Goal: Task Accomplishment & Management: Manage account settings

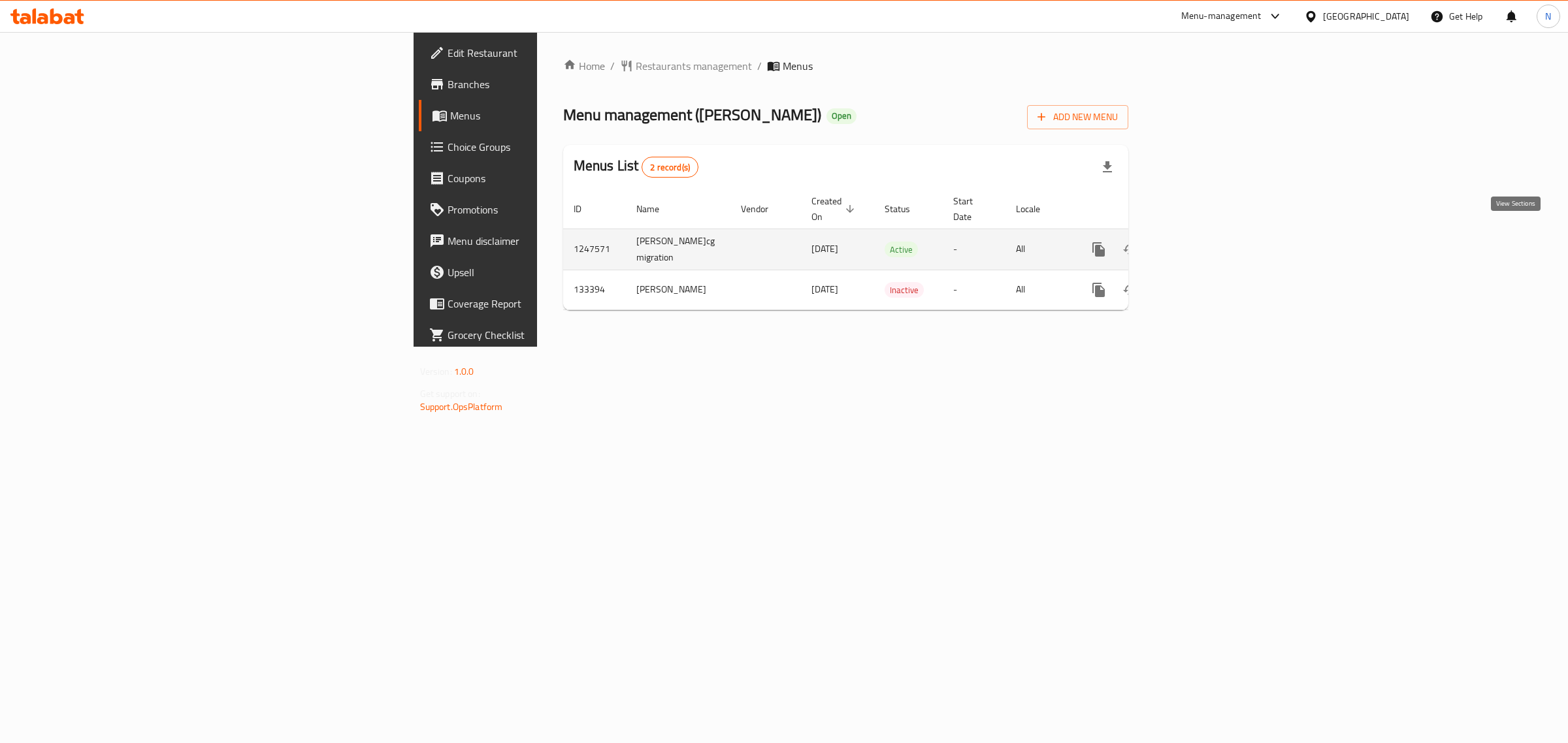
click at [1199, 243] on icon "enhanced table" at bounding box center [1193, 249] width 12 height 12
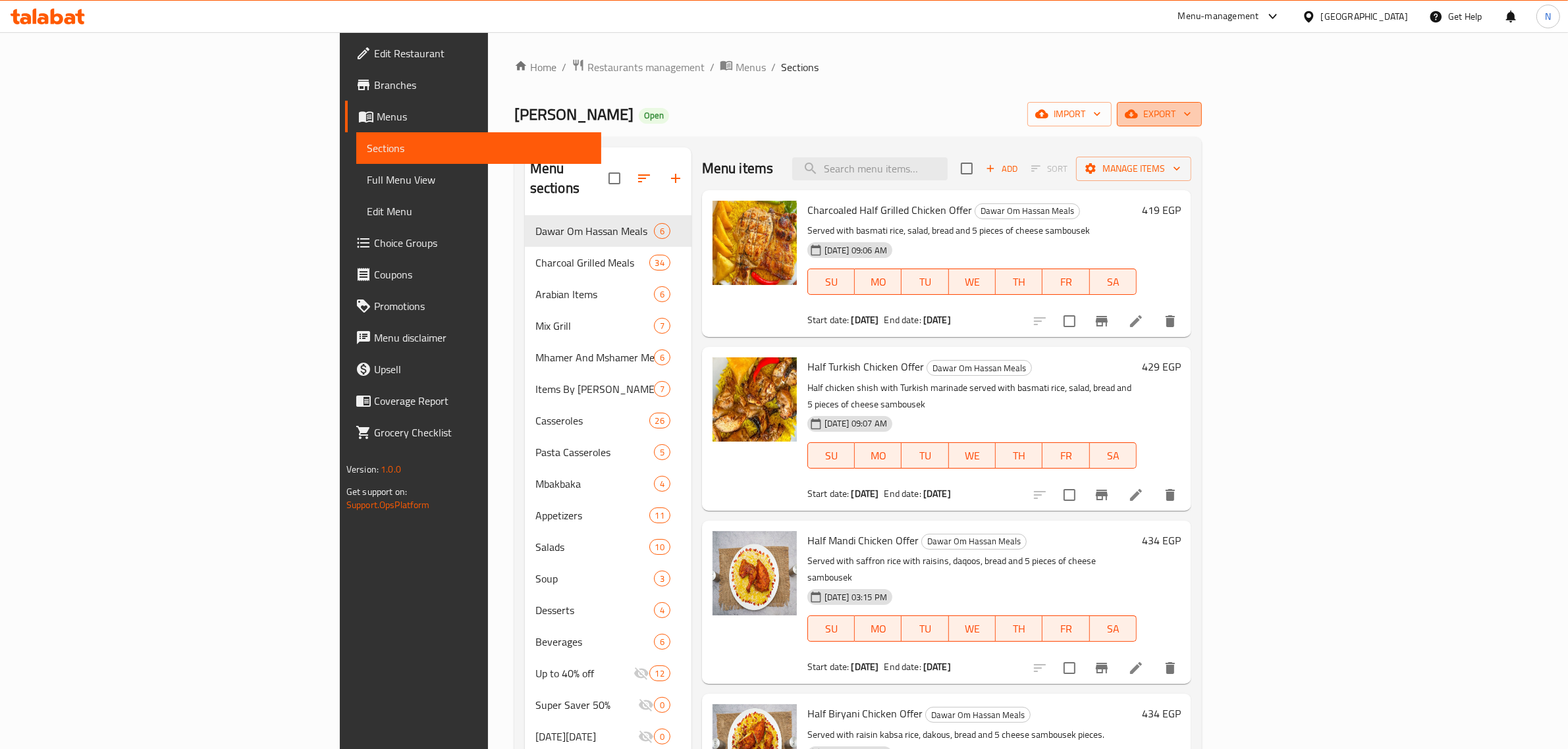
click at [1191, 116] on span "export" at bounding box center [1159, 114] width 64 height 16
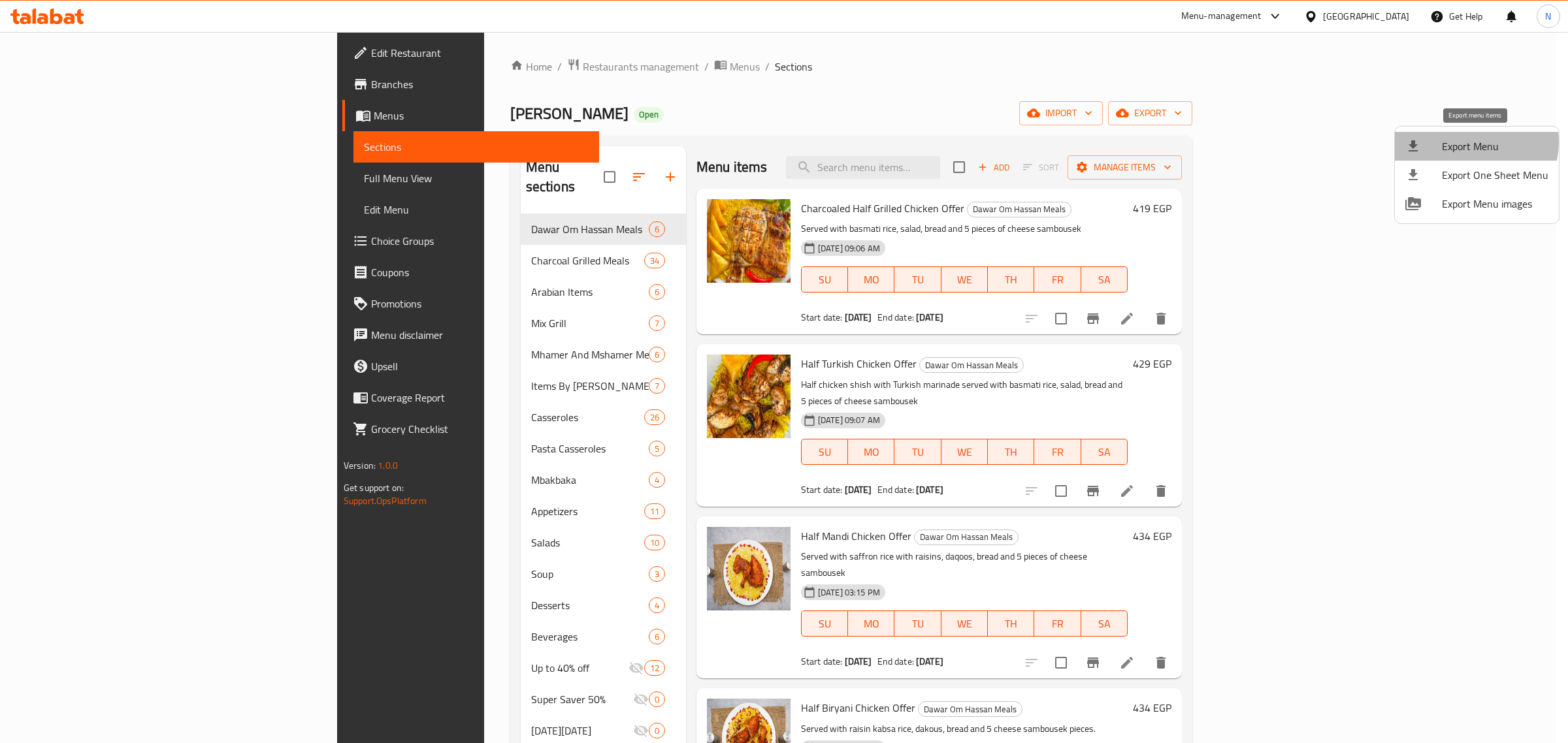
click at [1474, 142] on span "Export Menu" at bounding box center [1495, 146] width 106 height 15
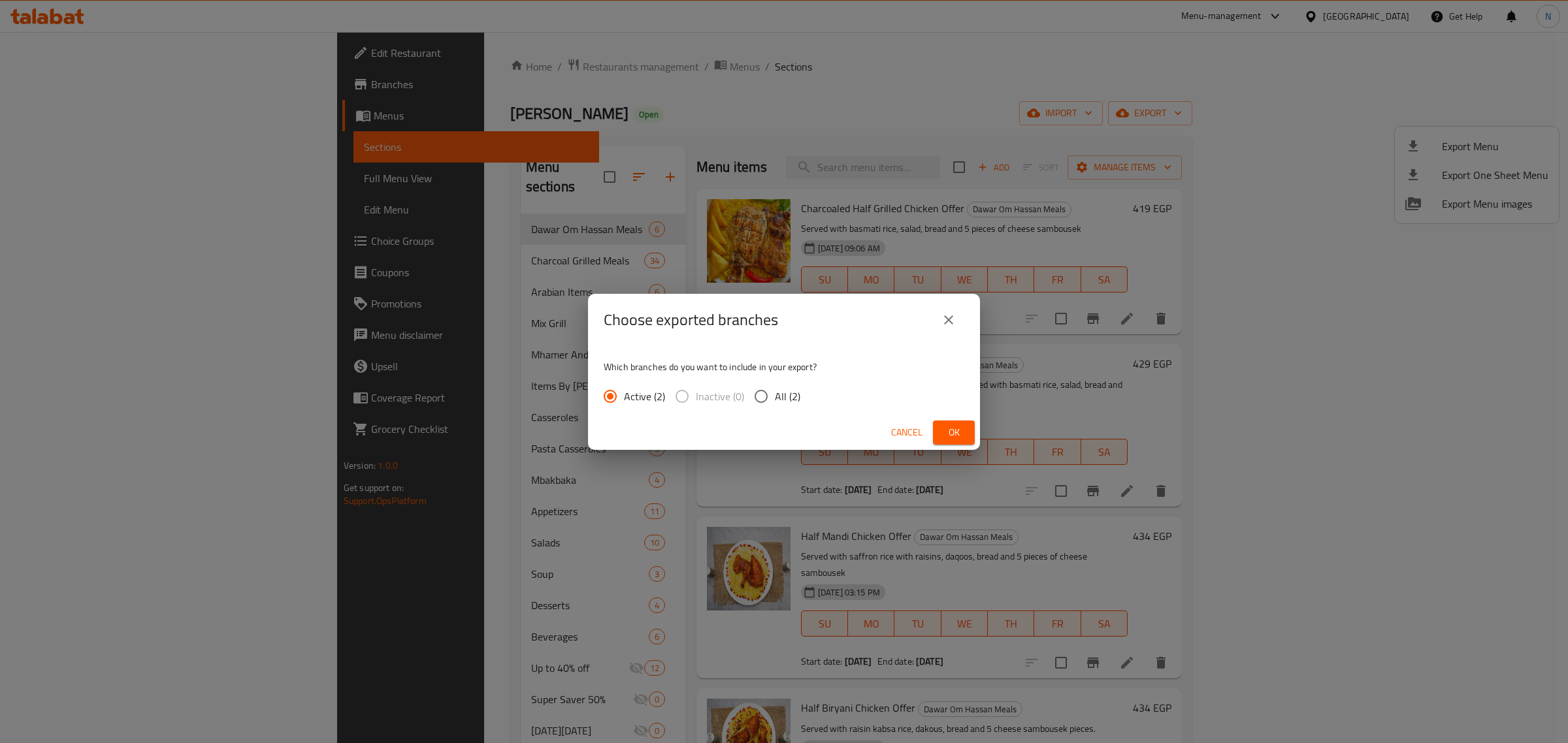
click at [781, 393] on span "All (2)" at bounding box center [787, 395] width 26 height 15
click at [774, 393] on input "All (2)" at bounding box center [760, 396] width 27 height 27
radio input "true"
click at [971, 433] on button "Ok" at bounding box center [954, 432] width 42 height 24
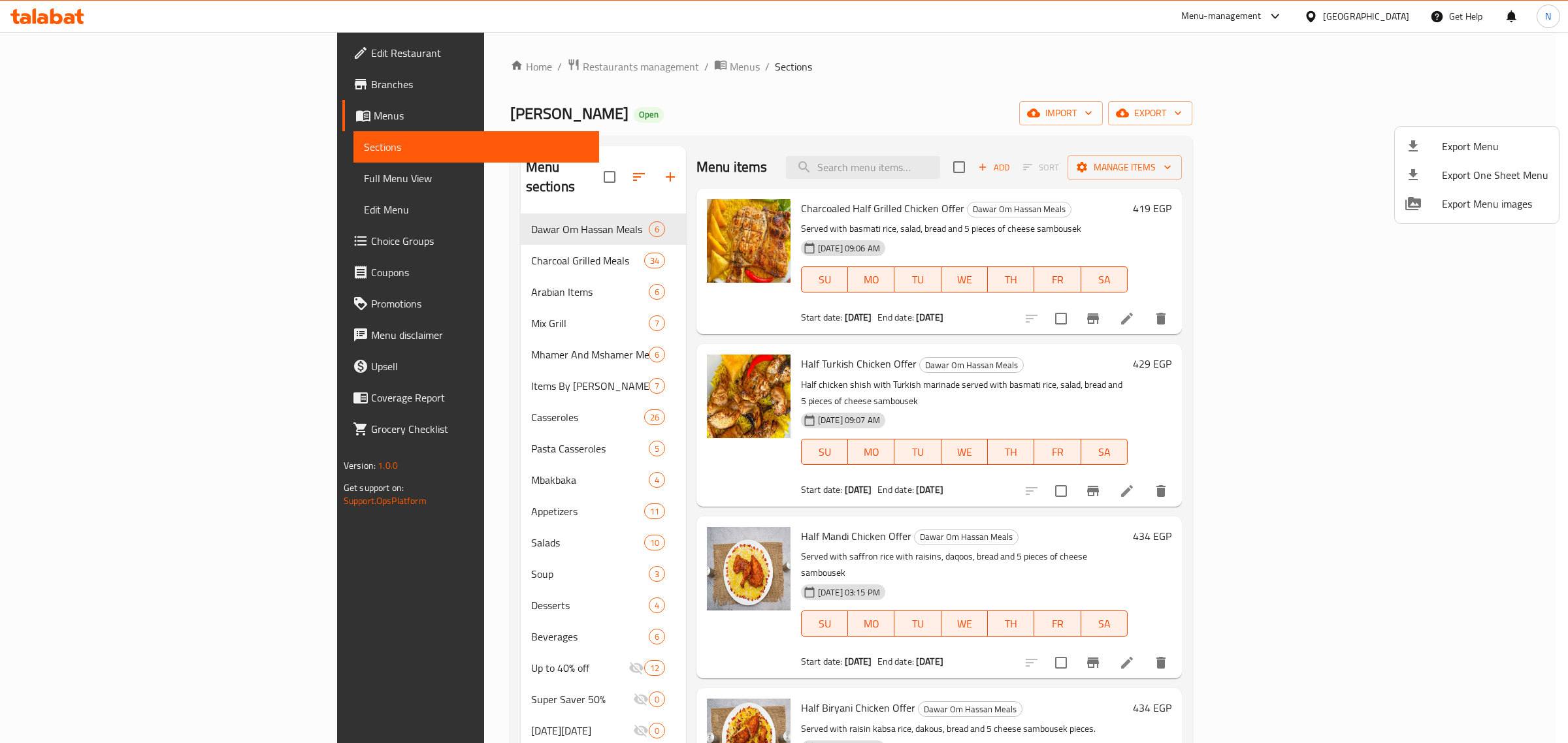
click at [72, 174] on div at bounding box center [784, 371] width 1568 height 743
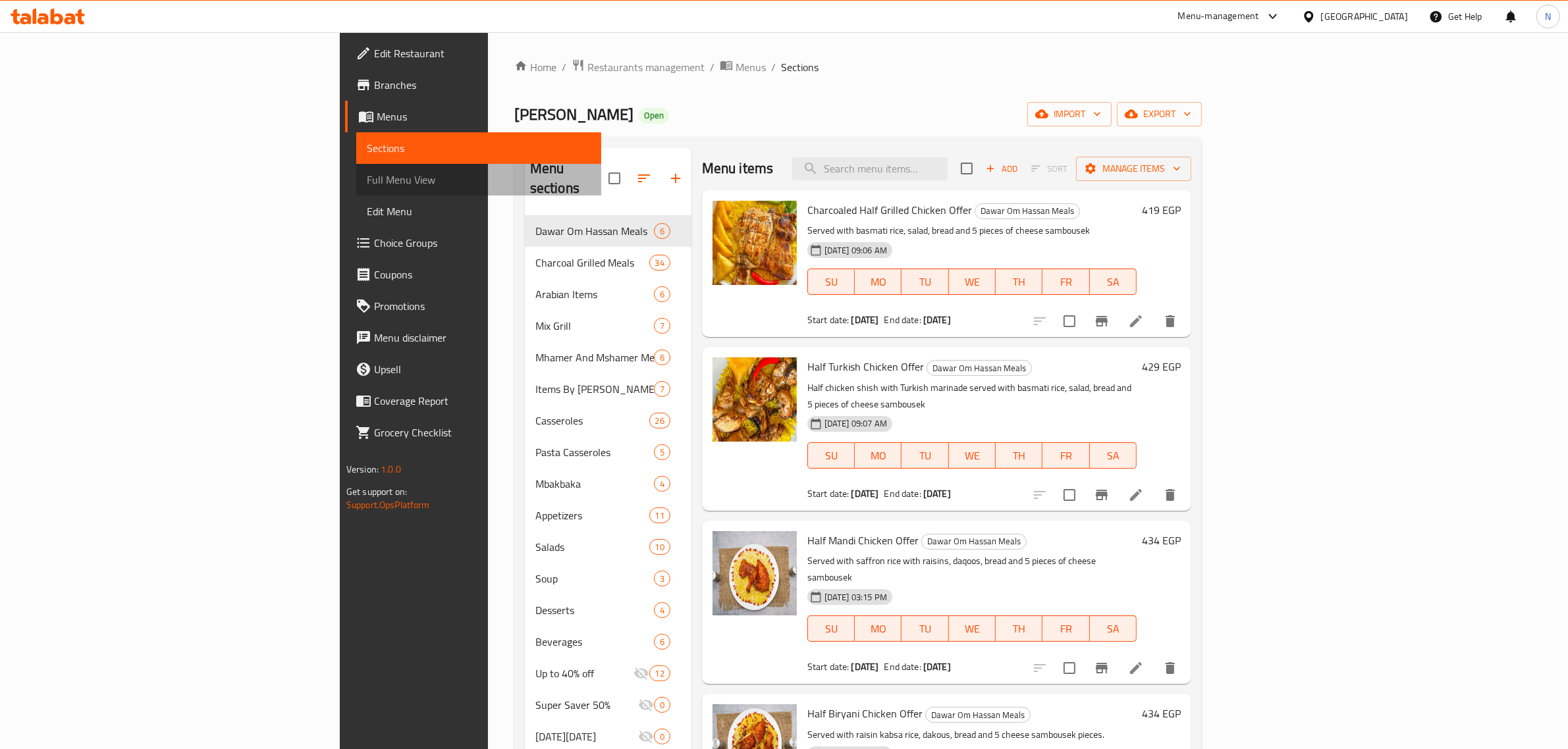
click at [367, 176] on span "Full Menu View" at bounding box center [479, 179] width 225 height 16
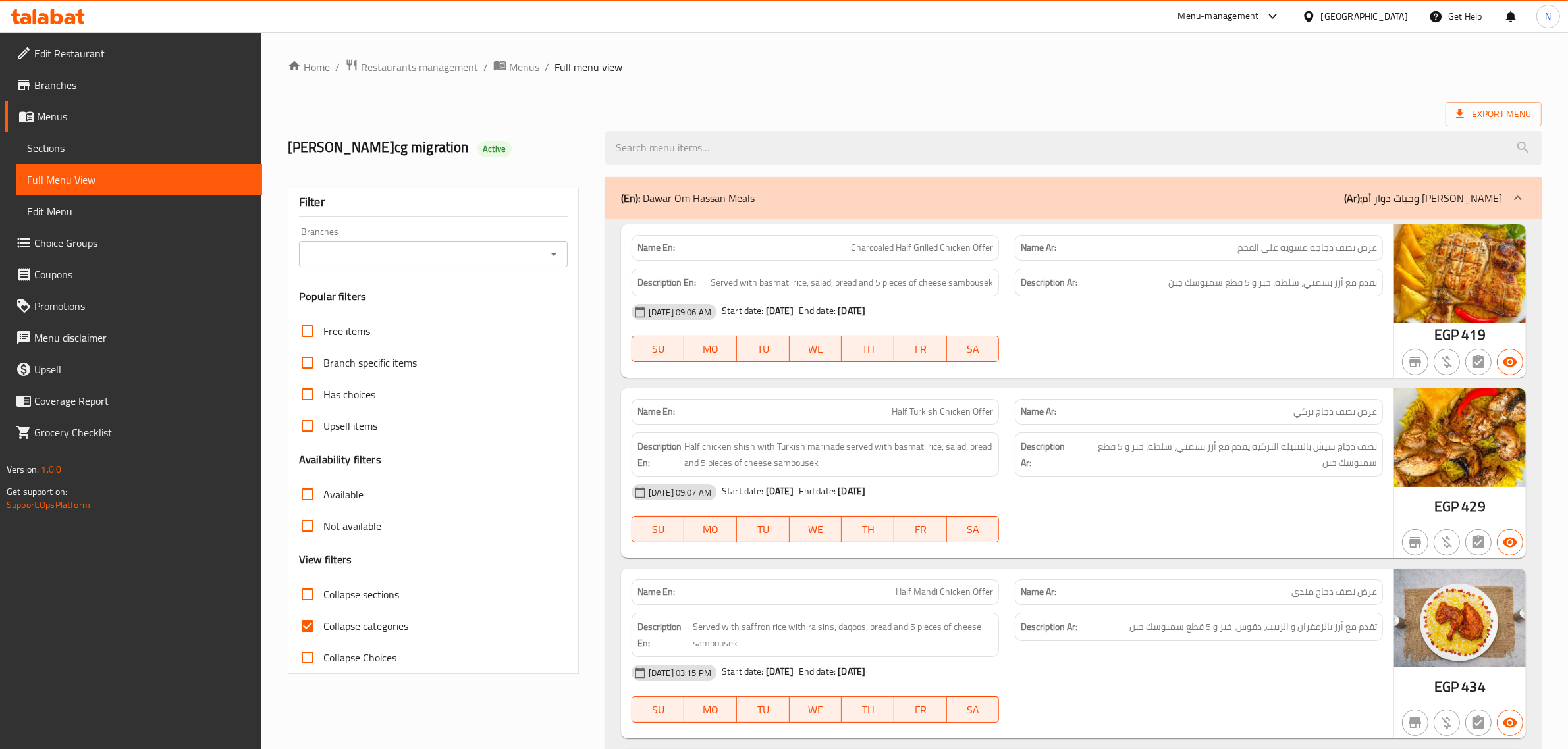
click at [363, 629] on span "Collapse categories" at bounding box center [365, 626] width 85 height 16
click at [323, 629] on input "Collapse categories" at bounding box center [307, 626] width 31 height 31
checkbox input "false"
click at [890, 74] on ol "Home / Restaurants management / Menus / Full menu view" at bounding box center [915, 67] width 1254 height 17
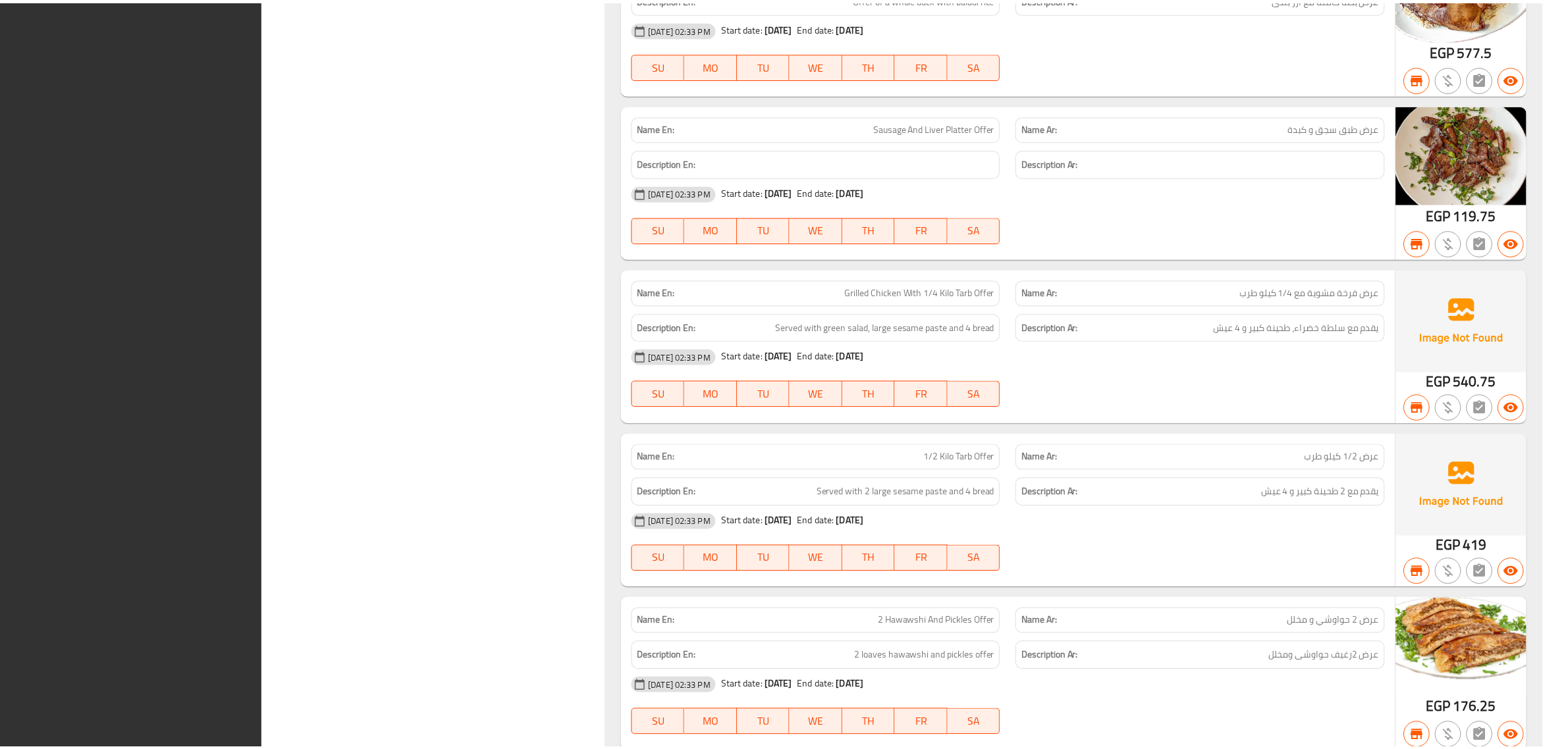
scroll to position [27720, 0]
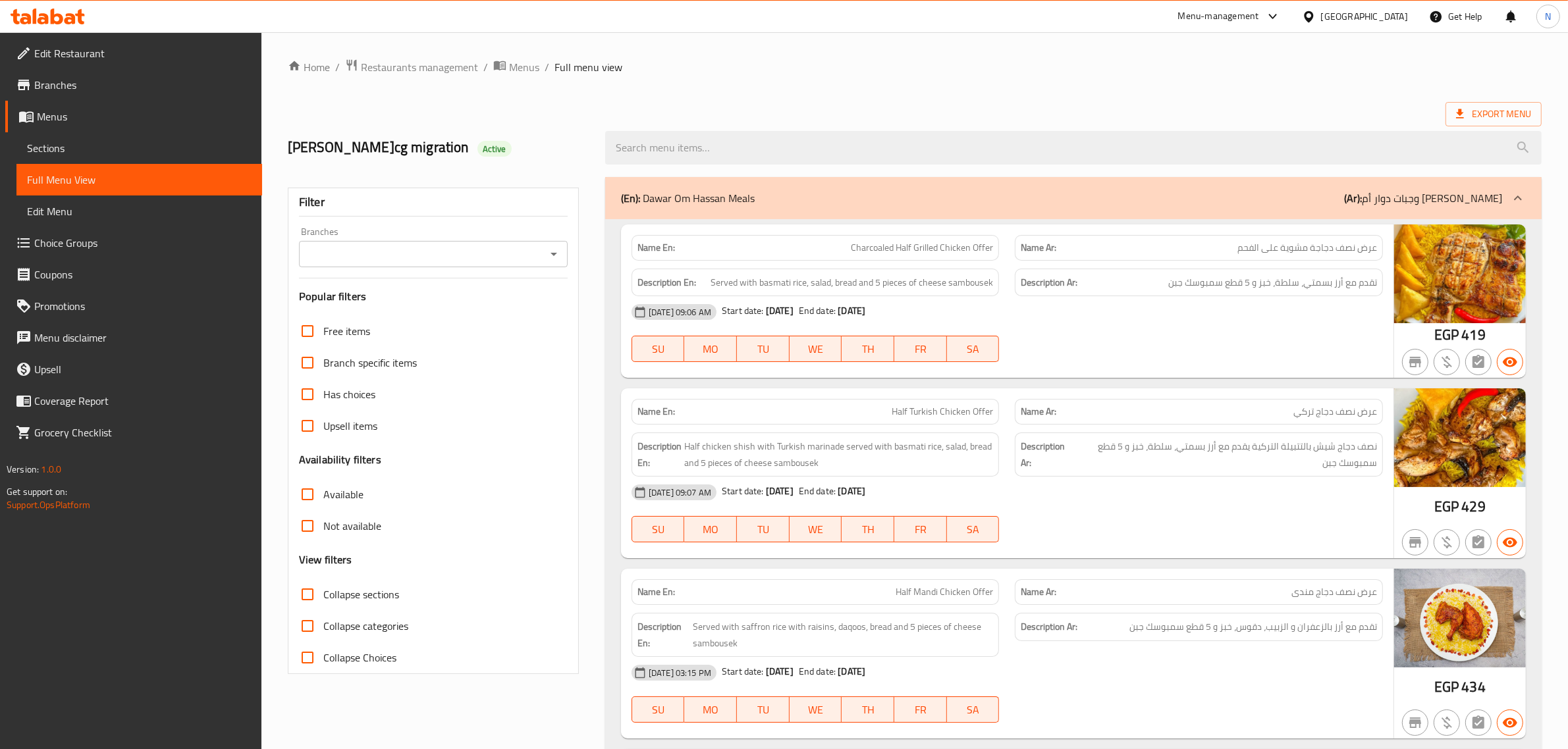
click at [95, 150] on span "Sections" at bounding box center [139, 147] width 225 height 16
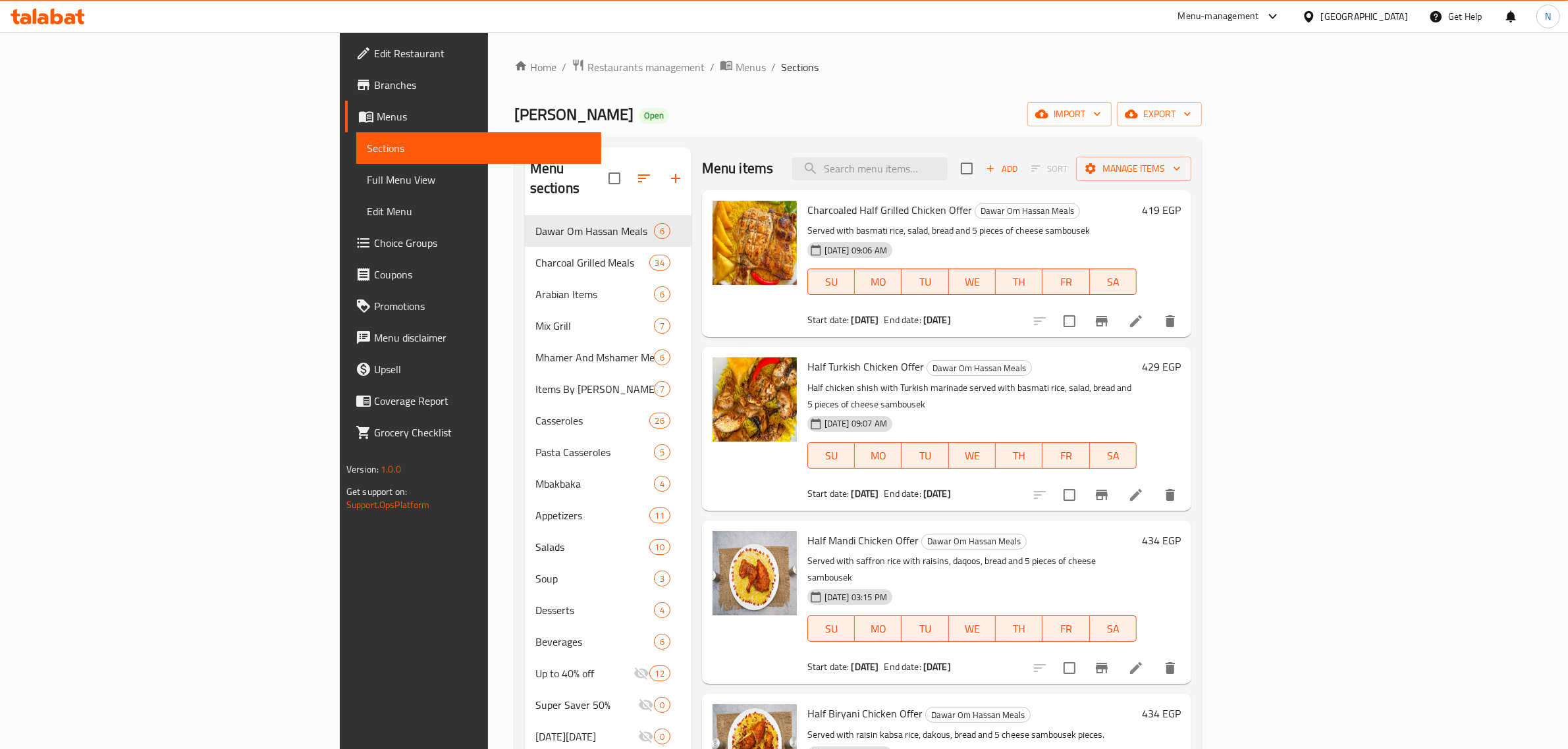
click at [942, 97] on div "Home / Restaurants management / Menus / Sections Dawar Om Hassan Open import ex…" at bounding box center [858, 492] width 688 height 867
click at [668, 170] on icon "button" at bounding box center [675, 178] width 16 height 16
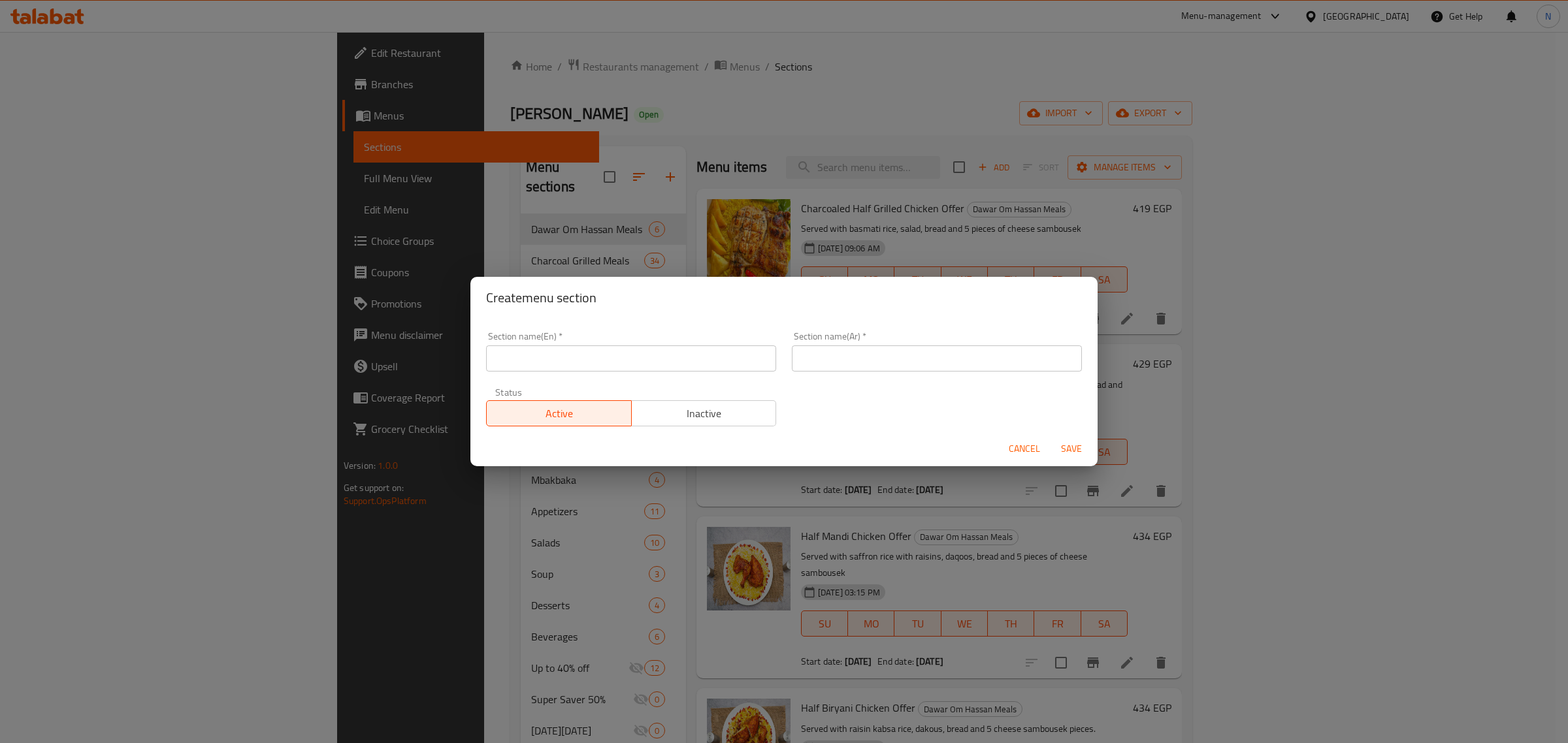
click at [590, 354] on input "text" at bounding box center [630, 358] width 290 height 26
paste input "October Victory Offers"
type input "October Victory Offers"
click at [857, 370] on input "text" at bounding box center [936, 358] width 290 height 26
paste input "عروض نصر اكتوبر"
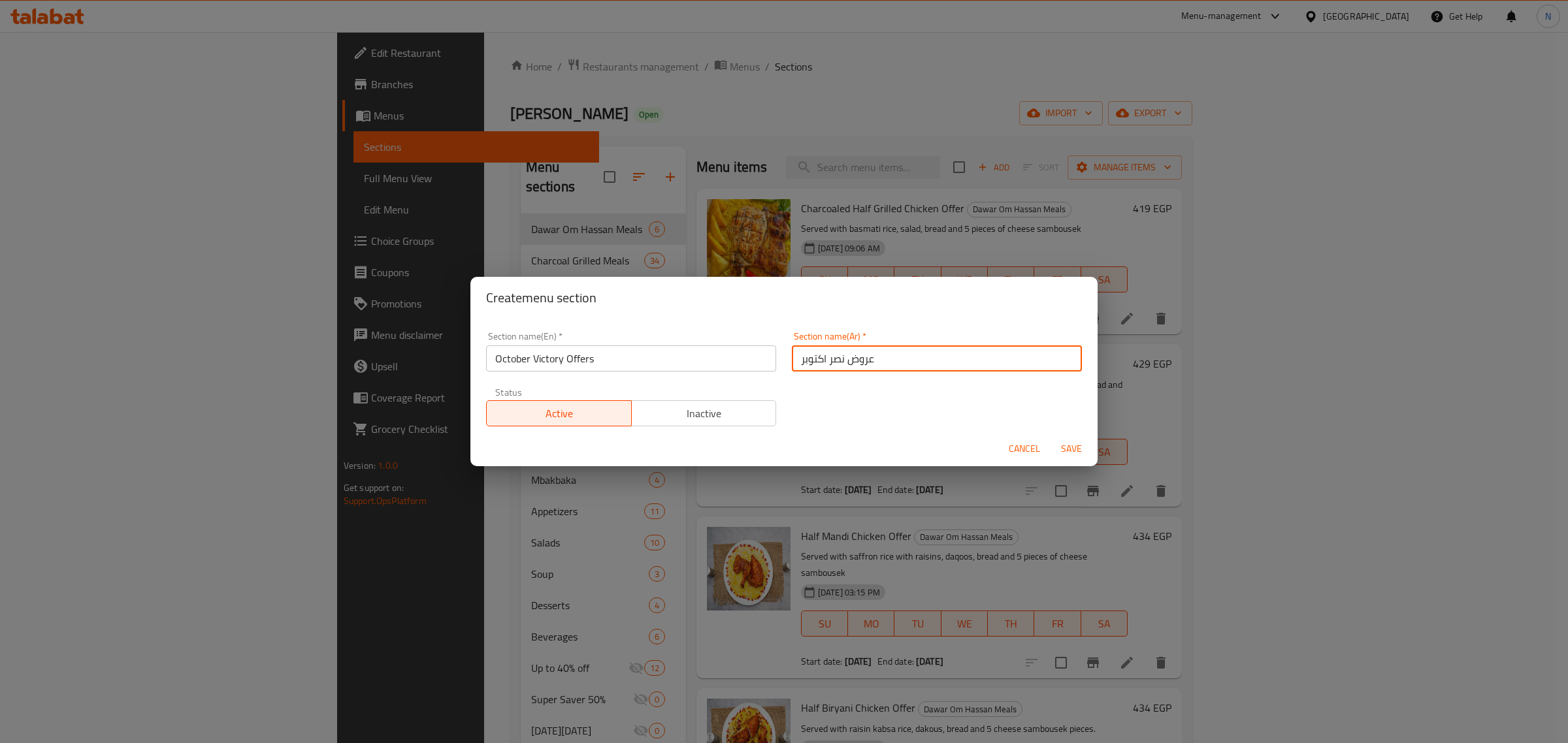
type input "عروض نصر اكتوبر"
click at [1072, 451] on span "Save" at bounding box center [1071, 449] width 31 height 16
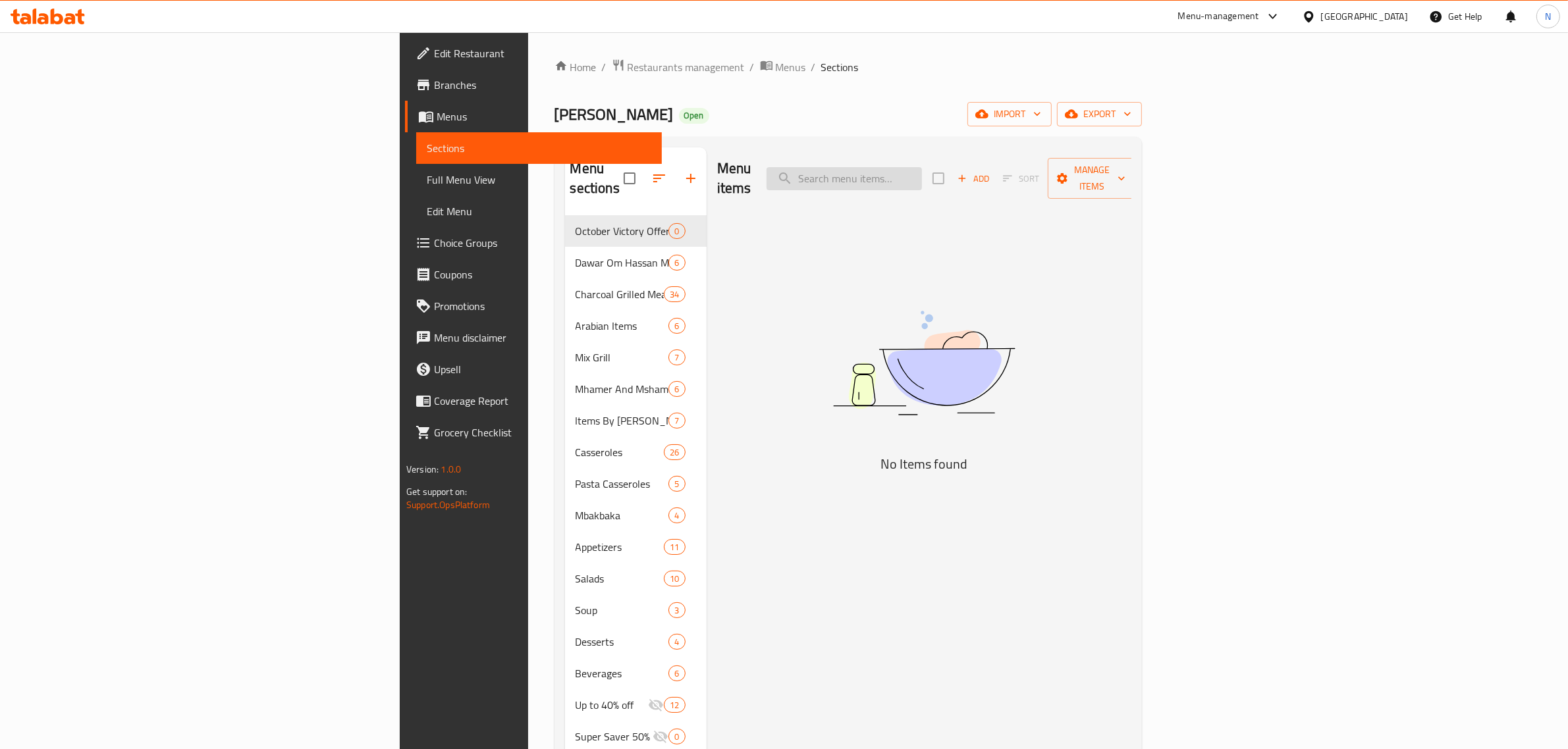
click at [922, 167] on input "search" at bounding box center [844, 179] width 156 height 23
paste input "عرض الدجاج المشو"
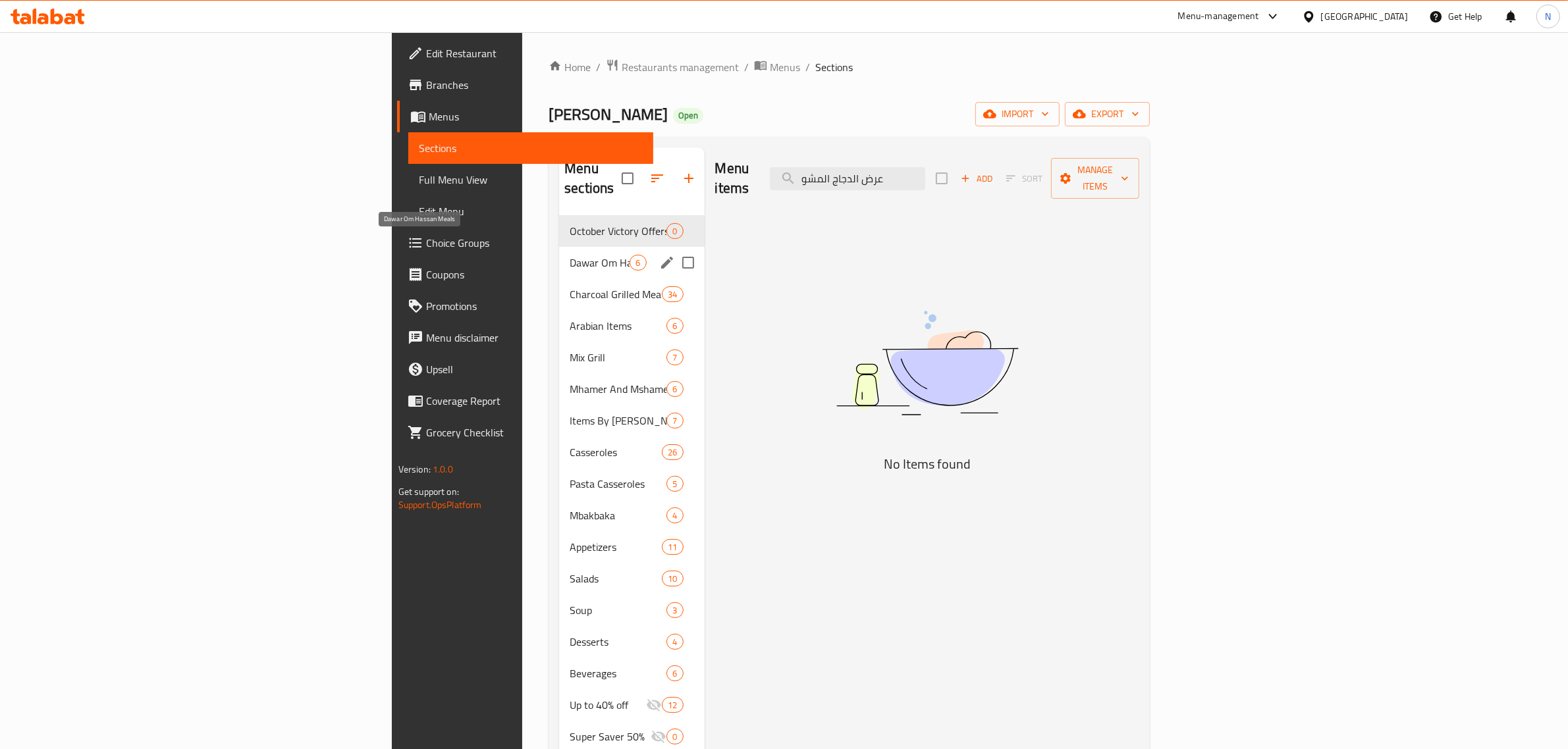
type input "عرض الدجاج المشو"
click at [569, 254] on span "Dawar Om Hassan Meals" at bounding box center [599, 262] width 60 height 16
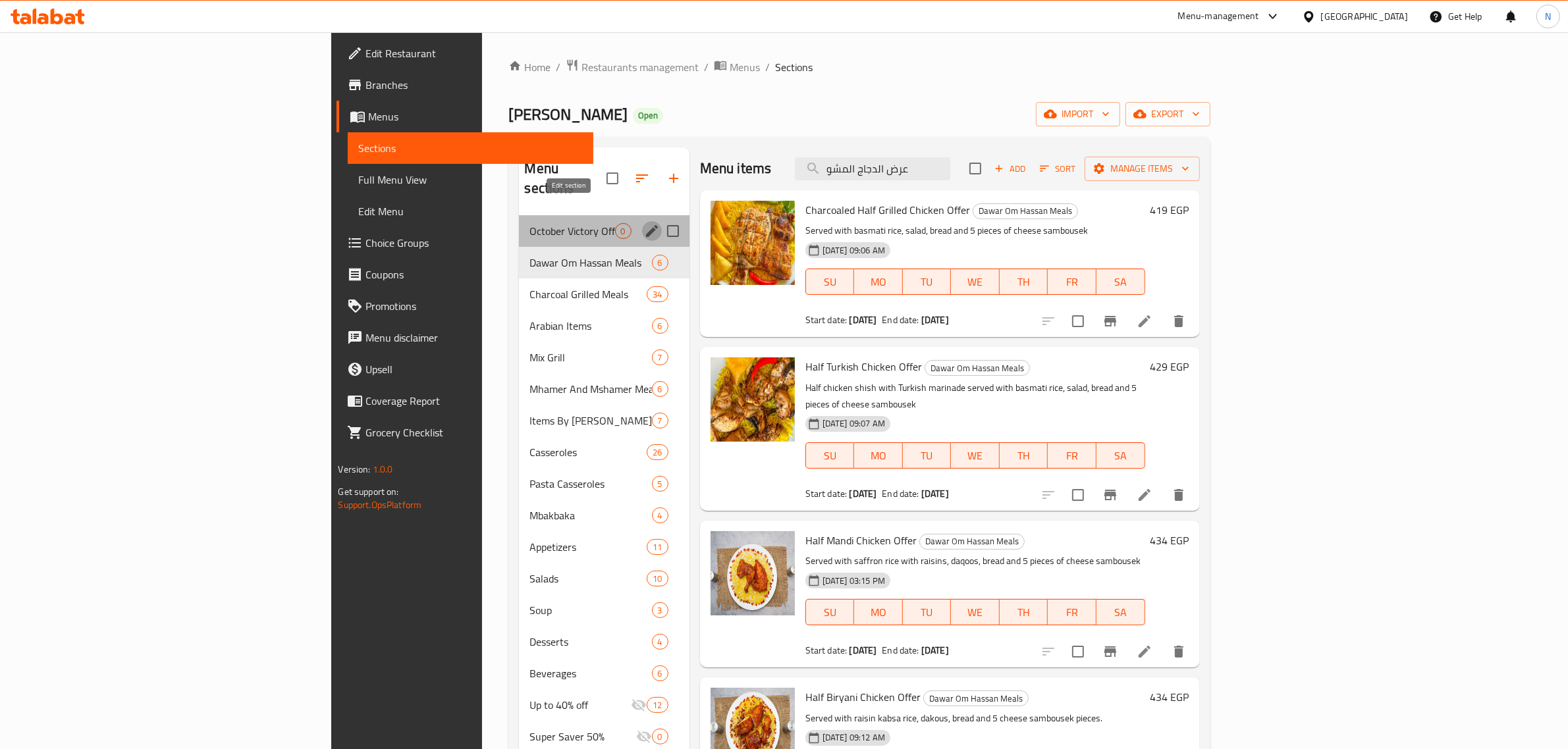
click at [644, 223] on icon "edit" at bounding box center [651, 231] width 16 height 16
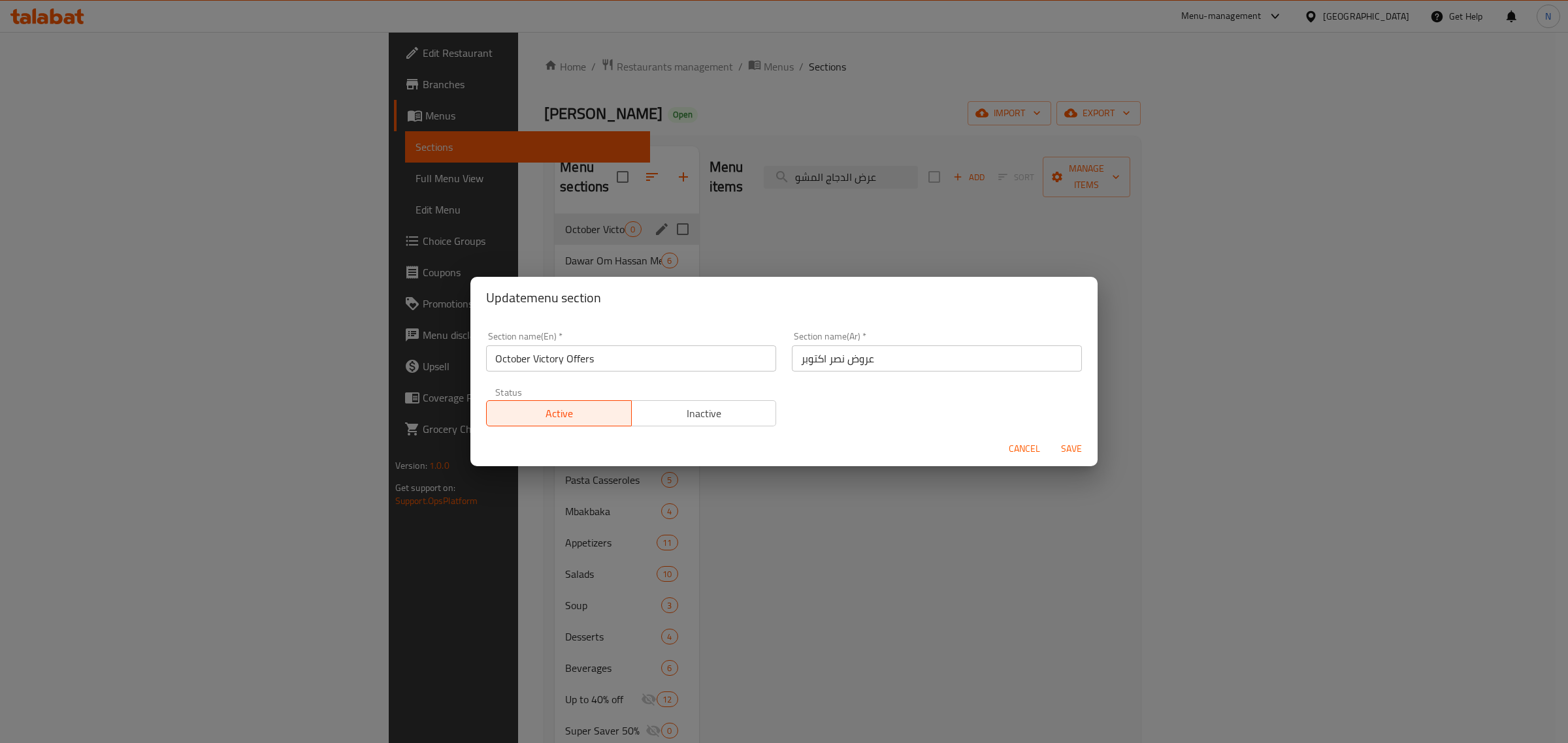
click at [1017, 448] on span "Cancel" at bounding box center [1024, 449] width 31 height 16
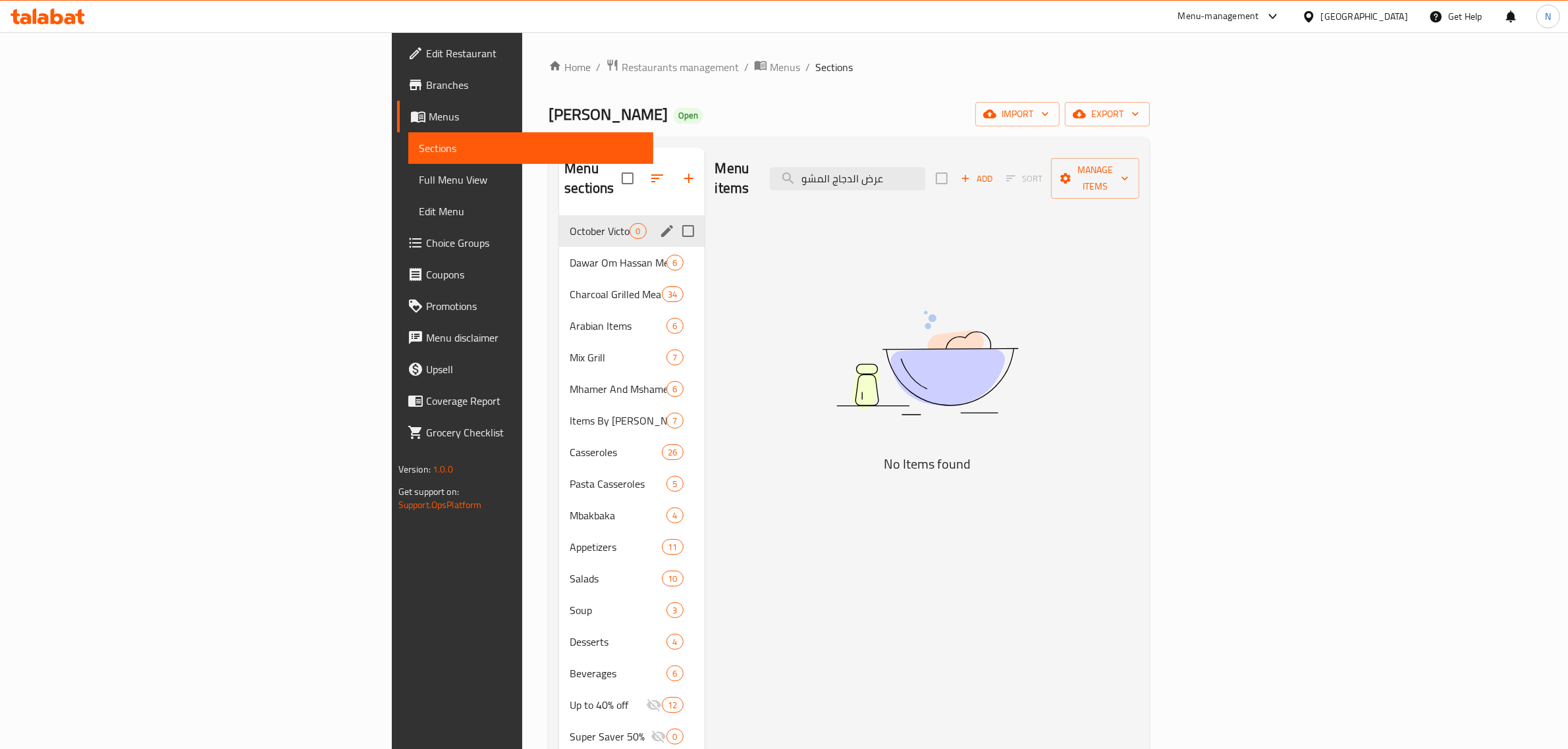
click at [674, 217] on input "Menu sections" at bounding box center [688, 231] width 28 height 28
checkbox input "true"
click at [641, 170] on icon "button" at bounding box center [649, 178] width 16 height 16
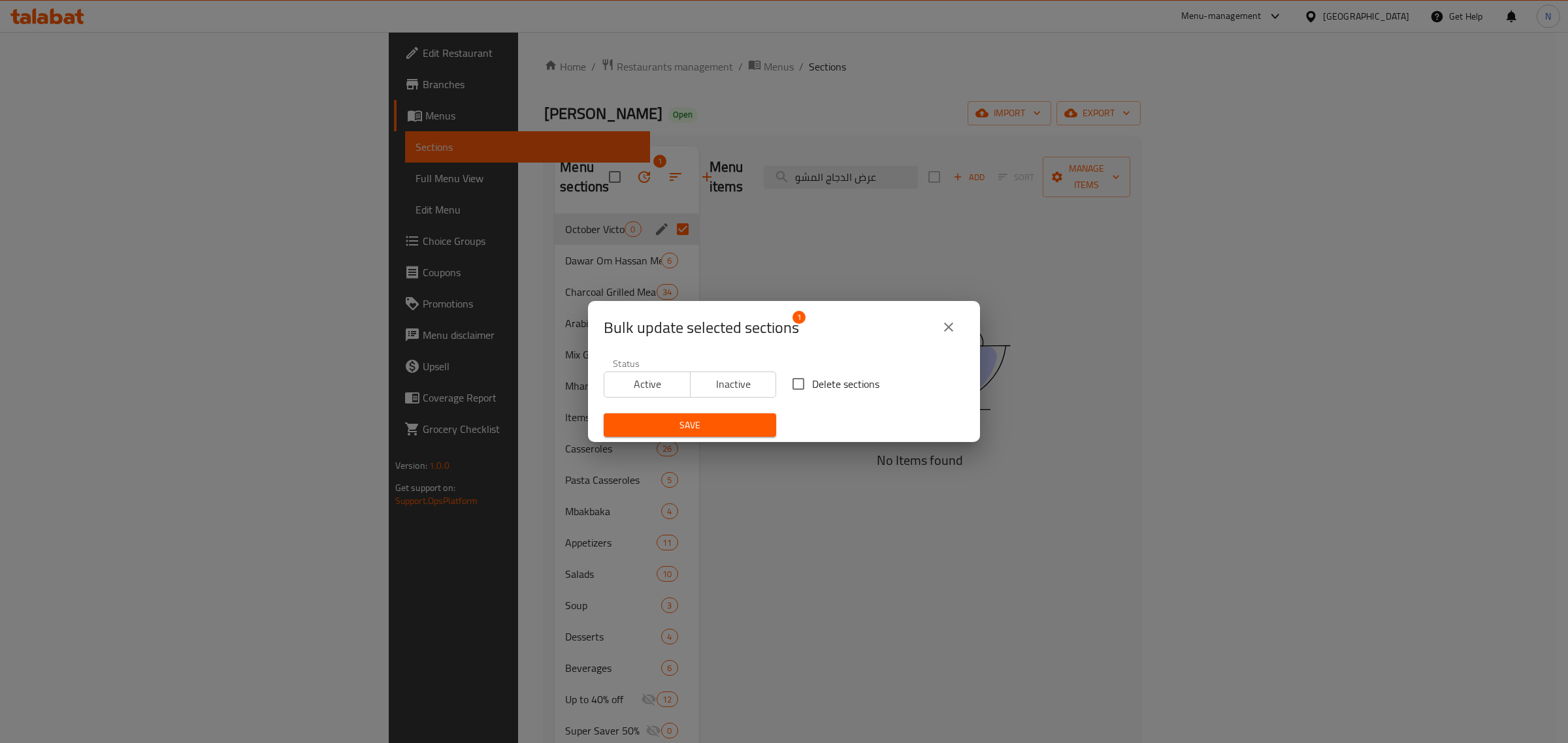
click at [812, 383] on span "Delete sections" at bounding box center [845, 384] width 67 height 15
click at [805, 383] on input "Delete sections" at bounding box center [798, 384] width 27 height 27
checkbox input "true"
click at [733, 419] on span "Save" at bounding box center [690, 425] width 151 height 16
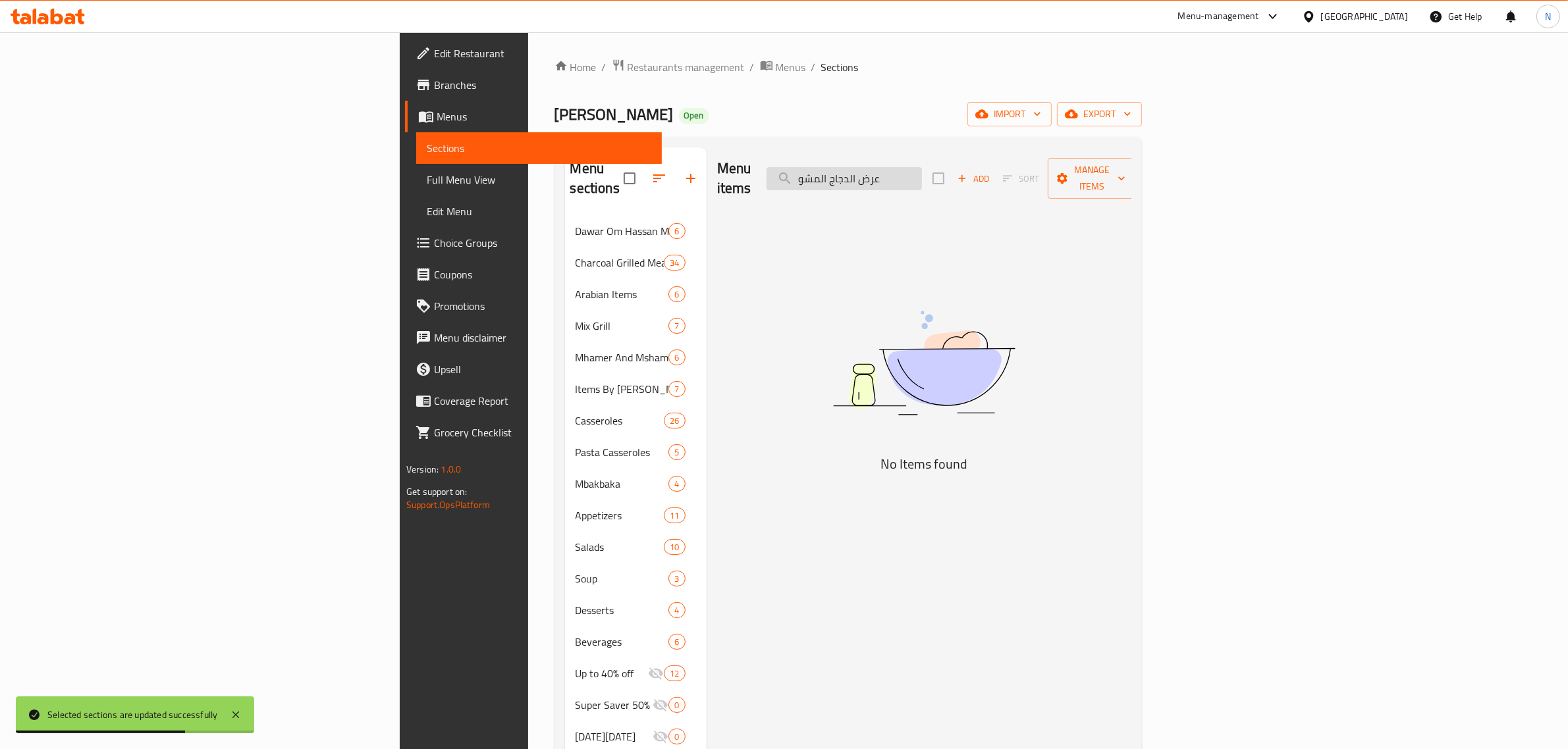
click at [922, 174] on input "عرض الدجاج المشو" at bounding box center [844, 179] width 156 height 23
paste input "نية بهي"
type input "صنية بهي"
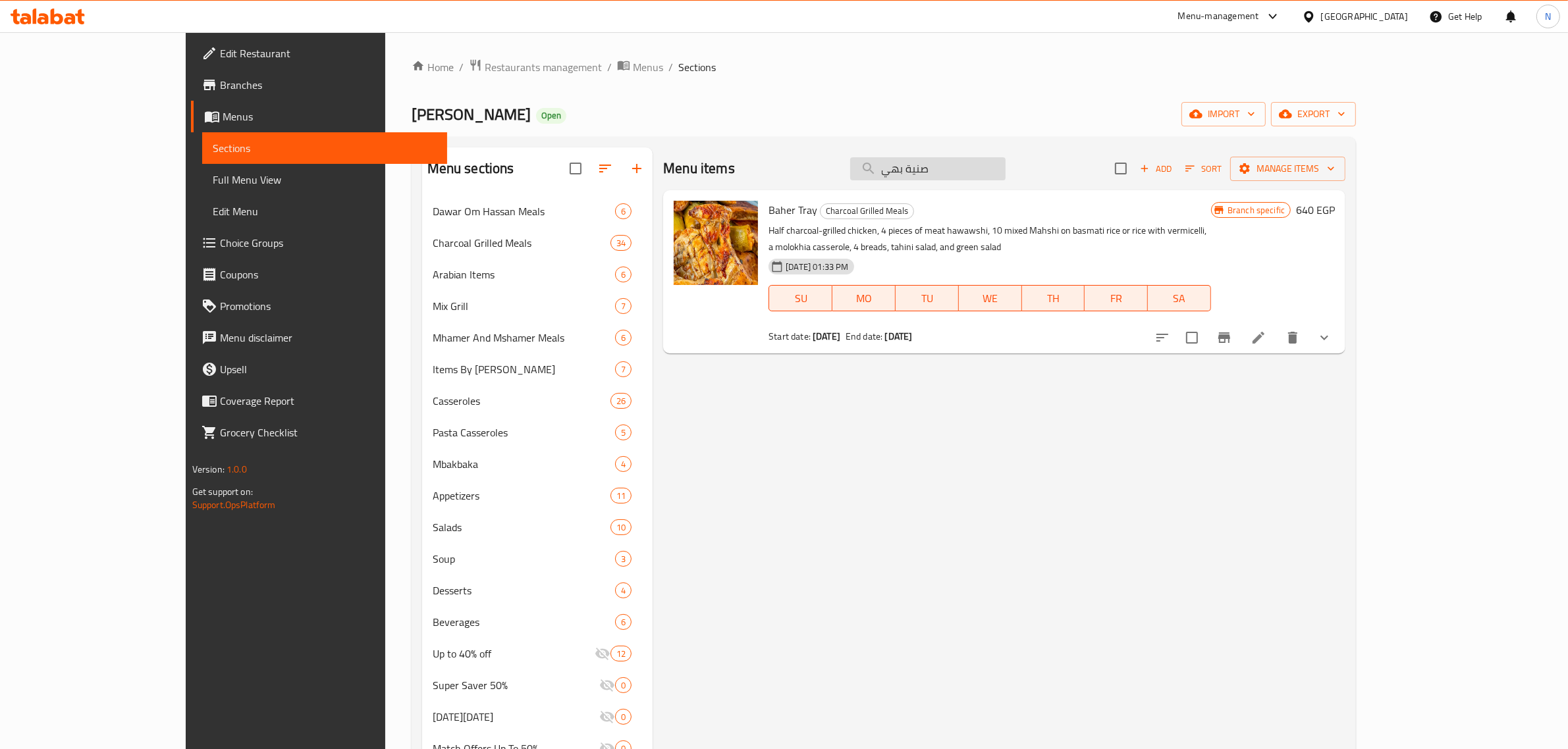
click at [988, 170] on input "صنية بهي" at bounding box center [927, 168] width 156 height 23
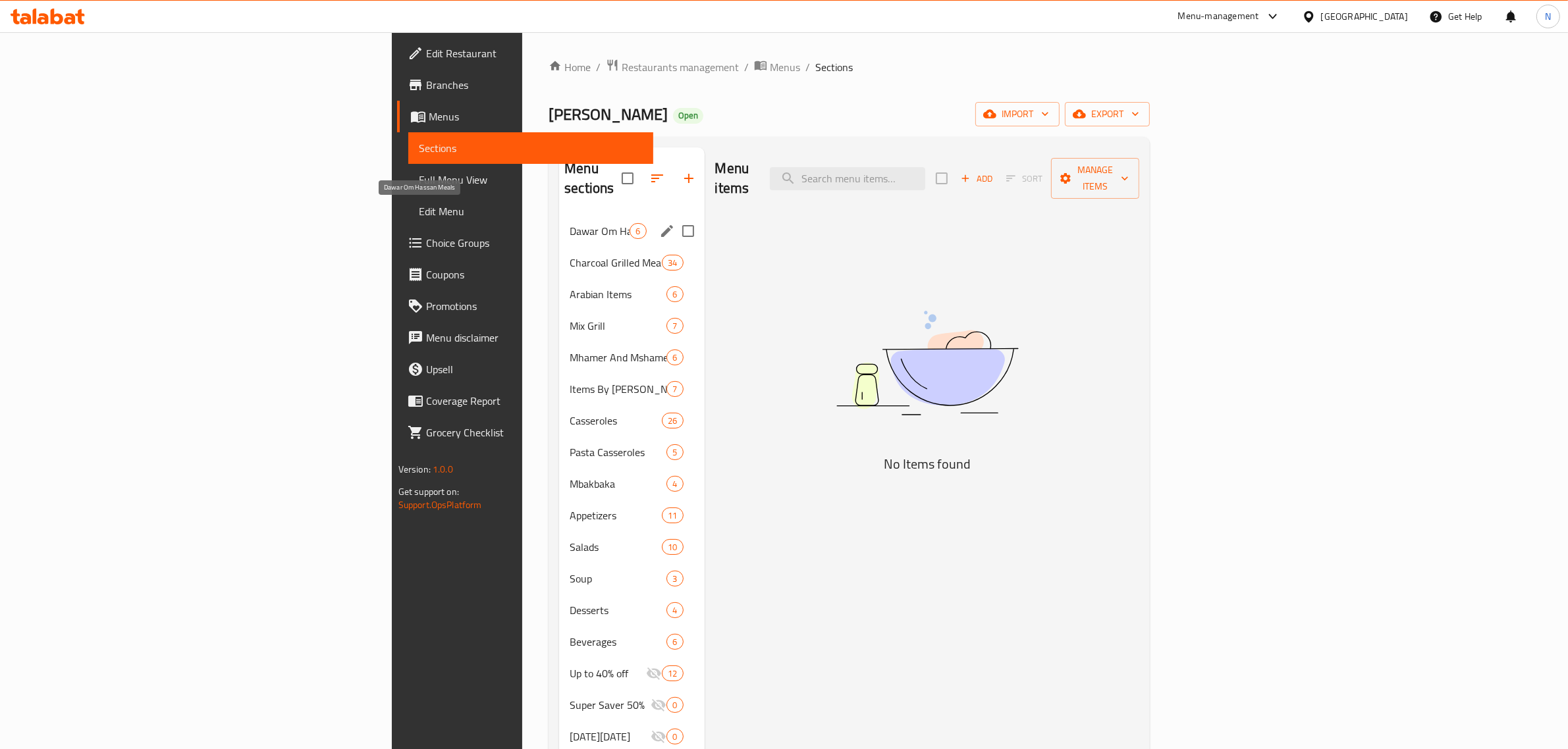
click at [569, 223] on span "Dawar Om Hassan Meals" at bounding box center [599, 231] width 60 height 16
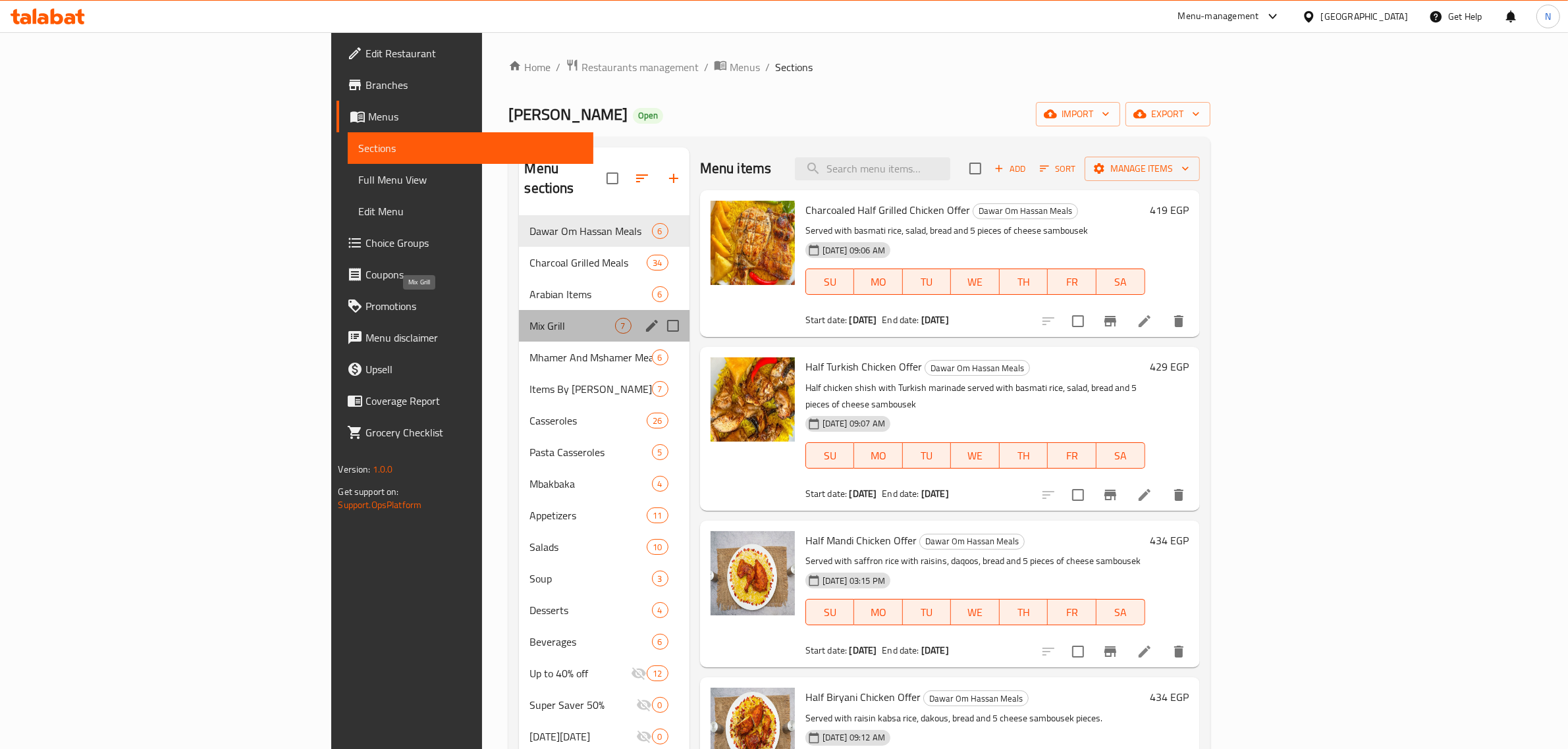
click at [529, 318] on span "Mix Grill" at bounding box center [572, 325] width 85 height 16
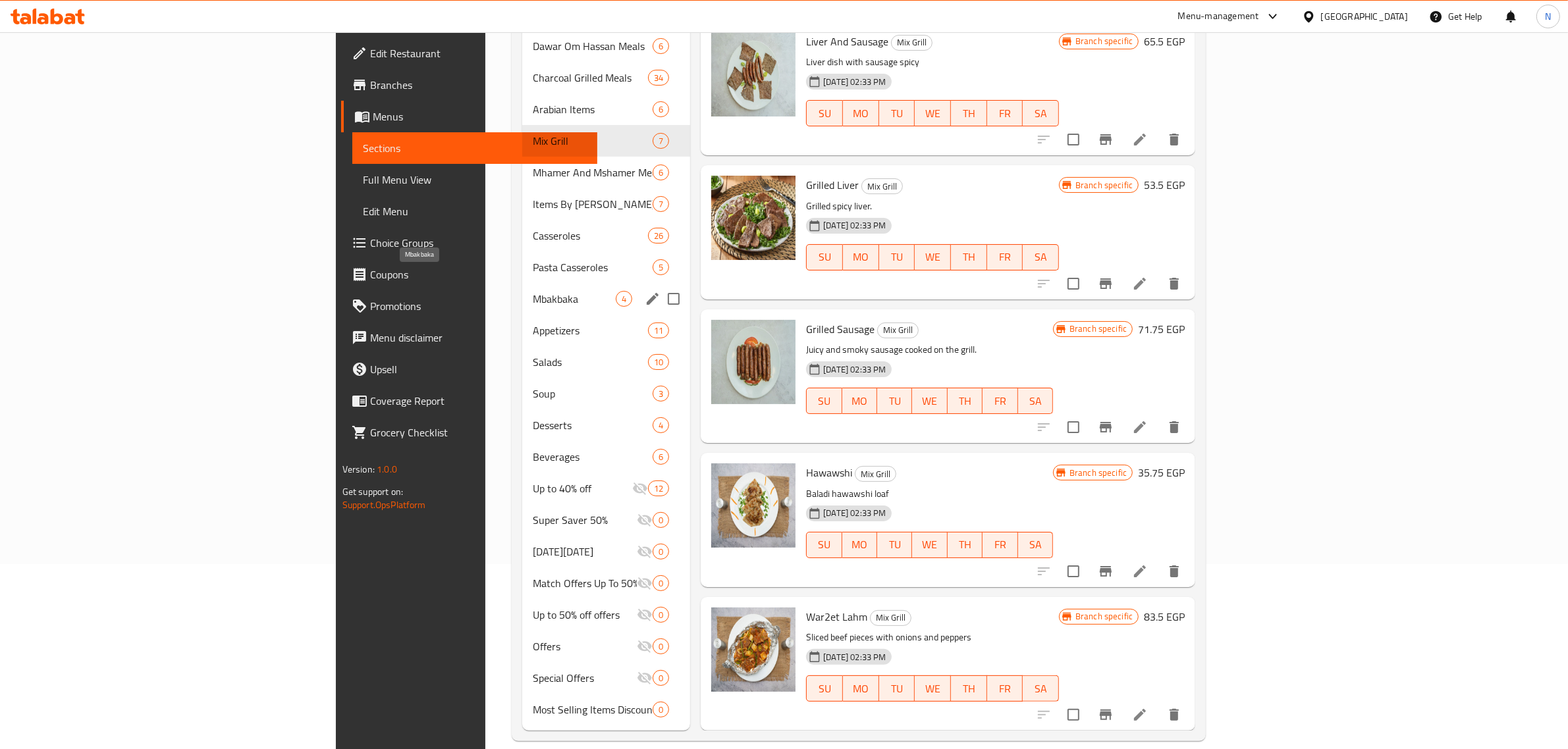
scroll to position [20, 0]
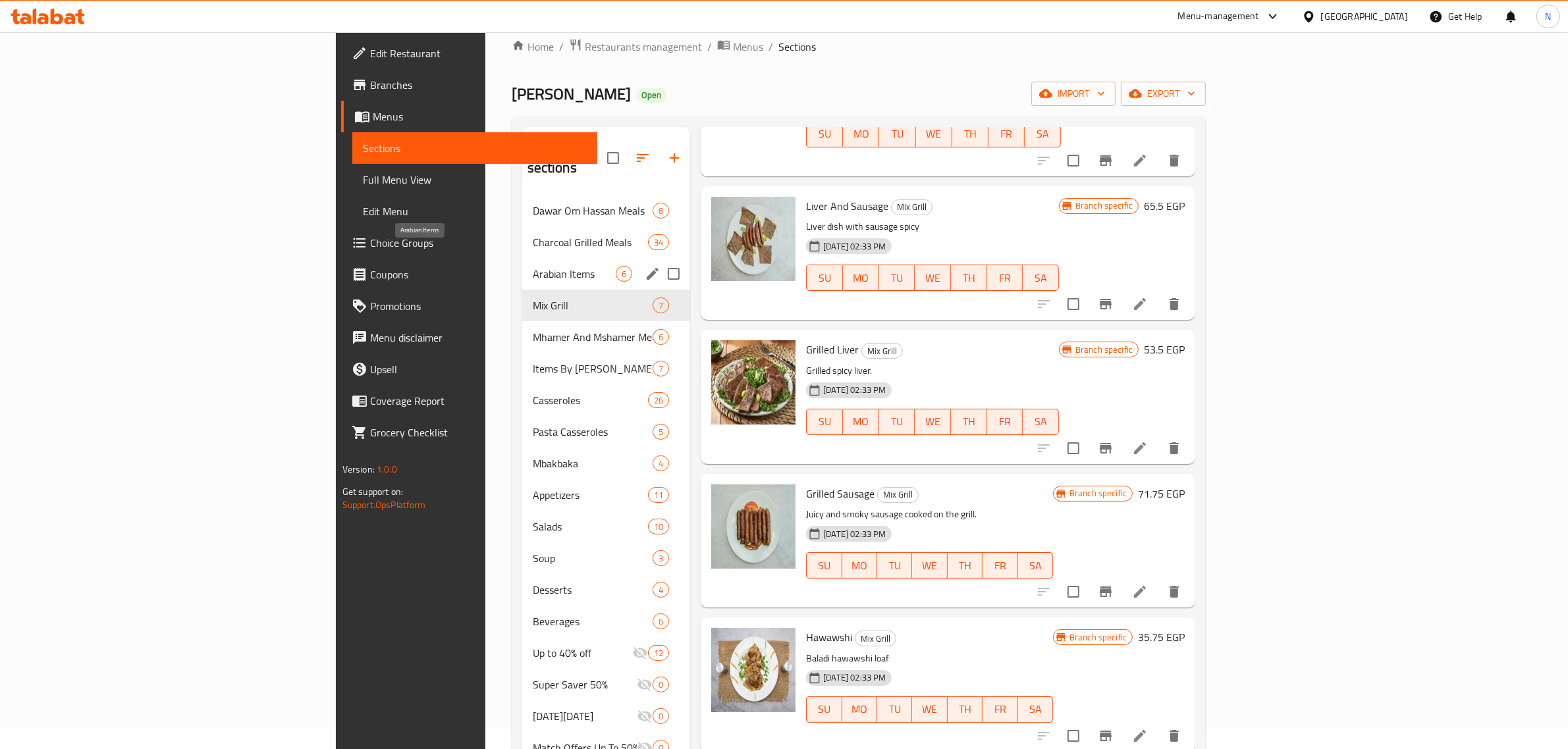
click at [533, 266] on span "Arabian Items" at bounding box center [574, 273] width 83 height 16
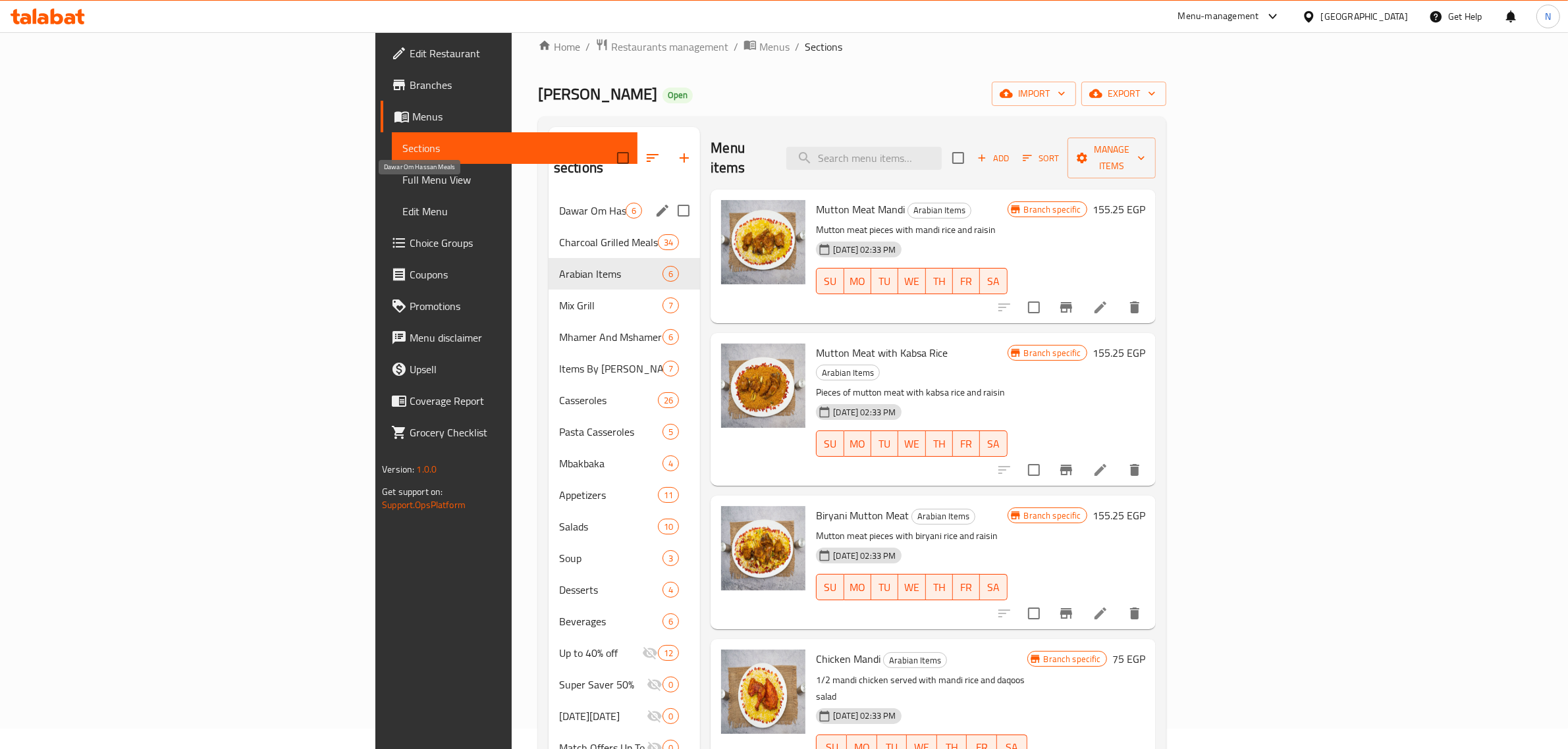
click at [559, 203] on span "Dawar Om Hassan Meals" at bounding box center [592, 210] width 66 height 16
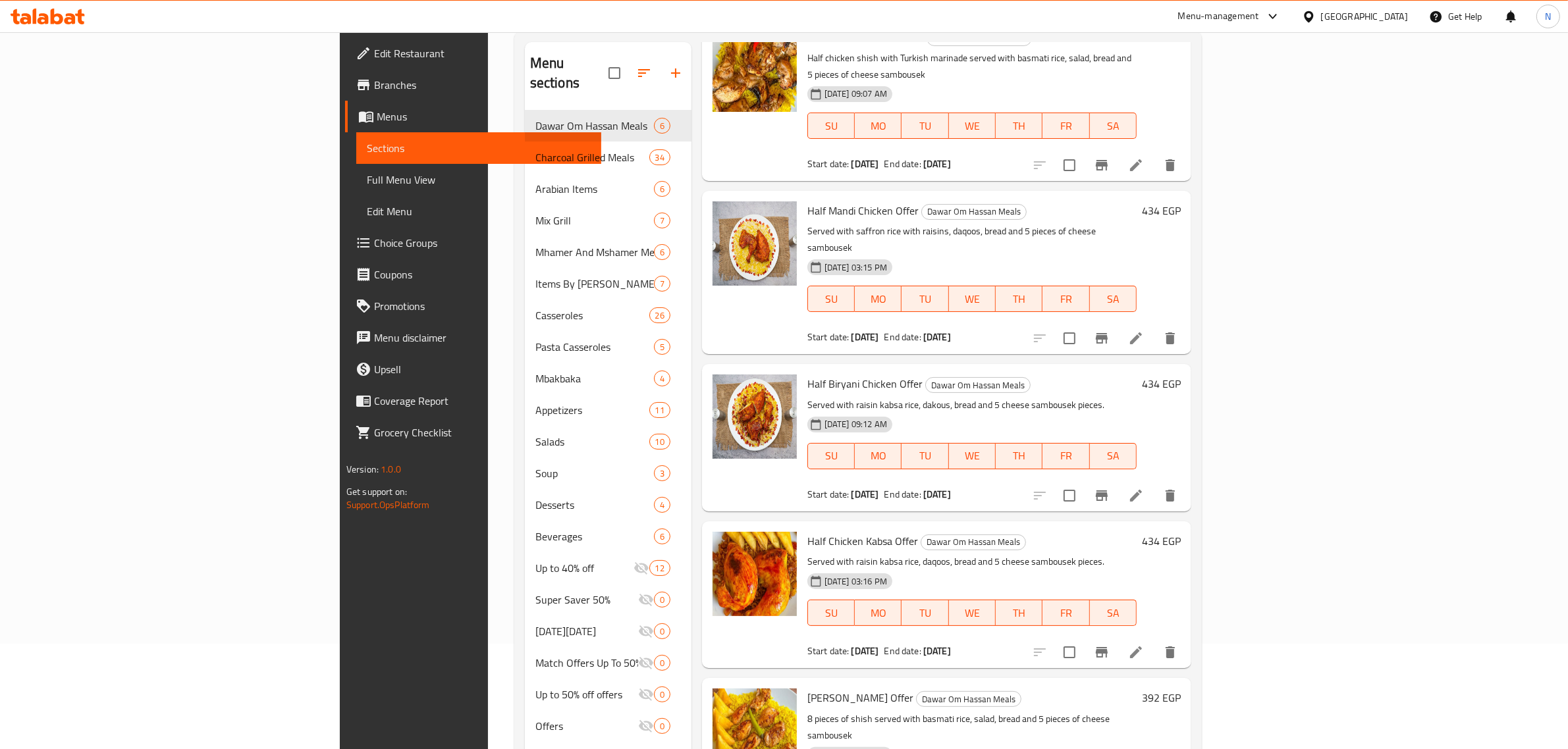
scroll to position [185, 0]
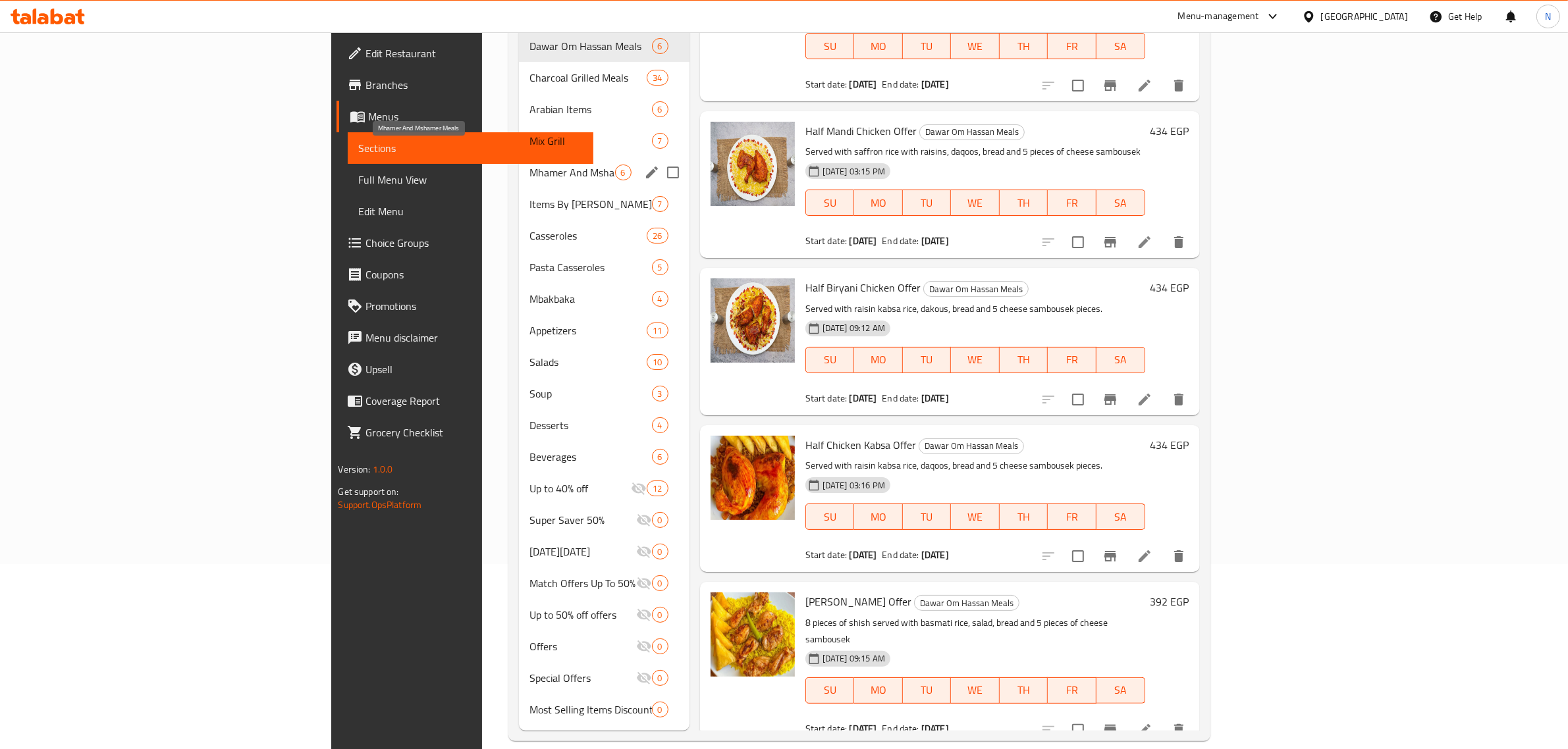
click at [529, 164] on span "Mhamer And Mshamer Meals" at bounding box center [572, 172] width 85 height 16
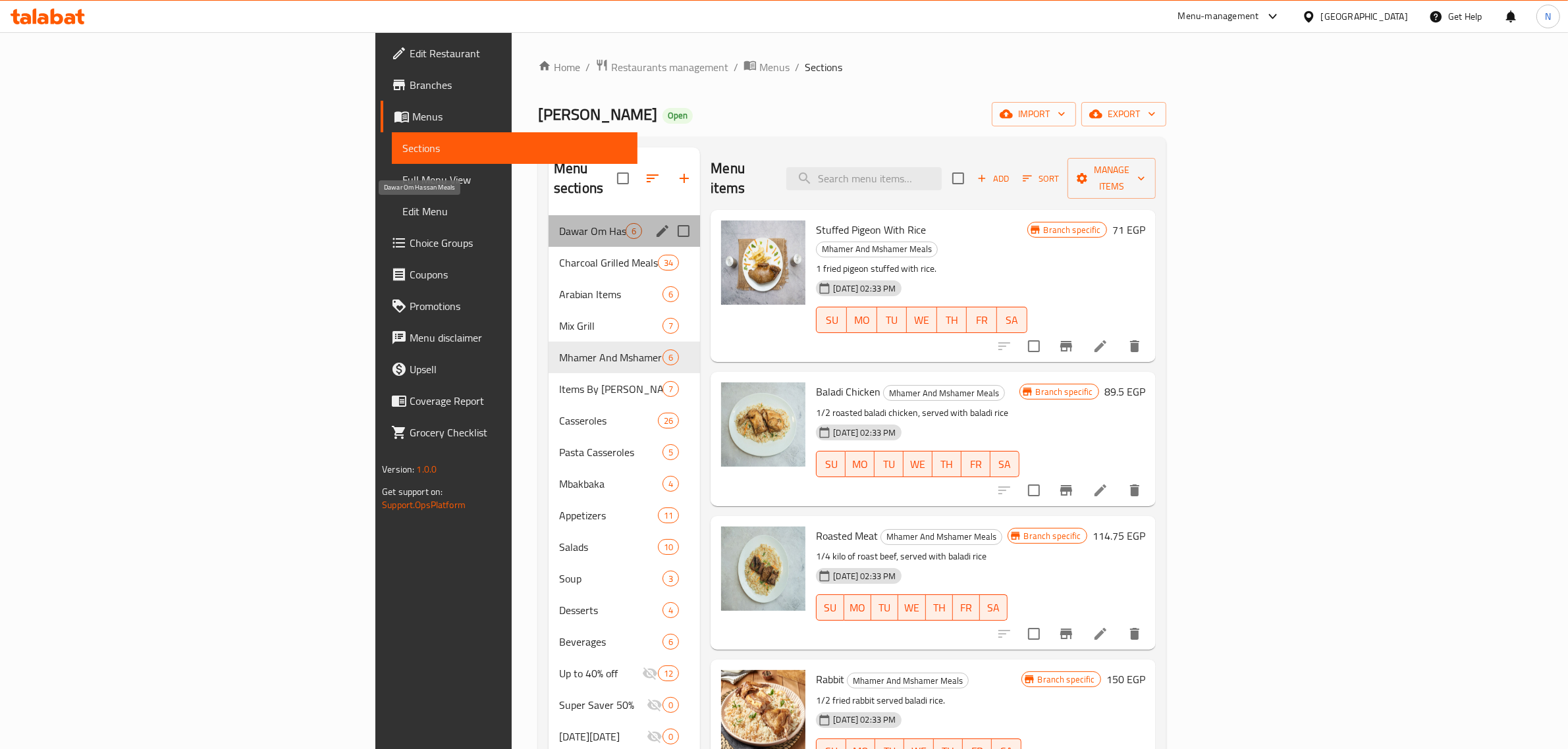
click at [559, 223] on span "Dawar Om Hassan Meals" at bounding box center [592, 231] width 66 height 16
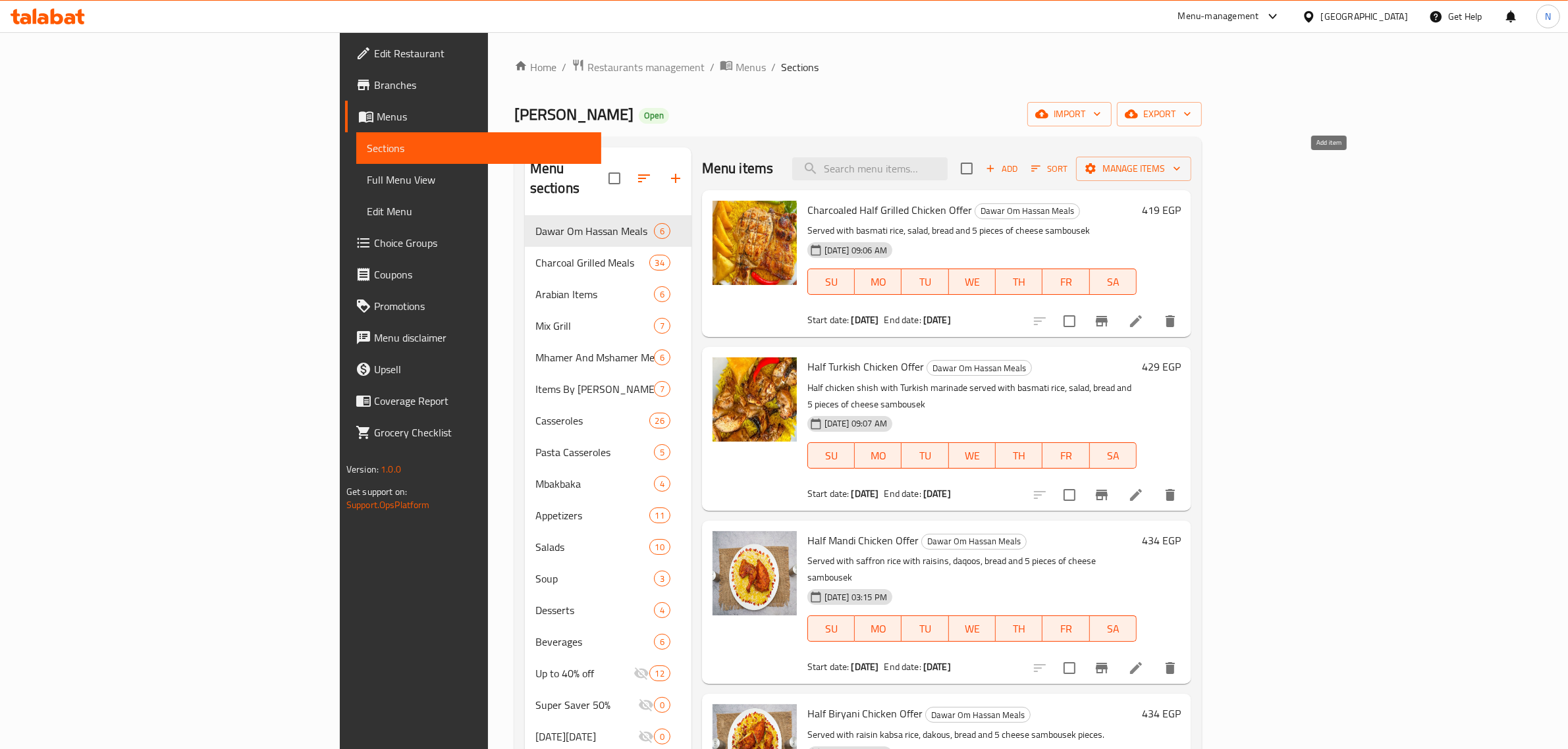
click at [1020, 175] on span "Add" at bounding box center [1002, 169] width 36 height 15
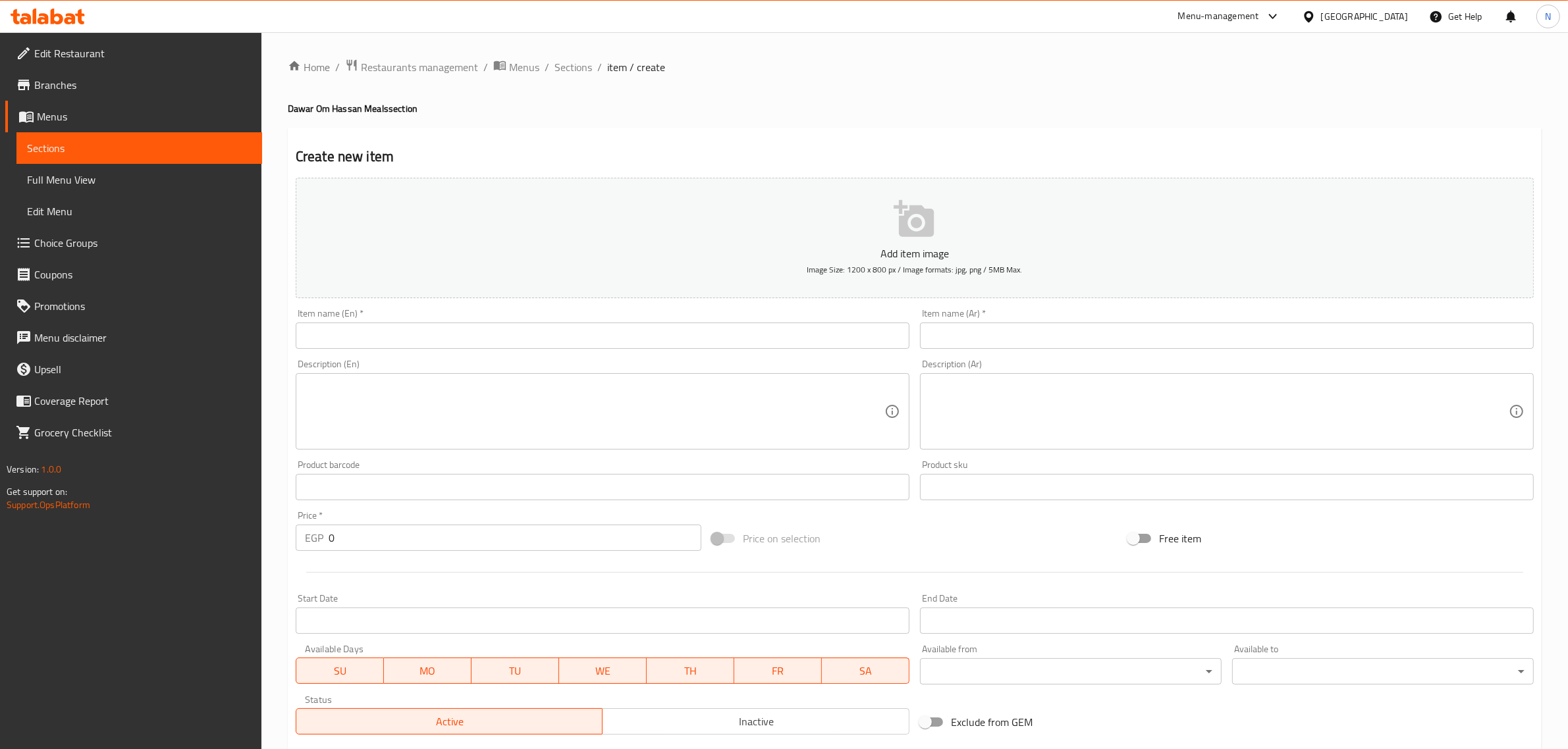
click at [1002, 330] on input "text" at bounding box center [1226, 335] width 614 height 26
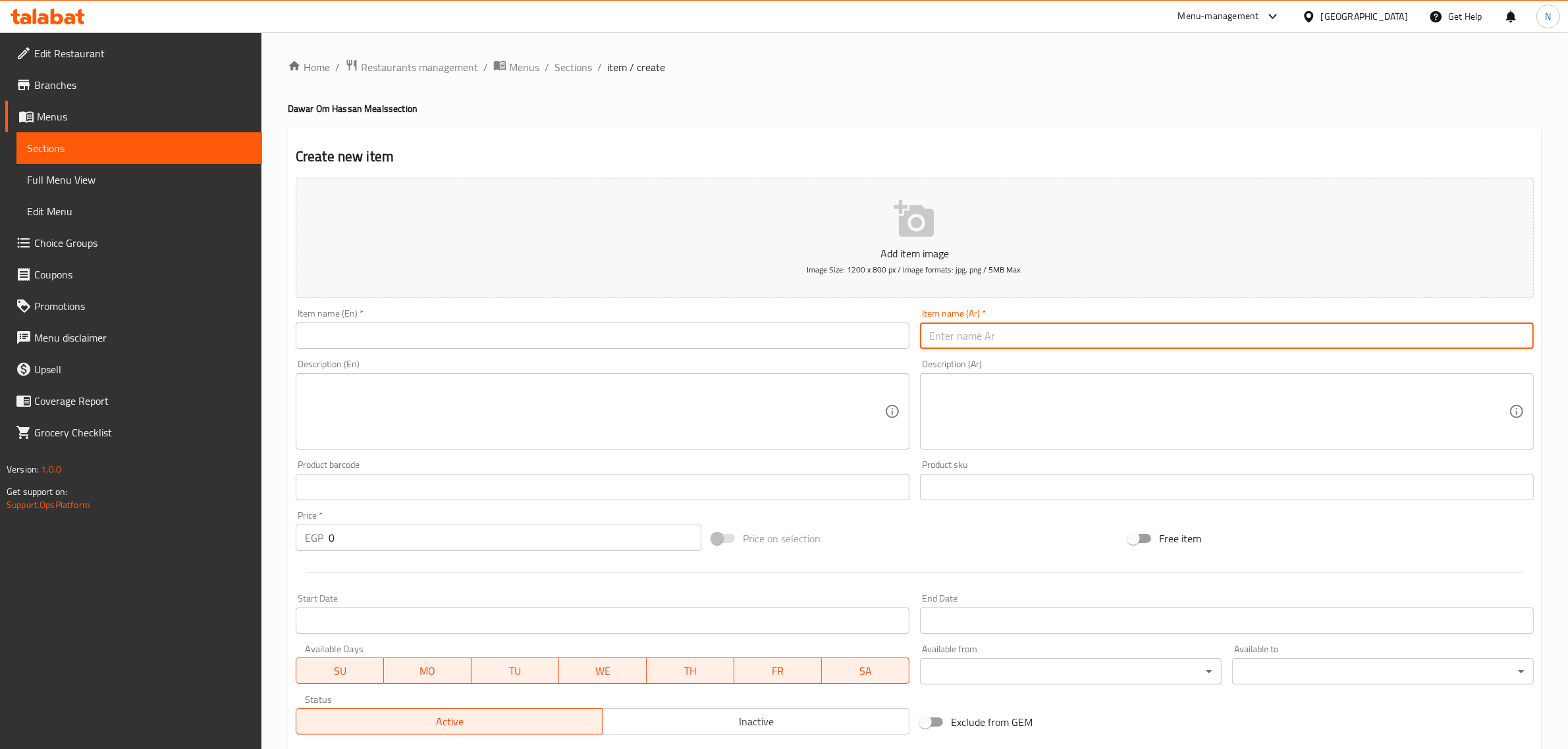
paste input "صنية العبور"
type input "صنية العبور"
click at [815, 336] on input "text" at bounding box center [602, 335] width 614 height 26
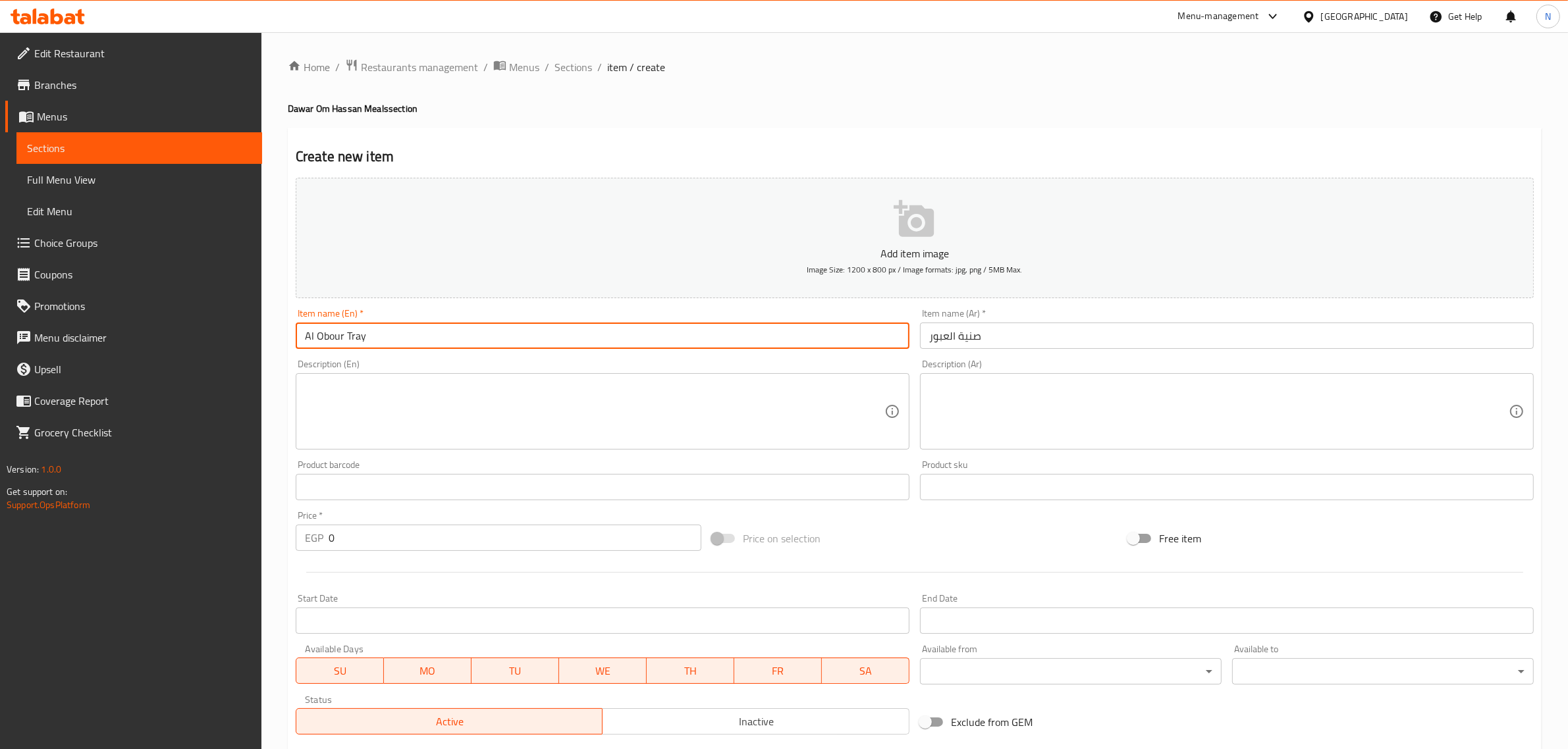
type input "Al Obour Tray"
click at [1054, 389] on textarea at bounding box center [1218, 411] width 580 height 62
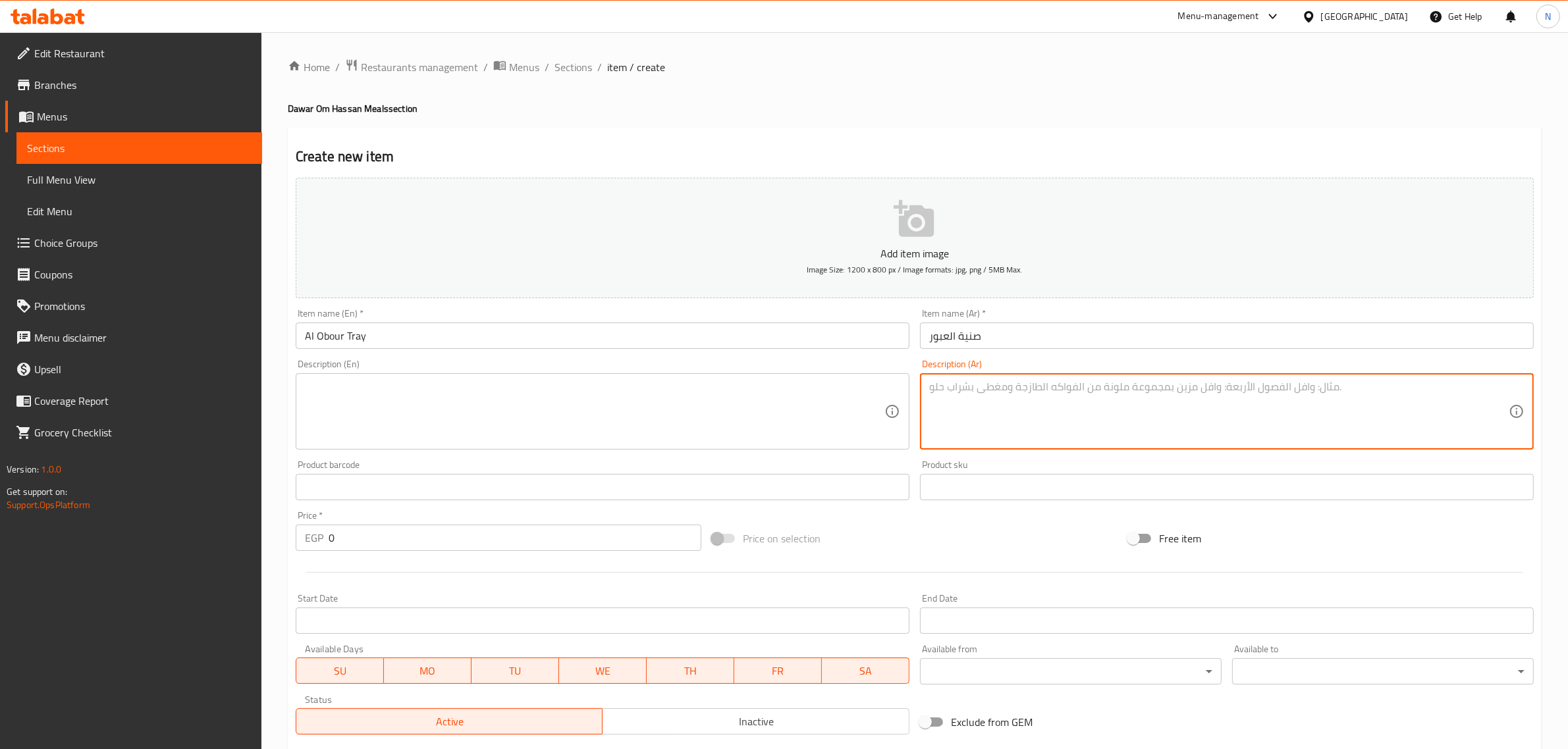
paste textarea "٥ قطع فراخ مندي، ٥ قطع كفته، ٥ قطع سجق، ٥ قطع شيش، ٥ قطع ممبار، ٥ قطع سمبوسه، ٥…"
click at [1461, 392] on textarea "٥ قطع فراخ مندي، ٥ قطع كفته، ٥ قطع سجق، ٥ قطع شيش، ٥ قطع ممبار، ٥ قطع سمبوسه، ٥…" at bounding box center [1218, 411] width 580 height 62
click at [1391, 390] on textarea "5 قطع فراخ مندي، ٥ قطع كفته، ٥ قطع سجق، ٥ قطع شيش، ٥ قطع ممبار، ٥ قطع سمبوسه، ٥…" at bounding box center [1218, 411] width 580 height 62
click at [1324, 393] on textarea "5 قطع فراخ مندي، 5 قطع كفته، ٥ قطع سجق، ٥ قطع شيش، ٥ قطع ممبار، ٥ قطع سمبوسه، ٥…" at bounding box center [1218, 411] width 580 height 62
click at [1270, 389] on textarea "5 قطع فراخ مندي، 5 قطع كفته، 5 قطع سجق، ٥ قطع شيش، ٥ قطع ممبار، ٥ قطع سمبوسه، ٥…" at bounding box center [1218, 411] width 580 height 62
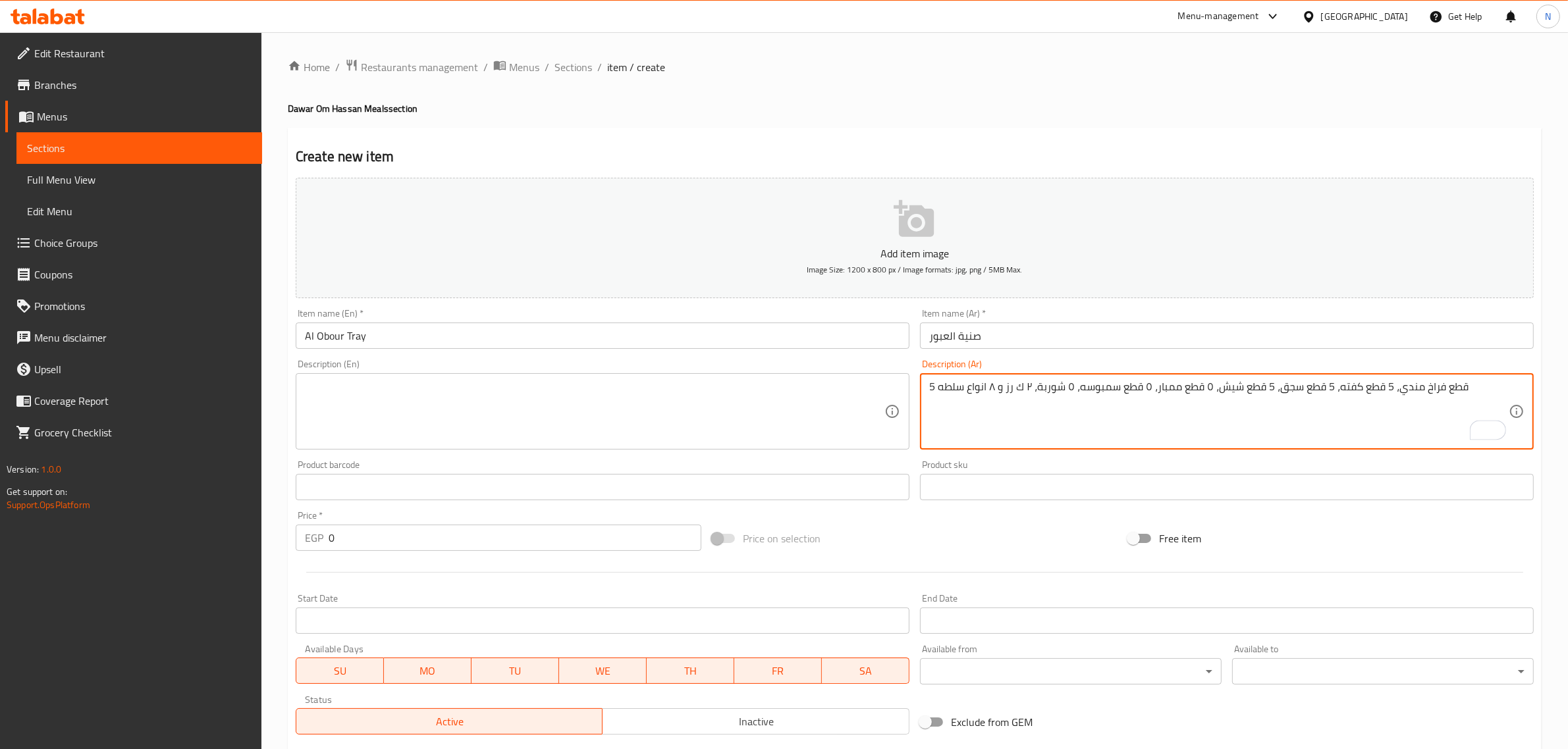
click at [1206, 386] on textarea "5 قطع فراخ مندي، 5 قطع كفته، 5 قطع سجق، 5 قطع شيش، ٥ قطع ممبار، ٥ قطع سمبوسه، ٥…" at bounding box center [1218, 411] width 580 height 62
click at [1141, 390] on textarea "5 قطع فراخ مندي، 5 قطع كفته، 5 قطع سجق، 5 قطع شيش، 5 قطع ممبار، ٥ قطع سمبوسه، ٥…" at bounding box center [1218, 411] width 580 height 62
drag, startPoint x: 1071, startPoint y: 387, endPoint x: 1169, endPoint y: 414, distance: 101.7
click at [1072, 387] on textarea "5 قطع فراخ مندي، 5 قطع كفته، 5 قطع سجق، 5 قطع شيش، 5 قطع ممبار، 5 قطع سمبوسه، ٥…" at bounding box center [1218, 411] width 580 height 62
click at [1025, 389] on textarea "5 قطع فراخ مندي، 5 قطع كفته، 5 قطع سجق، 5 قطع شيش، 5 قطع ممبار، 5 قطع سمبوسه، 5…" at bounding box center [1218, 411] width 580 height 62
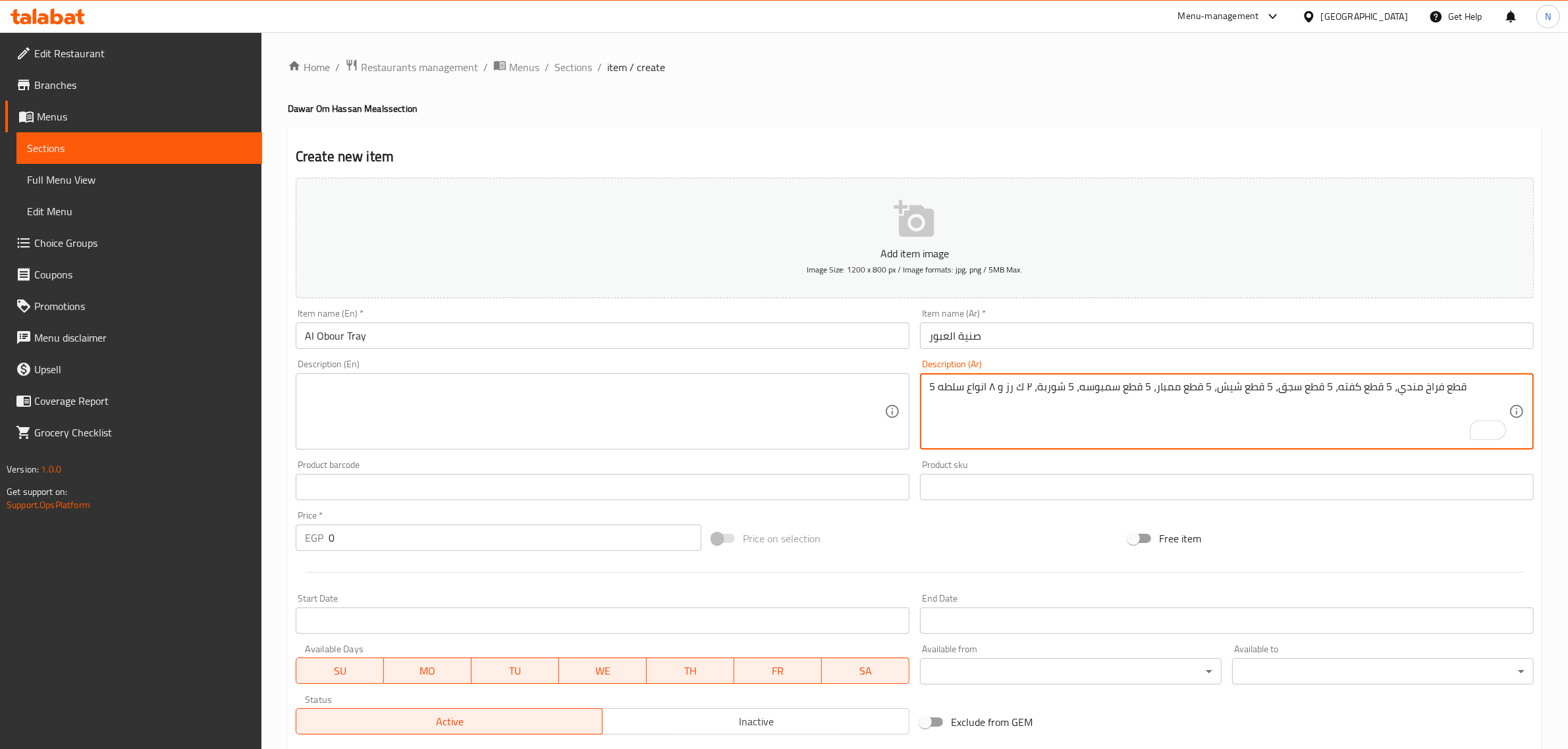
click at [1029, 386] on textarea "5 قطع فراخ مندي، 5 قطع كفته، 5 قطع سجق، 5 قطع شيش، 5 قطع ممبار، 5 قطع سمبوسه، 5…" at bounding box center [1218, 411] width 580 height 62
click at [1338, 385] on textarea "5 قطع فراخ مندي، 5 قطع كفته، 5 قطع سجق، 5 قطع شيش، 5 قطع ممبار، 5 قطع سمبوسه، 5…" at bounding box center [1218, 411] width 580 height 62
drag, startPoint x: 1075, startPoint y: 385, endPoint x: 1182, endPoint y: 413, distance: 110.6
click at [1078, 385] on textarea "5 قطع فراخ مندي، 5 قطع كفتة، 5 قطع سجق، 5 قطع شيش، 5 قطع ممبار، 5 قطع سمبوسه، 5…" at bounding box center [1218, 411] width 580 height 62
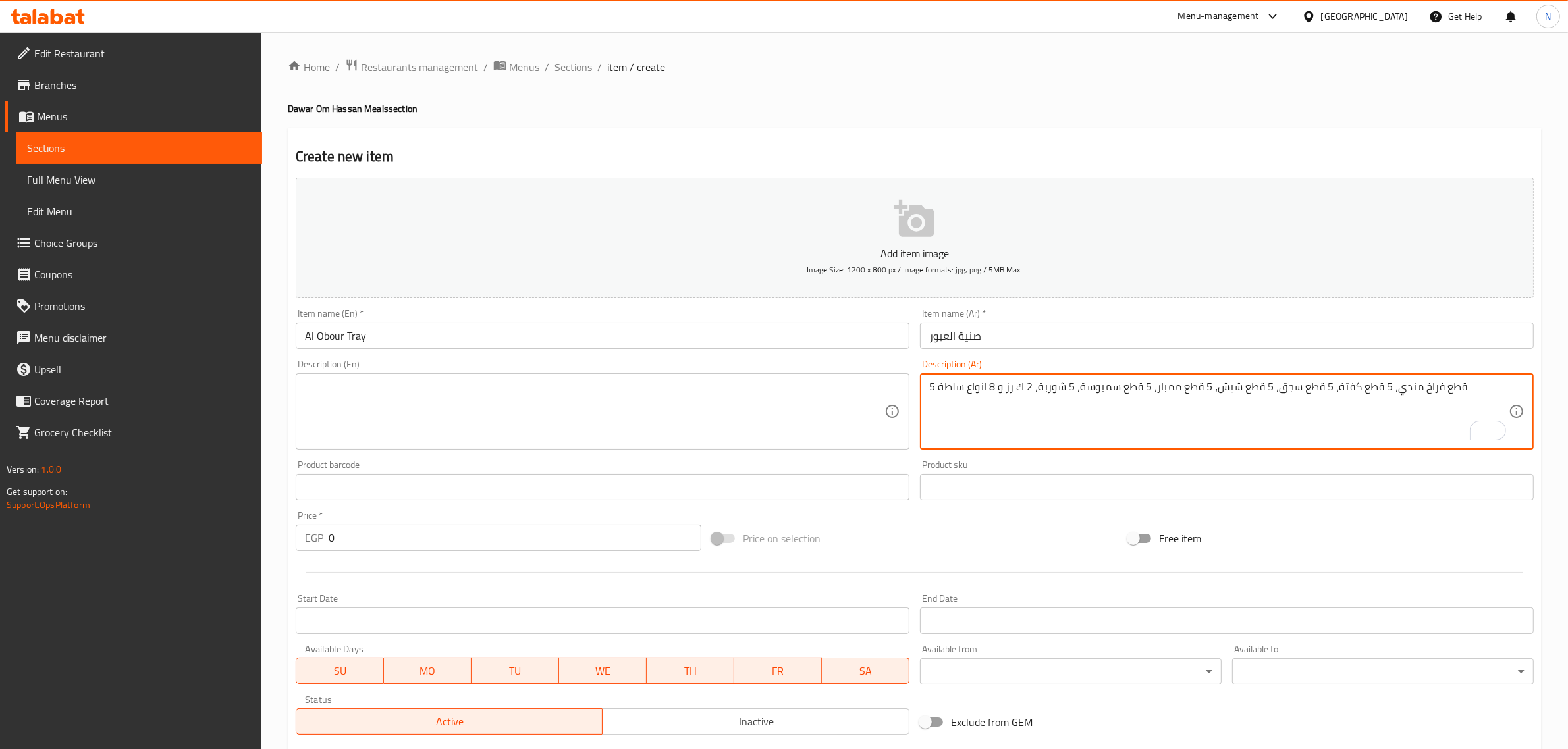
click at [1037, 390] on textarea "5 قطع فراخ مندي، 5 قطع كفتة، 5 قطع سجق، 5 قطع شيش، 5 قطع ممبار، 5 قطع سمبوسة، 5…" at bounding box center [1218, 411] width 580 height 62
click at [1105, 390] on textarea "5 قطع فراخ مندي، 5 قطع كفتة، 5 قطع سجق، 5 قطع شيش، 5 قطع ممبار، 5 قطع سمبوسة، 5…" at bounding box center [1218, 411] width 580 height 62
type textarea "5 قطع فراخ مندي، 5 قطع كفتة، 5 قطع سجق، 5 قطع شيش، 5 قطع ممبار، 5 قطع سمبوسة جب…"
click at [975, 387] on textarea "5 قطع فراخ مندي، 5 قطع كفتة، 5 قطع سجق، 5 قطع شيش، 5 قطع ممبار، 5 قطع سمبوسة جب…" at bounding box center [1218, 411] width 580 height 62
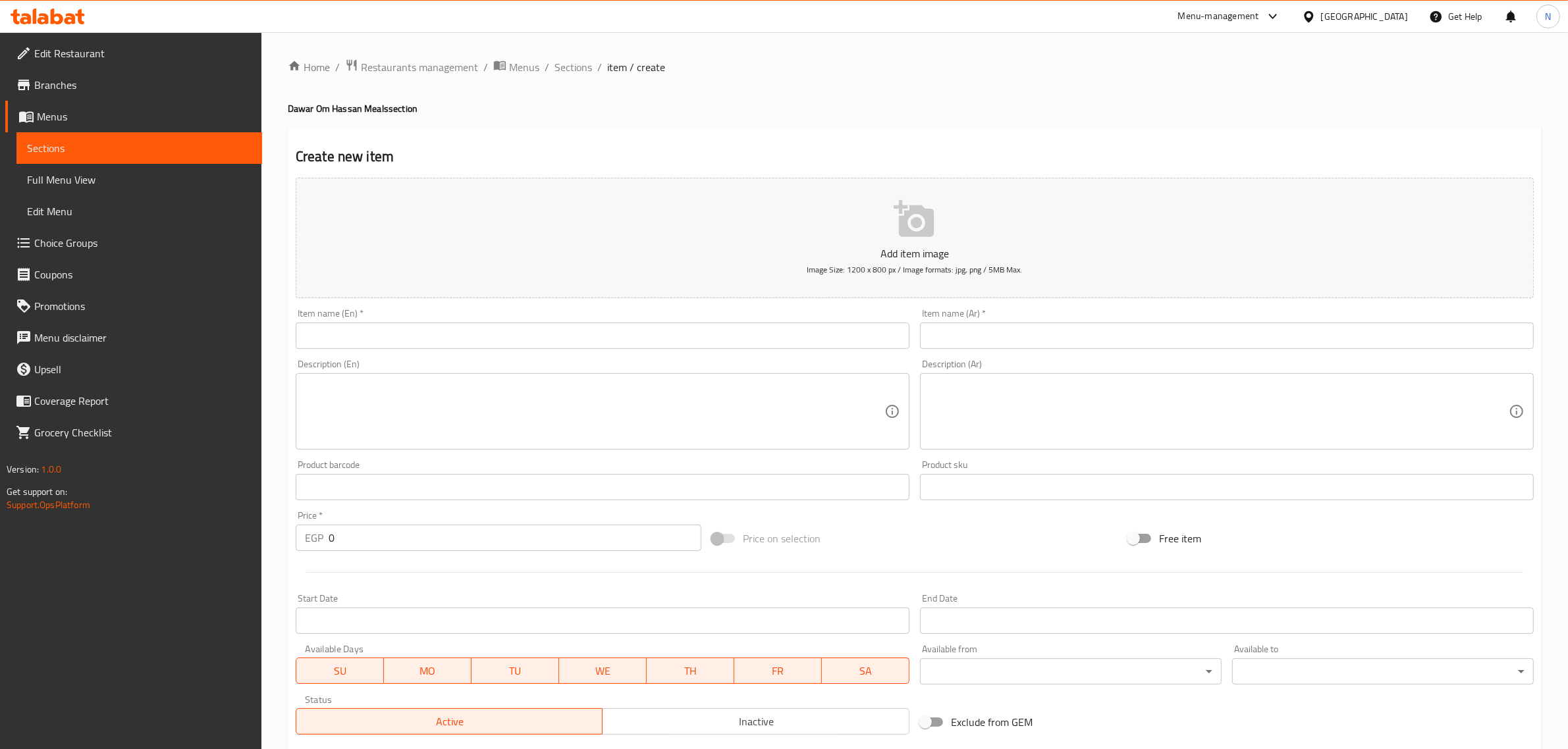
click at [140, 176] on span "Full Menu View" at bounding box center [139, 179] width 225 height 16
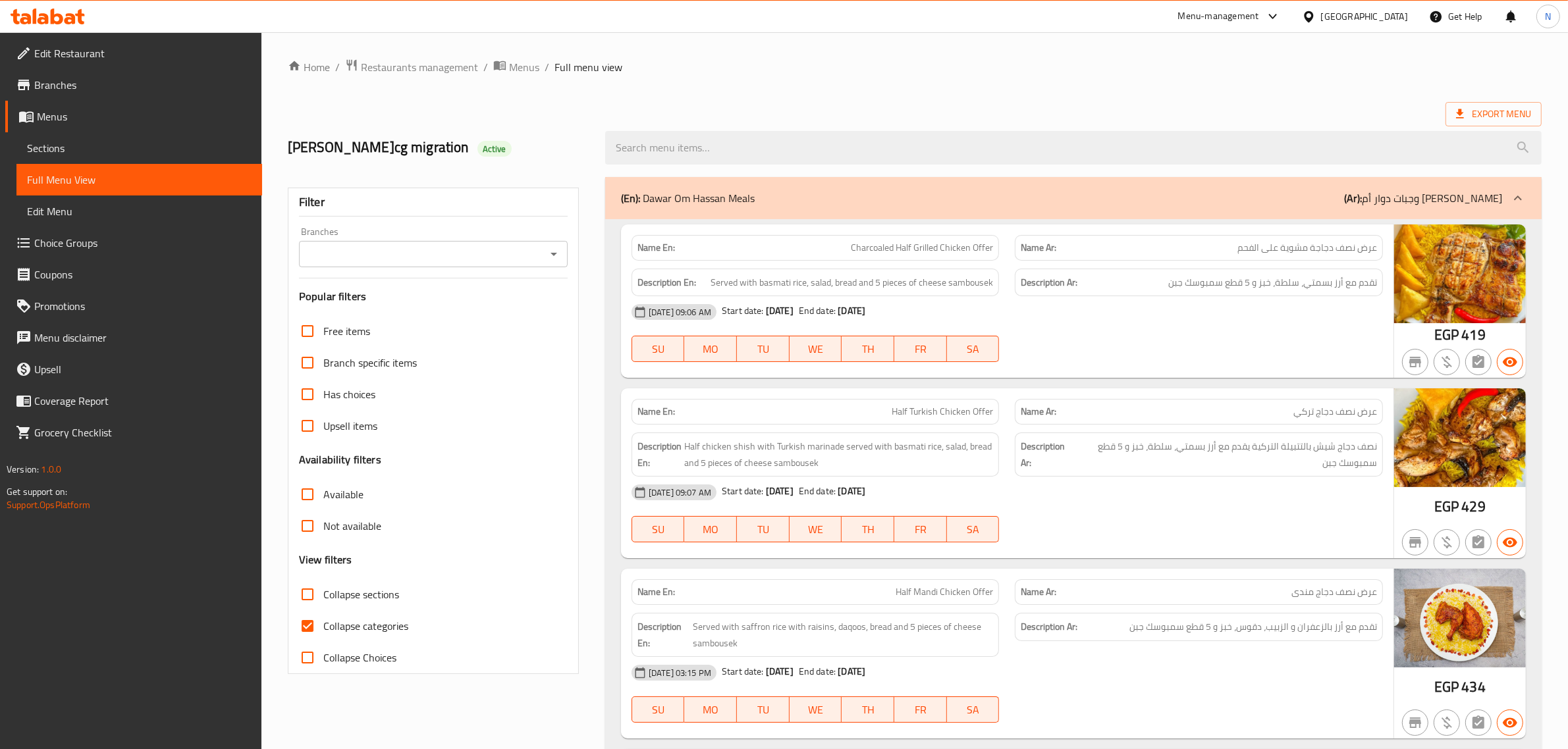
click at [330, 623] on span "Collapse categories" at bounding box center [365, 626] width 85 height 16
click at [323, 623] on input "Collapse categories" at bounding box center [307, 626] width 31 height 31
checkbox input "false"
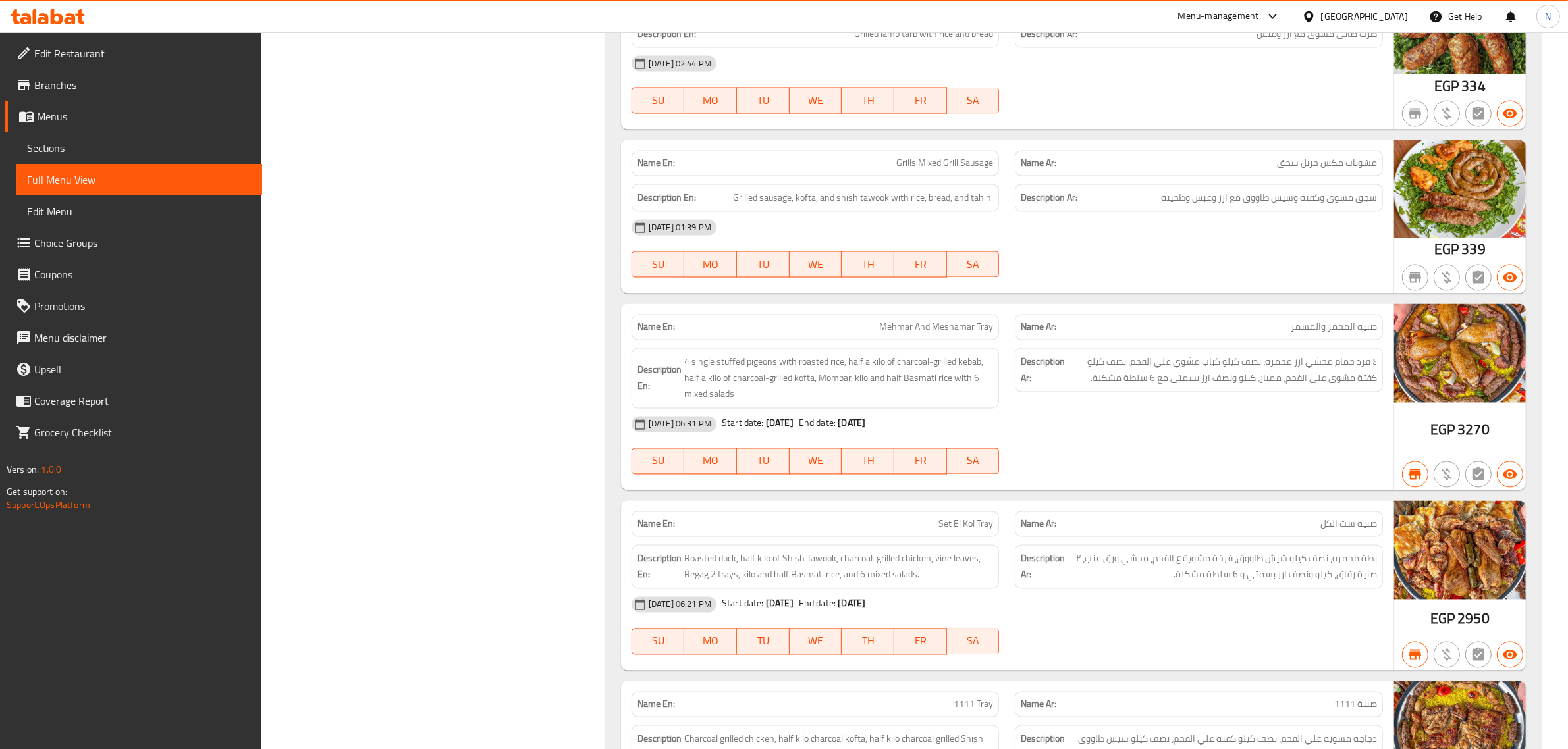
scroll to position [3365, 0]
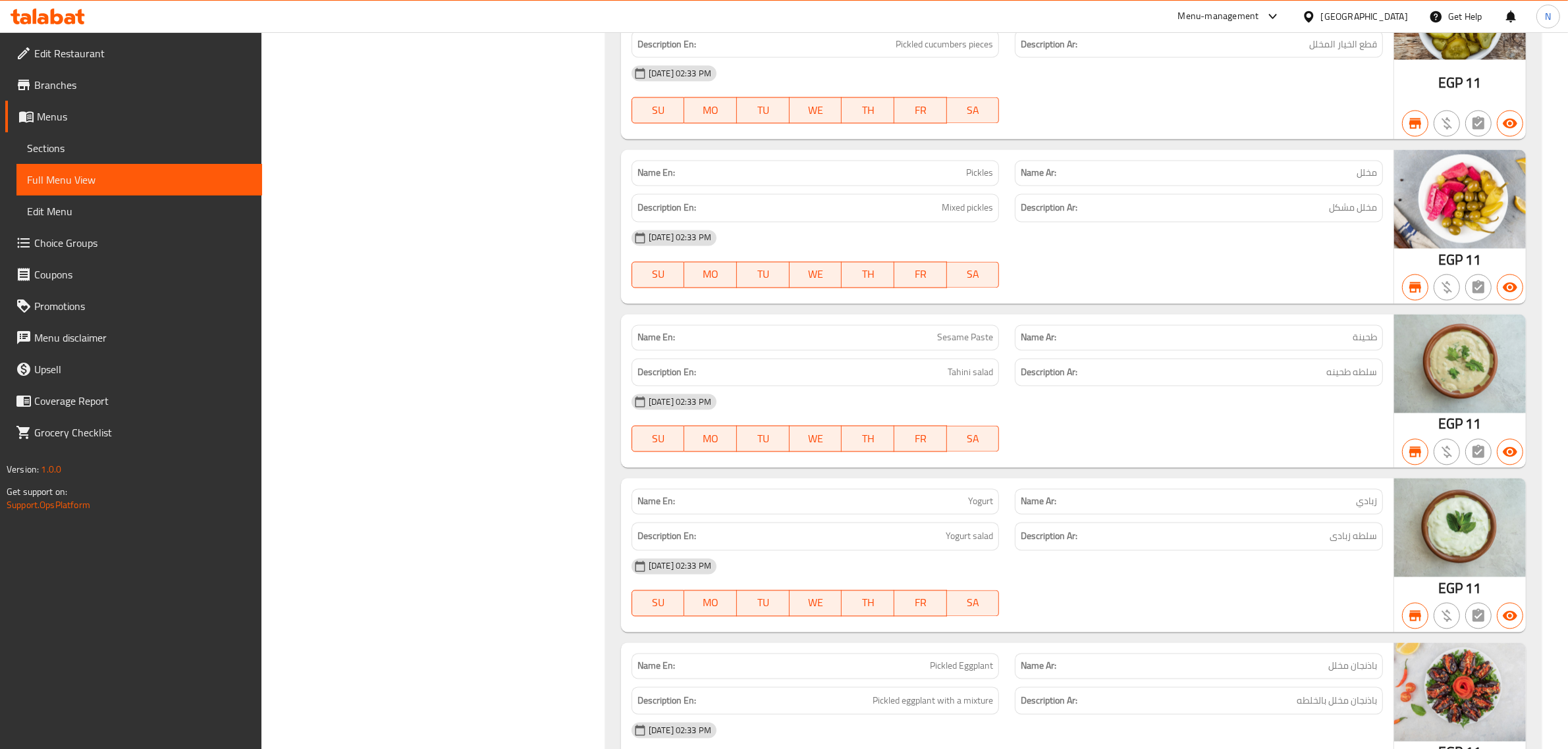
scroll to position [21647, 0]
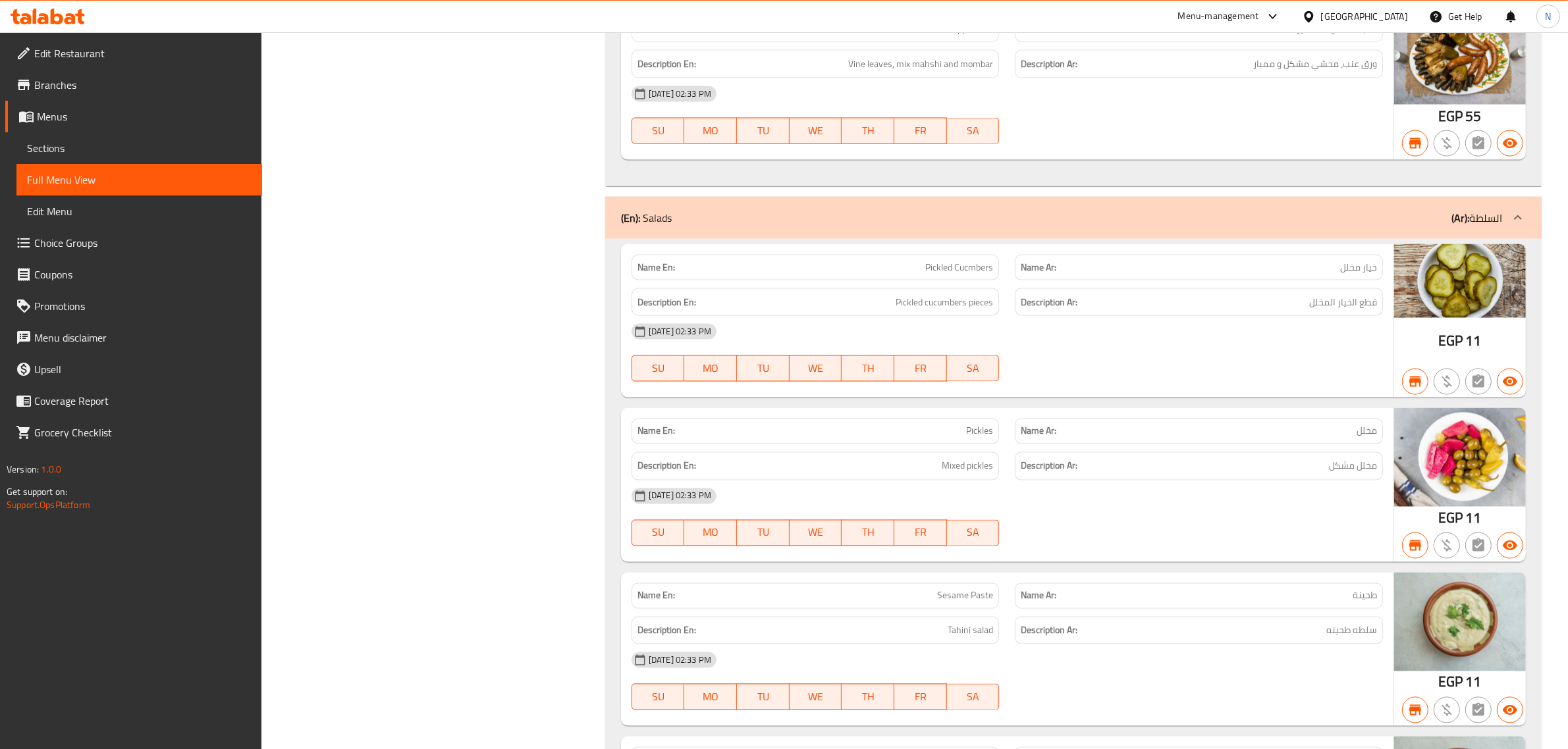
click at [956, 274] on span "Pickled Cucmbers" at bounding box center [959, 267] width 68 height 14
copy span "Pickled Cucmbers"
click at [976, 438] on span "Pickles" at bounding box center [979, 431] width 27 height 14
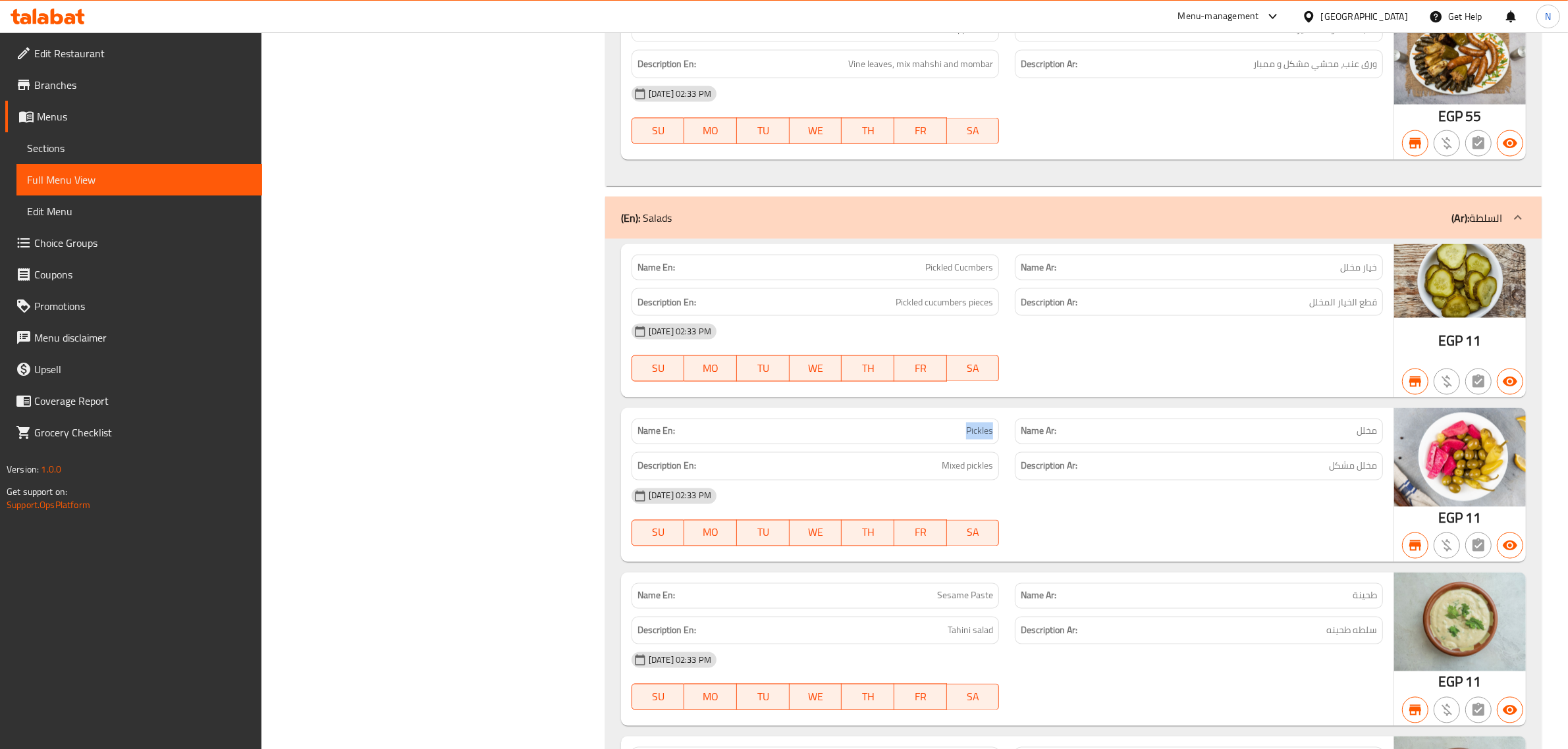
click at [976, 438] on span "Pickles" at bounding box center [979, 431] width 27 height 14
copy span "Pickles"
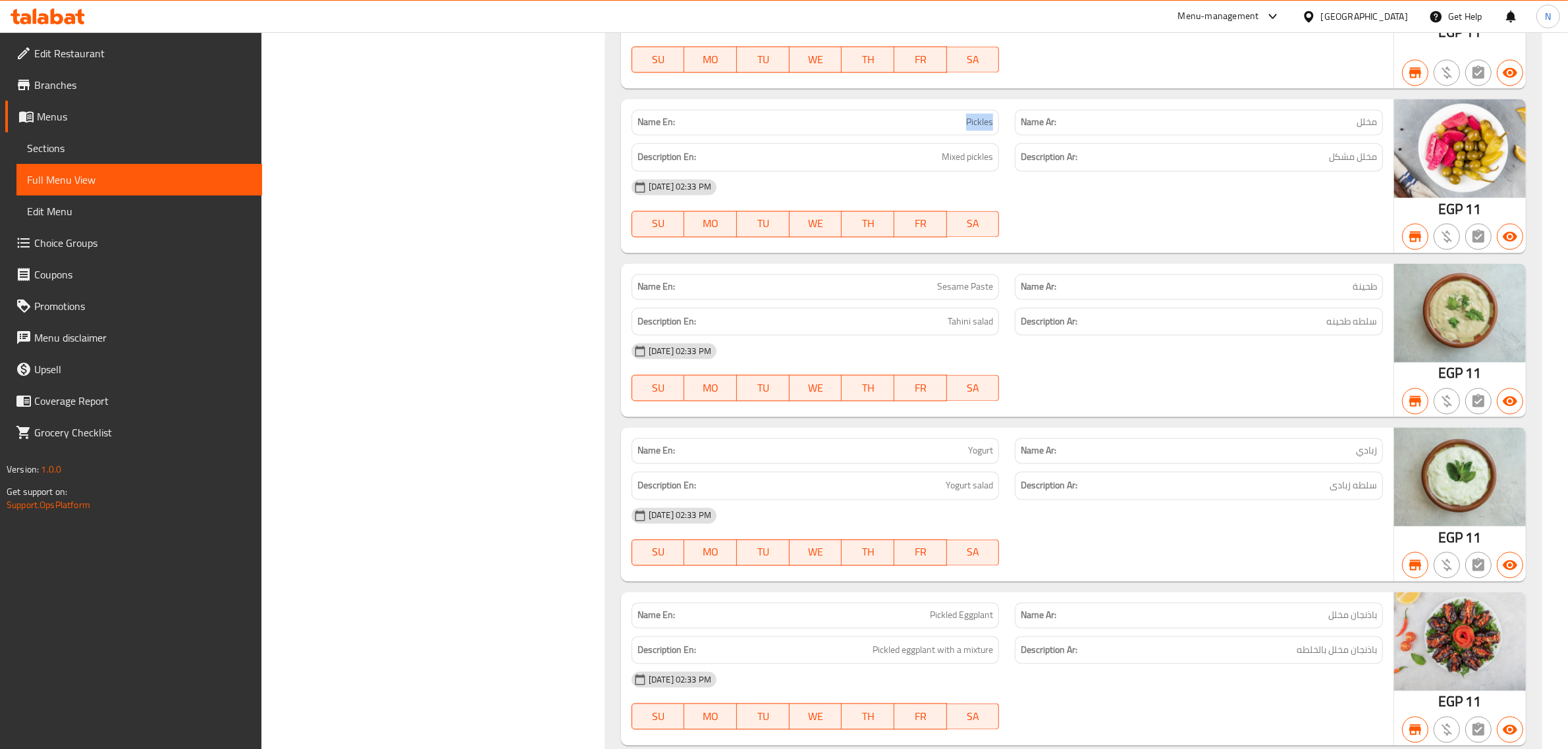
scroll to position [21975, 0]
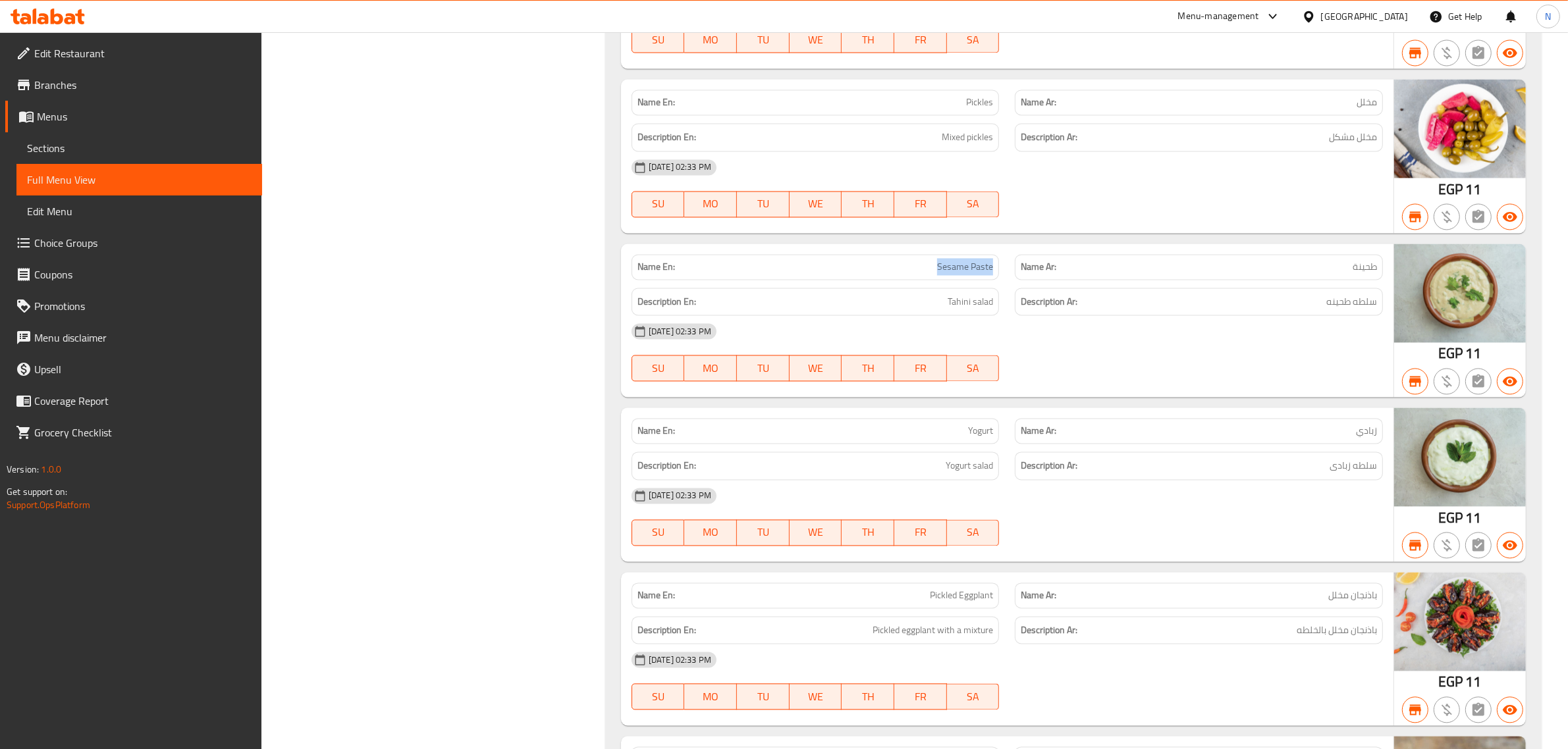
drag, startPoint x: 935, startPoint y: 342, endPoint x: 992, endPoint y: 340, distance: 57.0
click at [992, 274] on p "Name En: Sesame Paste" at bounding box center [816, 267] width 356 height 14
copy span "Sesame Paste"
click at [976, 437] on span "Yogurt" at bounding box center [981, 431] width 25 height 14
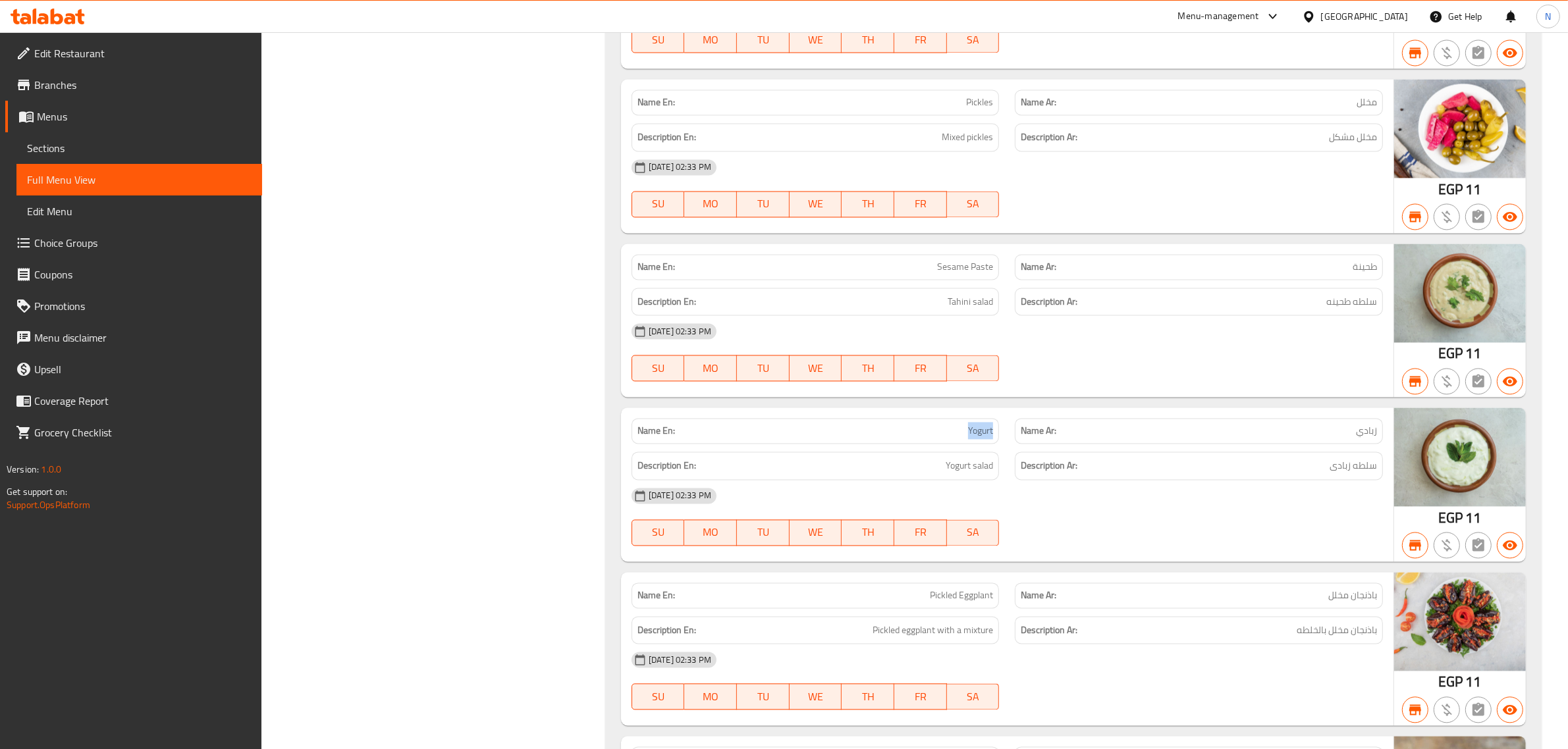
copy span "Yogurt"
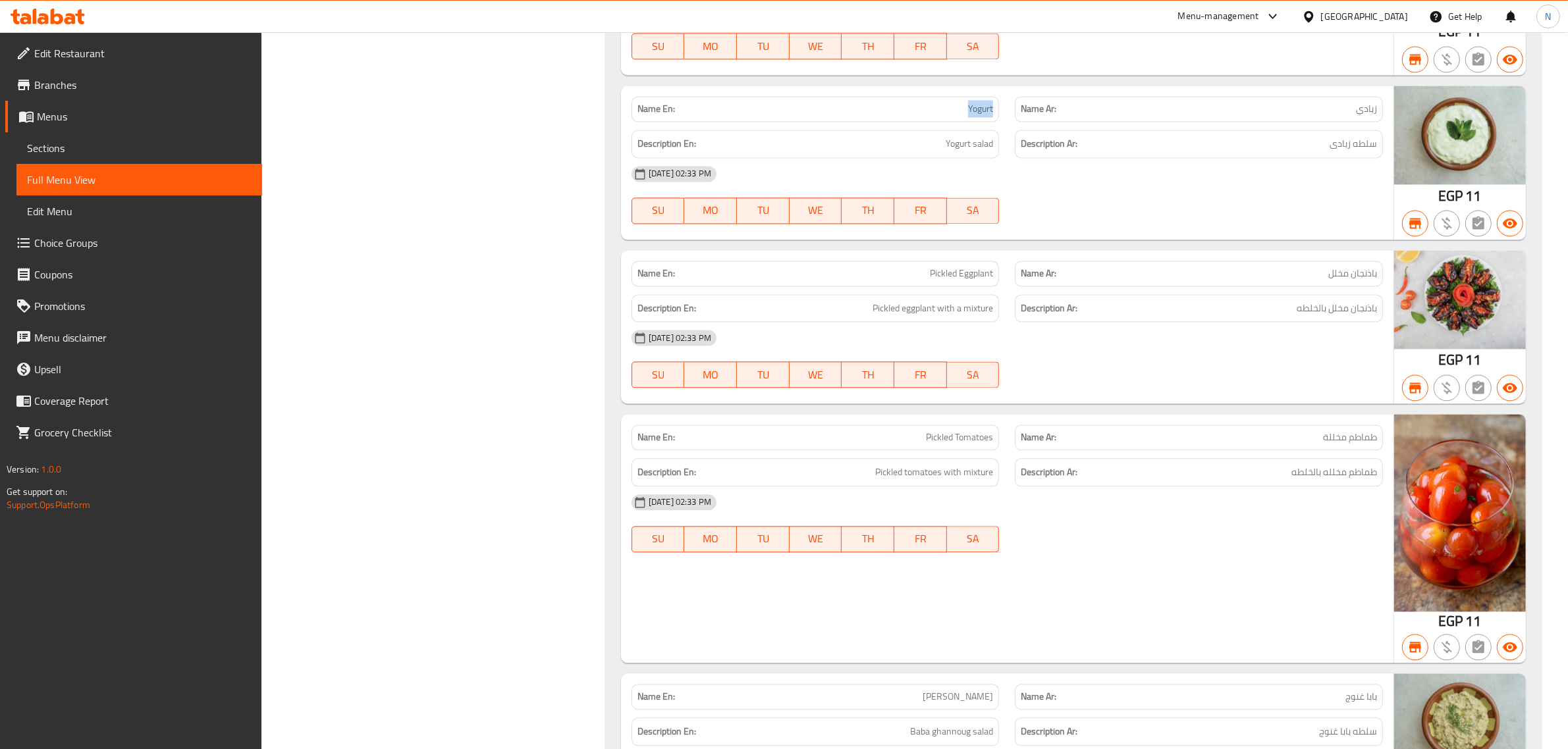
scroll to position [22305, 0]
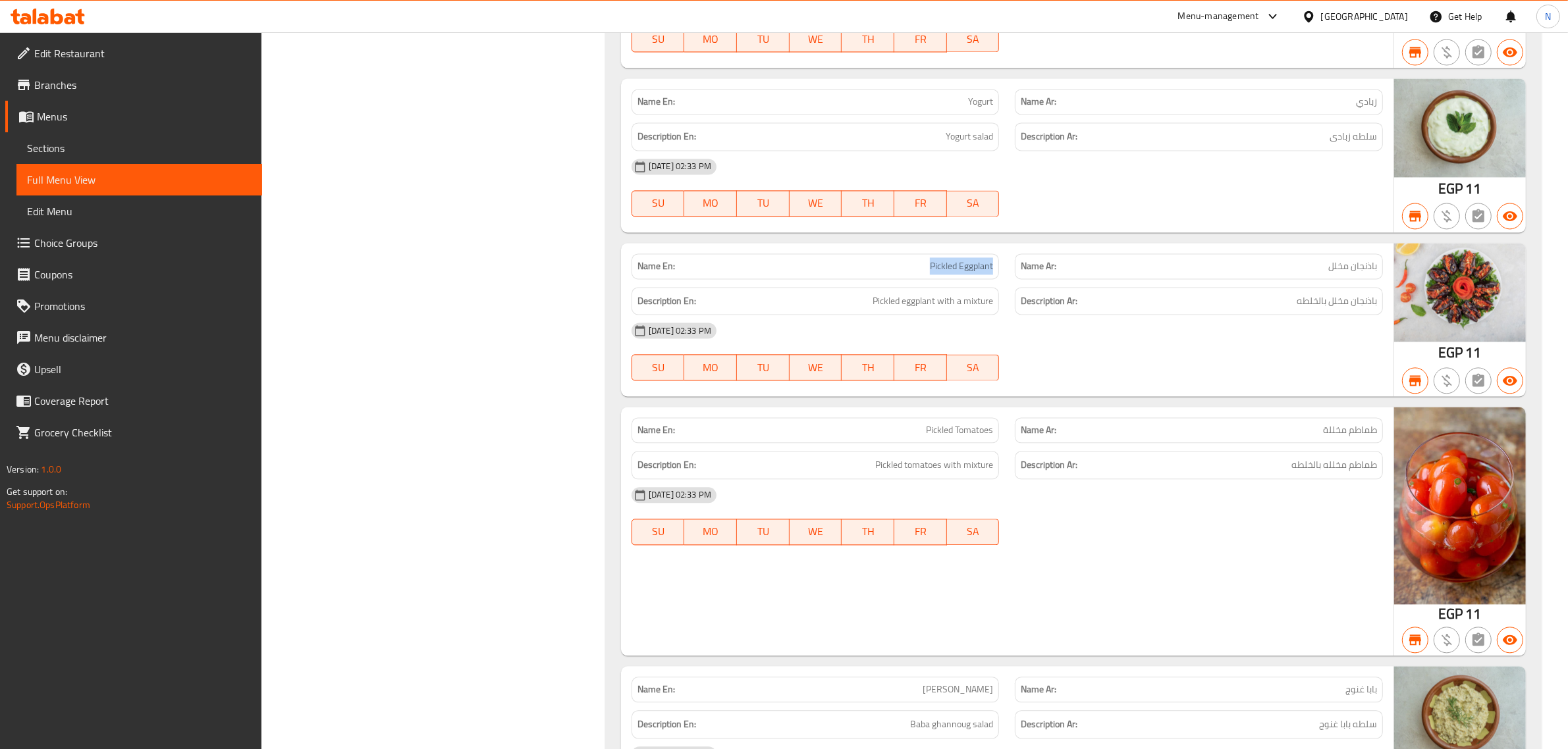
drag, startPoint x: 929, startPoint y: 344, endPoint x: 993, endPoint y: 347, distance: 64.1
click at [993, 279] on div "Name En: Pickled Eggplant" at bounding box center [816, 266] width 368 height 26
copy span "Pickled Eggplant"
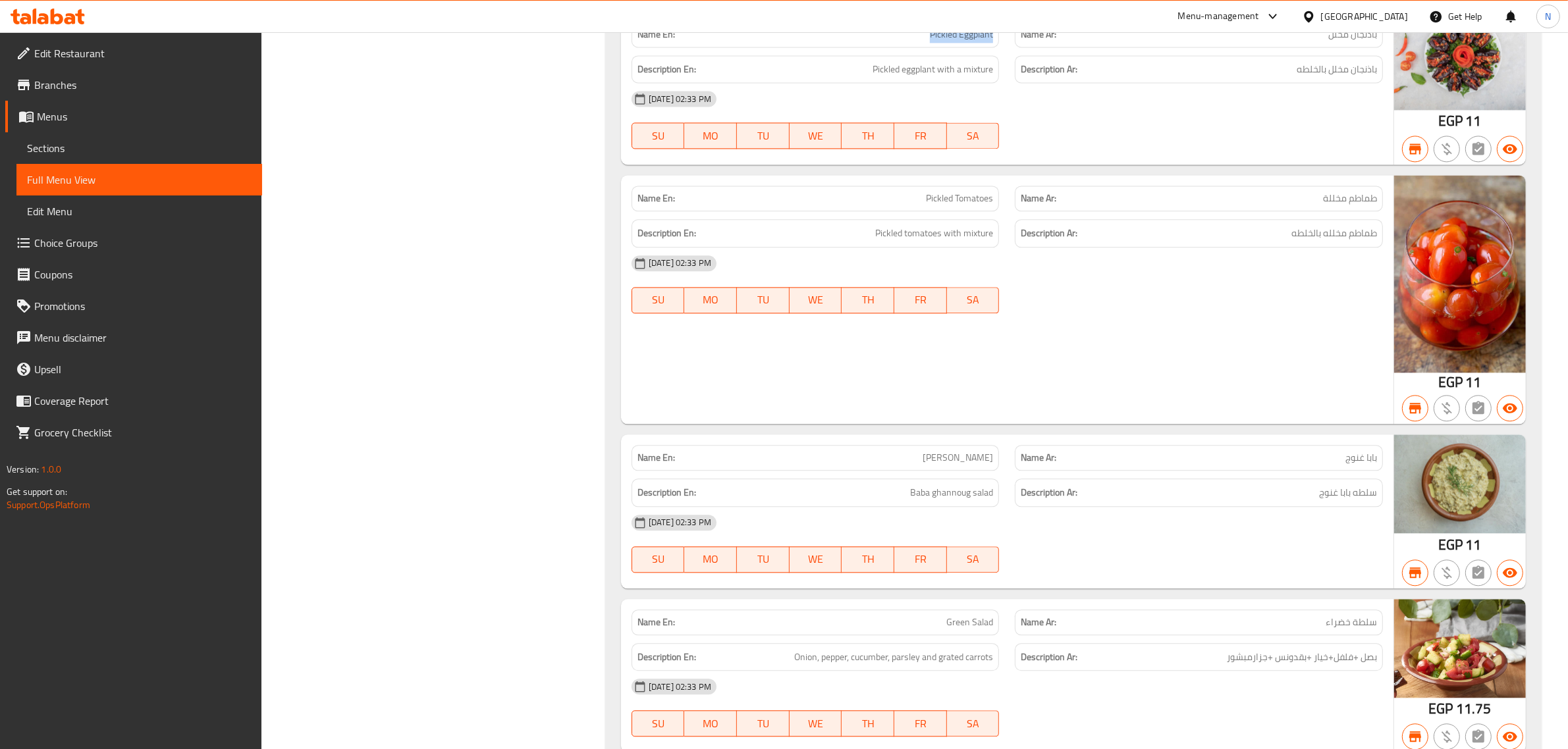
scroll to position [22552, 0]
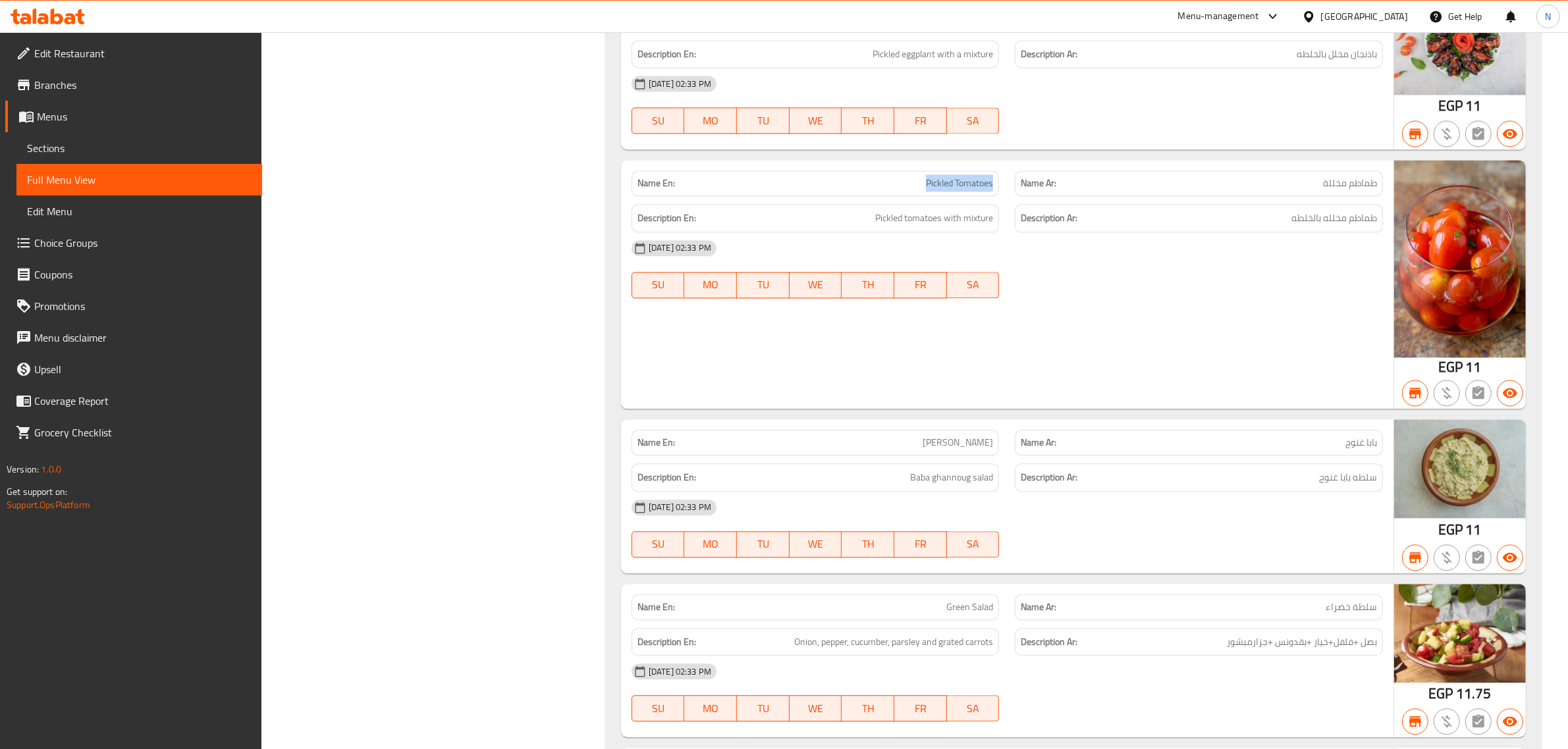
drag, startPoint x: 930, startPoint y: 257, endPoint x: 992, endPoint y: 264, distance: 62.4
click at [992, 190] on span "Pickled Tomatoes" at bounding box center [959, 183] width 67 height 14
copy span "Pickled Tomatoes"
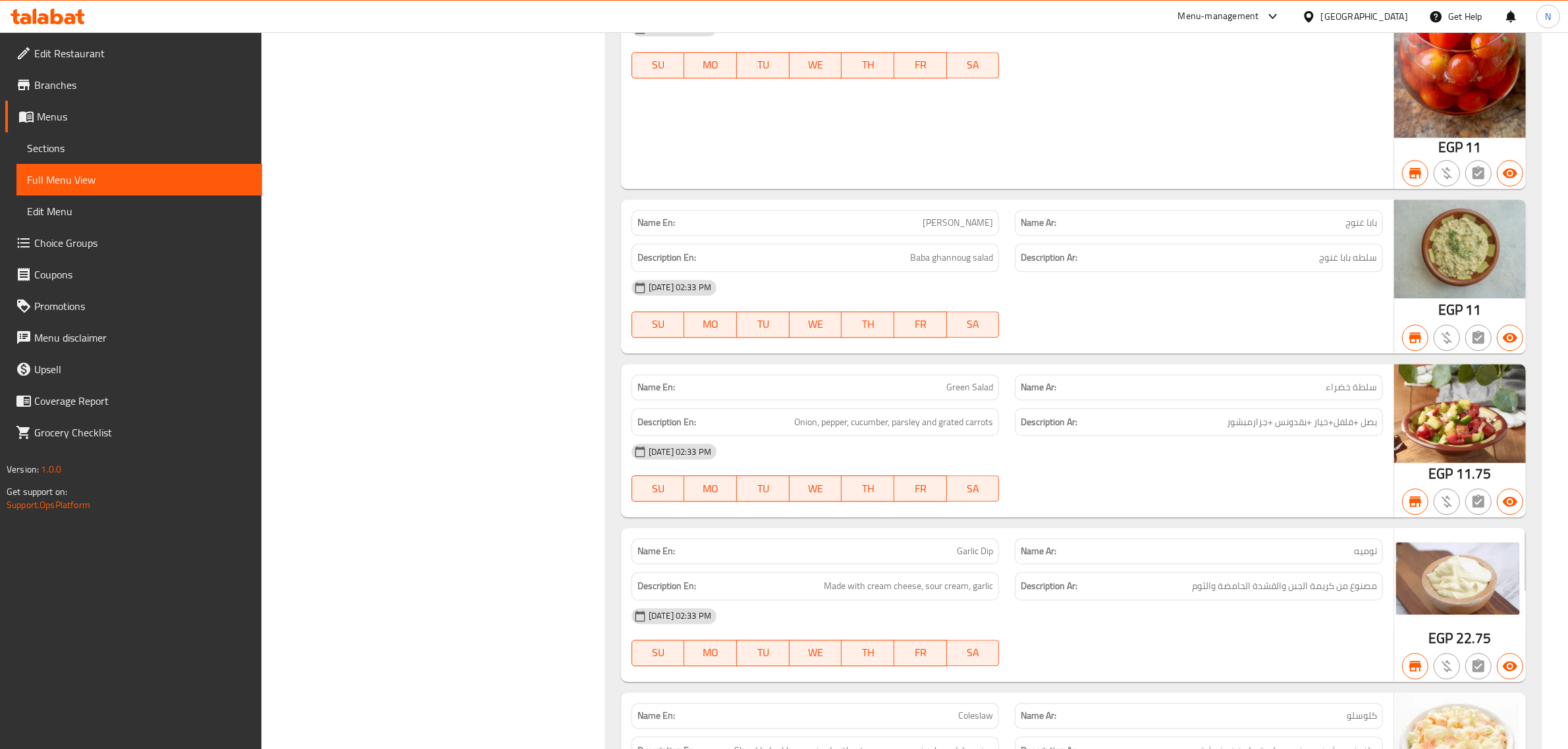
scroll to position [22798, 0]
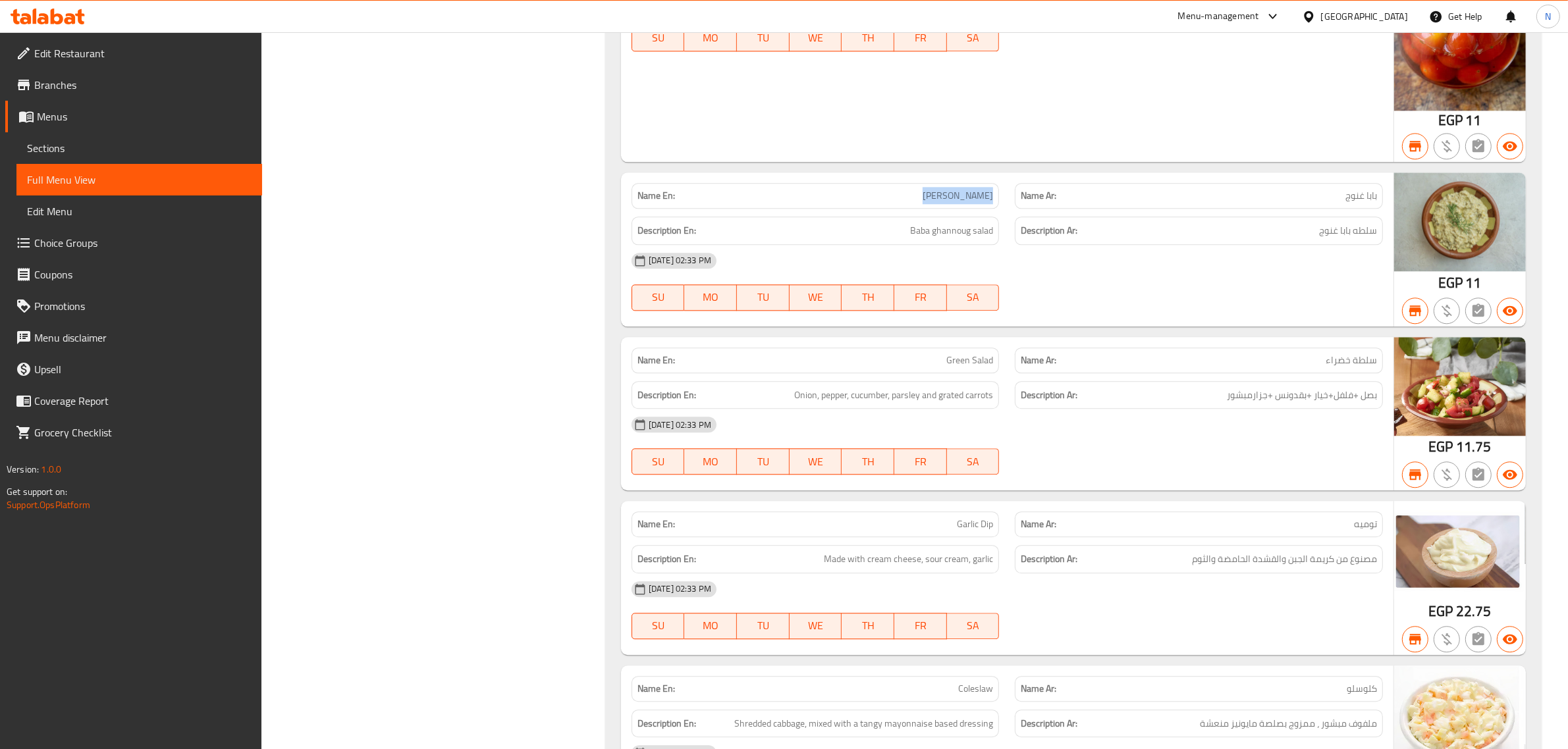
drag, startPoint x: 930, startPoint y: 274, endPoint x: 1003, endPoint y: 271, distance: 73.1
click at [1003, 216] on div "Name En: Baba Ghannoug" at bounding box center [816, 196] width 384 height 42
copy span "Baba Ghannoug"
drag, startPoint x: 949, startPoint y: 435, endPoint x: 1005, endPoint y: 440, distance: 56.2
click at [1005, 381] on div "Name En: Green Salad" at bounding box center [816, 361] width 384 height 42
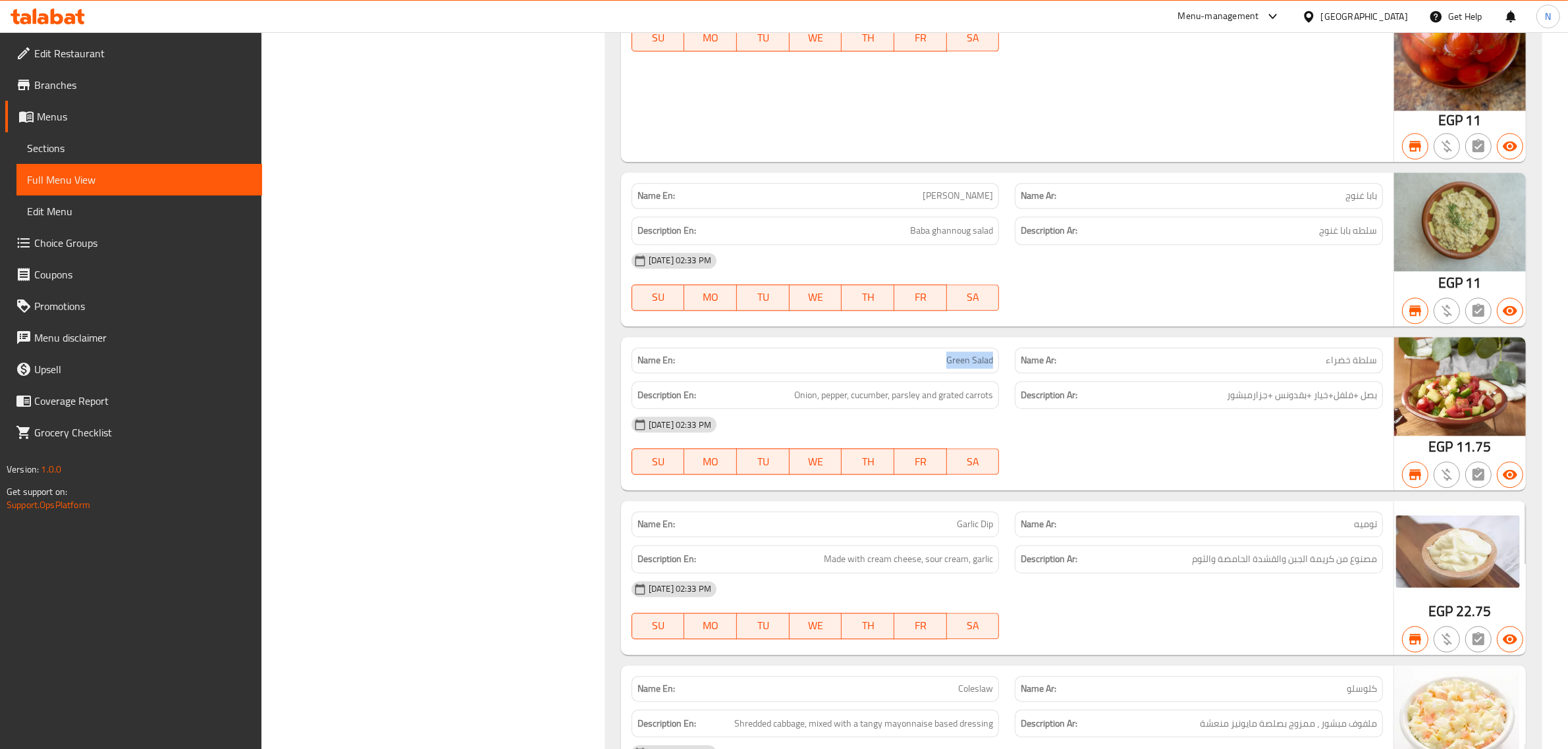
copy span "Green Salad"
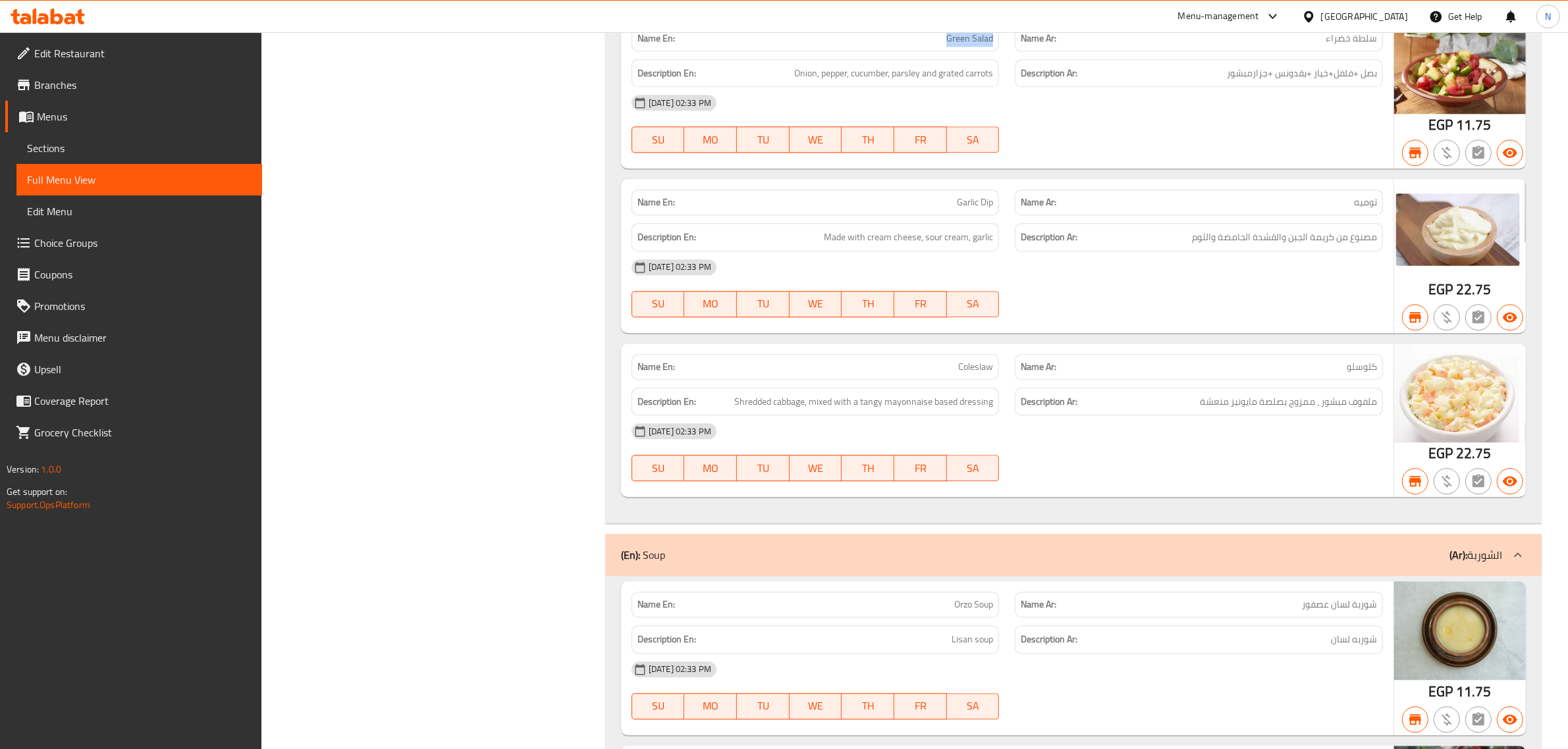
scroll to position [23128, 0]
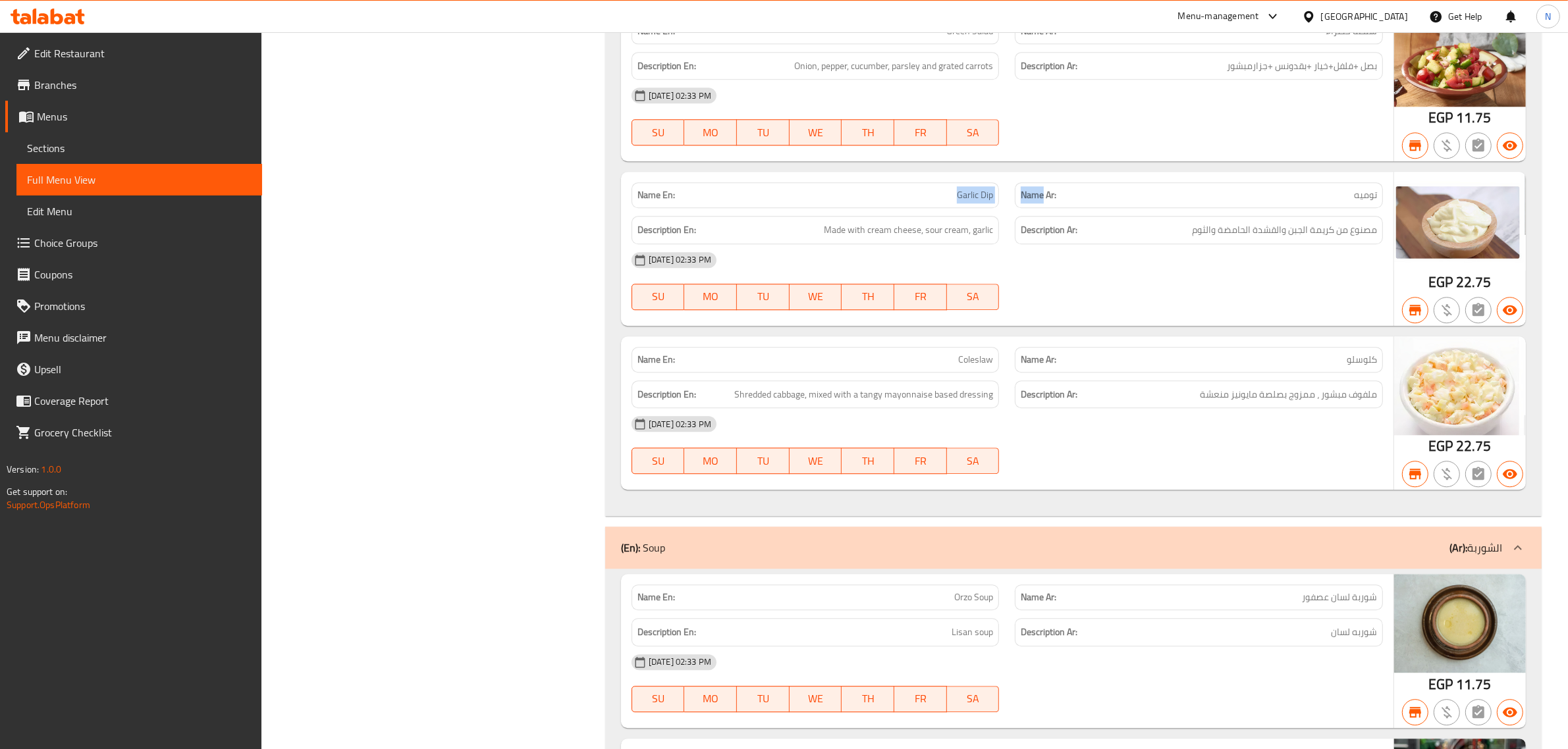
drag, startPoint x: 957, startPoint y: 275, endPoint x: 1044, endPoint y: 277, distance: 87.0
click at [1044, 216] on div "Name En: Garlic Dip Name Ar: توميه" at bounding box center [1007, 195] width 767 height 42
click at [1023, 252] on div "Description Ar: مصنوع من كريمة الجبن والقشدة الحامضة والثوم" at bounding box center [1199, 230] width 384 height 44
drag, startPoint x: 959, startPoint y: 273, endPoint x: 992, endPoint y: 271, distance: 33.1
click at [992, 202] on span "Garlic Dip" at bounding box center [975, 195] width 36 height 14
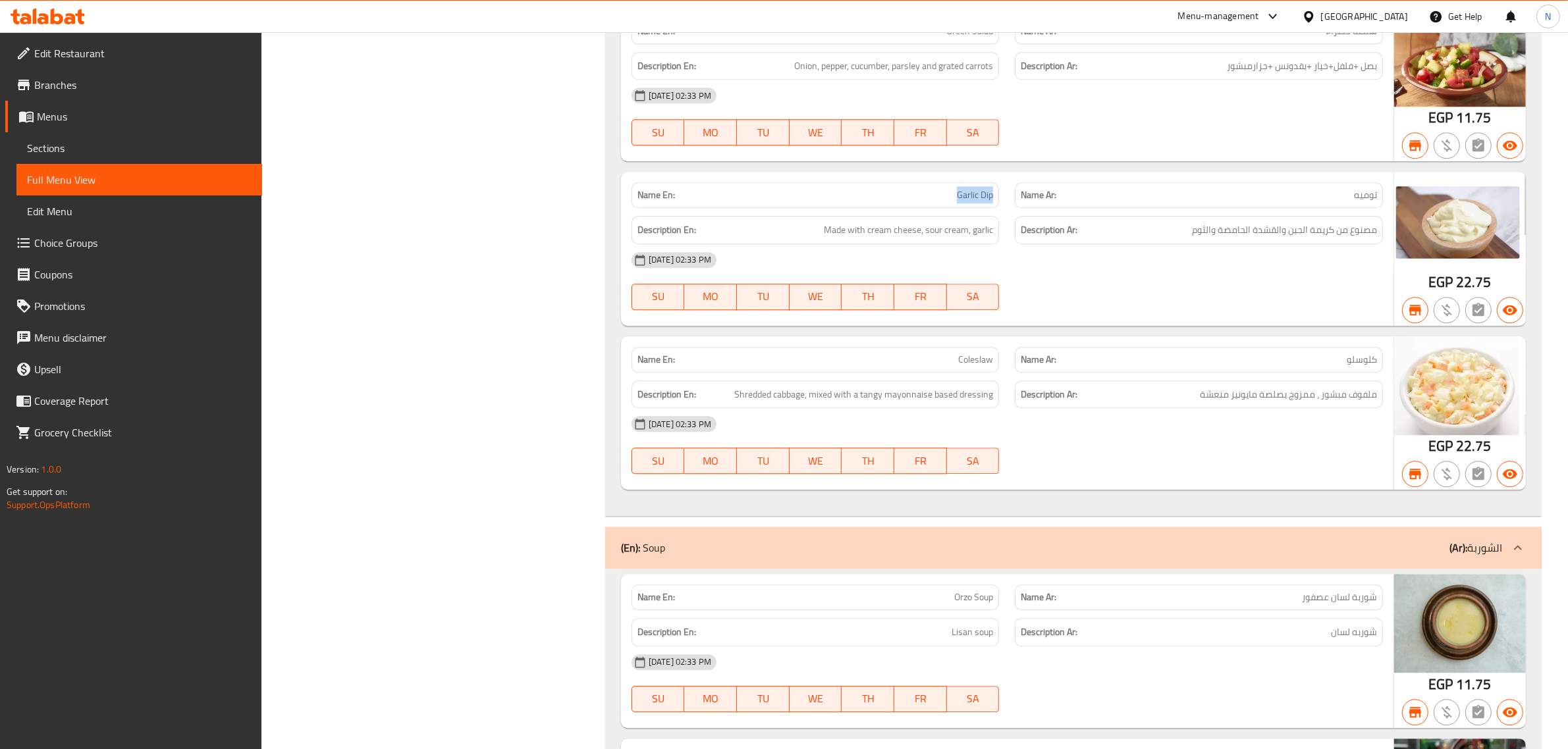
copy span "Garlic Dip"
click at [971, 367] on span "Coleslaw" at bounding box center [975, 359] width 35 height 14
copy span "Coleslaw"
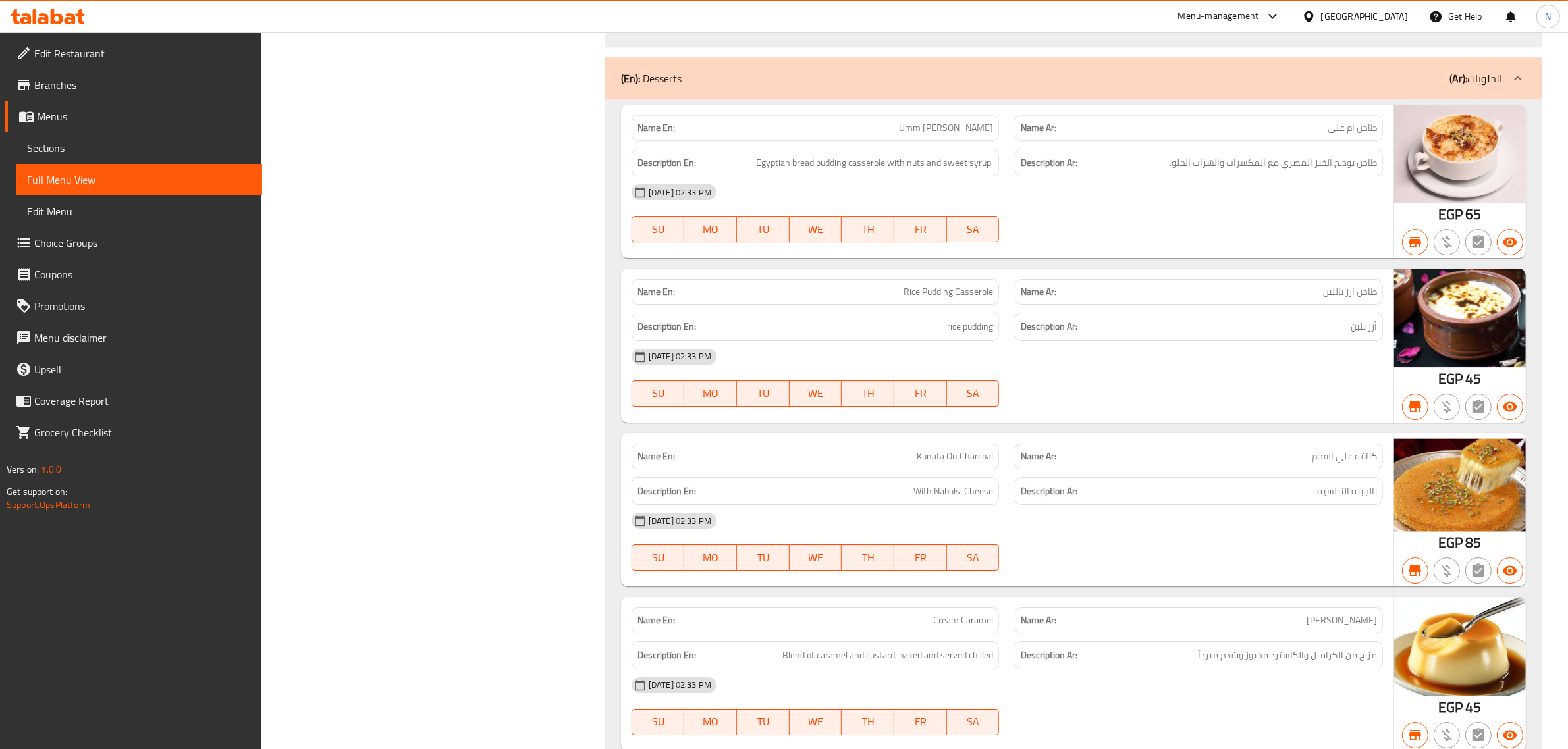
scroll to position [26817, 0]
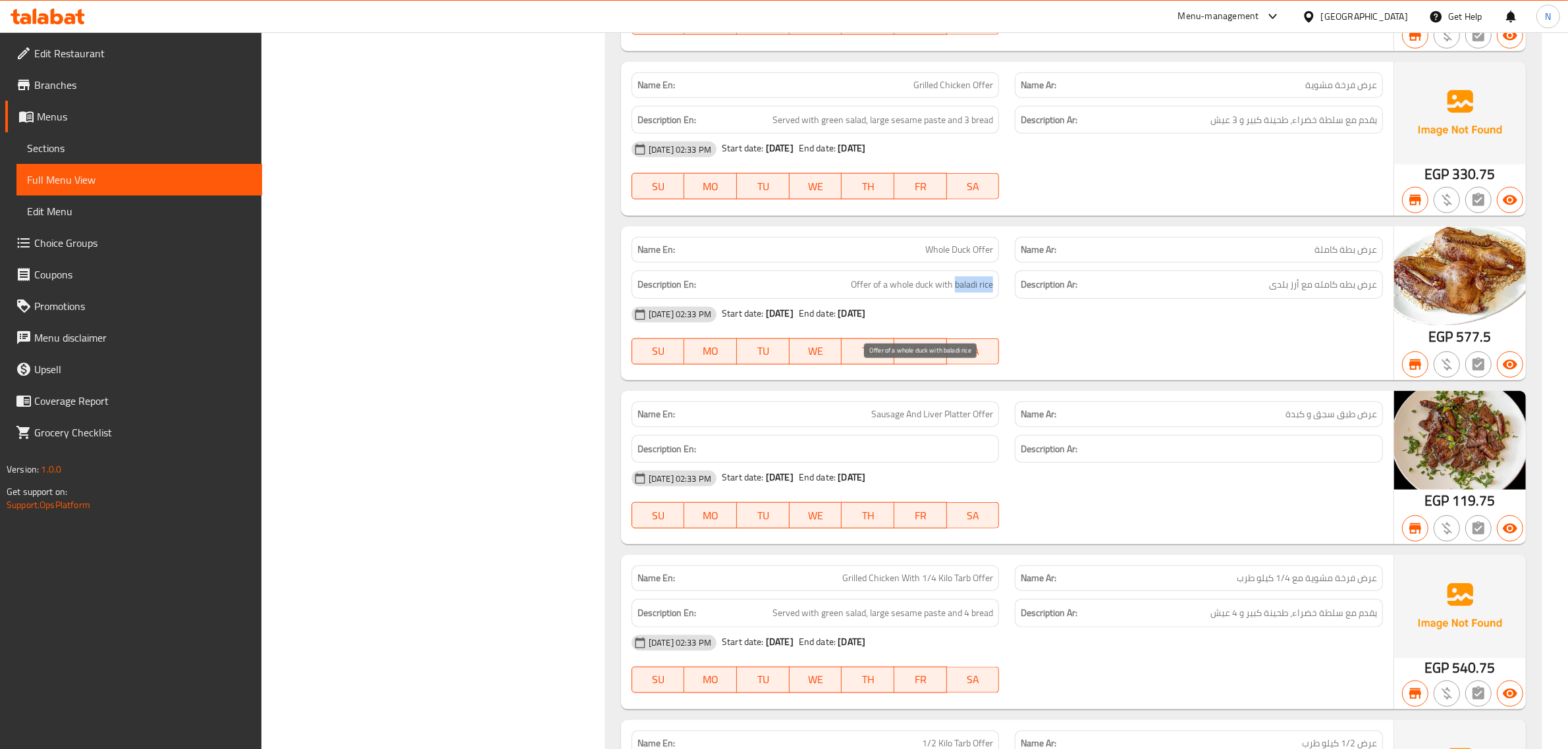
drag, startPoint x: 955, startPoint y: 379, endPoint x: 992, endPoint y: 376, distance: 37.1
click at [992, 293] on span "Offer of a whole duck with baladi rice" at bounding box center [921, 285] width 142 height 16
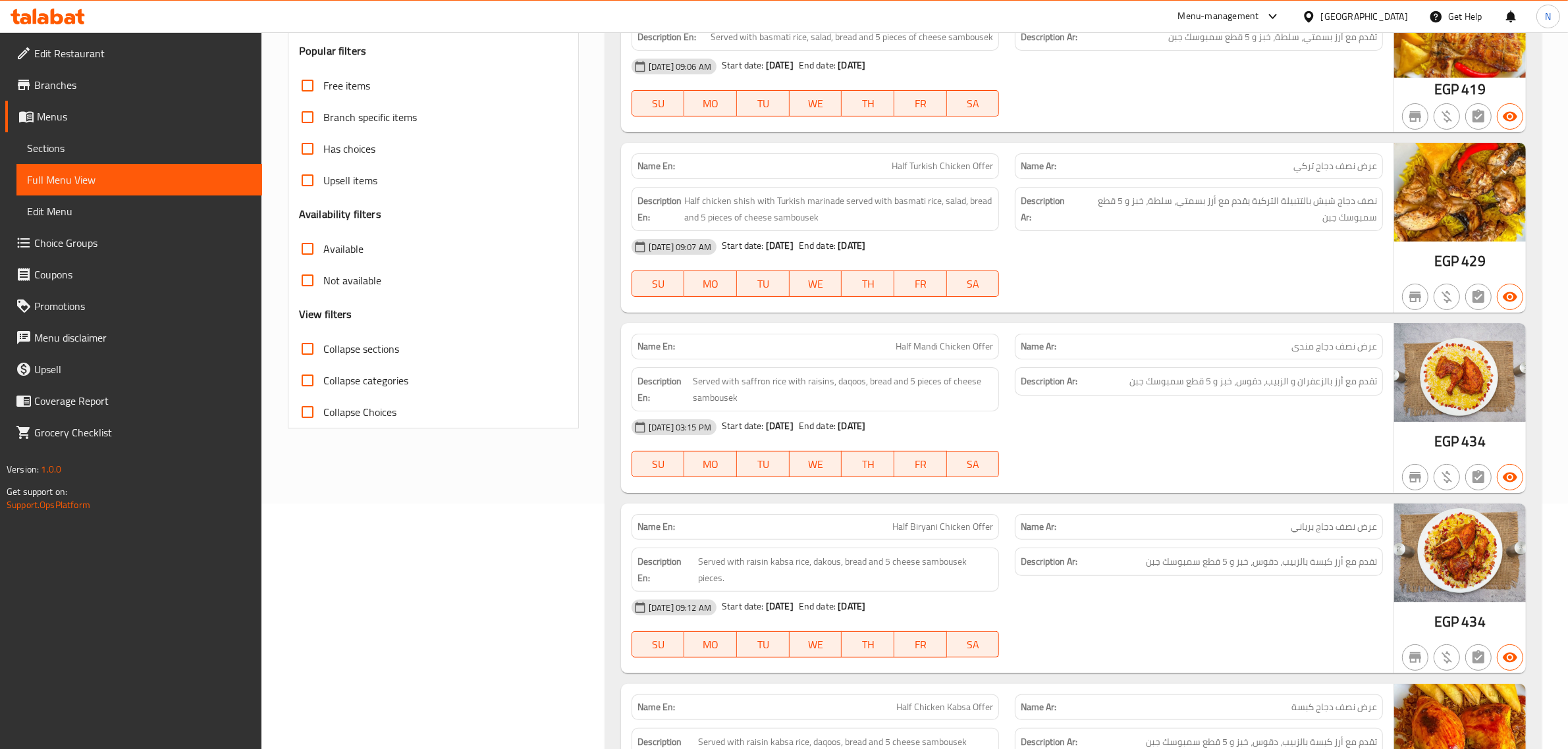
scroll to position [247, 0]
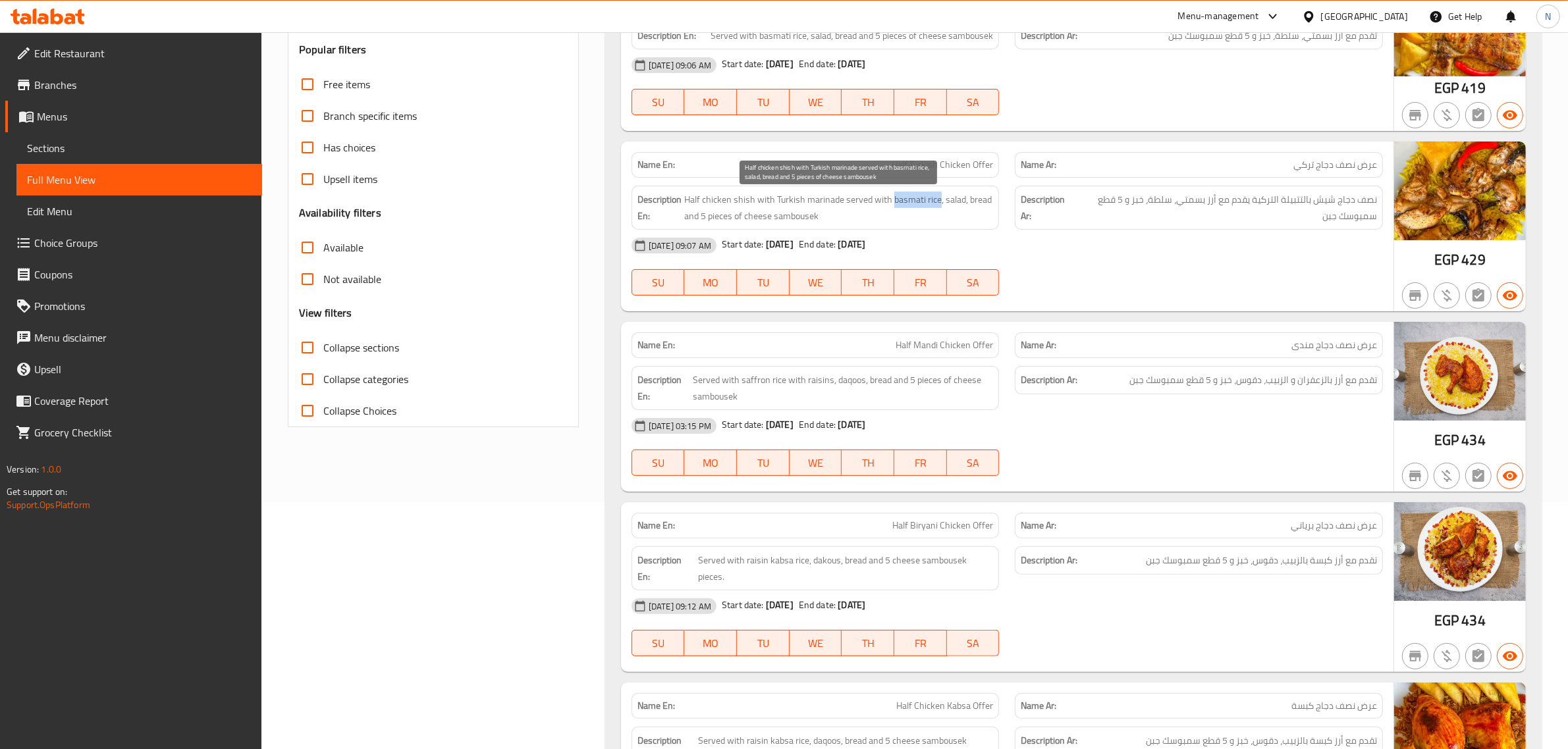
drag, startPoint x: 890, startPoint y: 202, endPoint x: 935, endPoint y: 199, distance: 45.1
click at [935, 199] on span "Half chicken shish with Turkish marinade served with basmati rice, salad, bread…" at bounding box center [839, 207] width 310 height 32
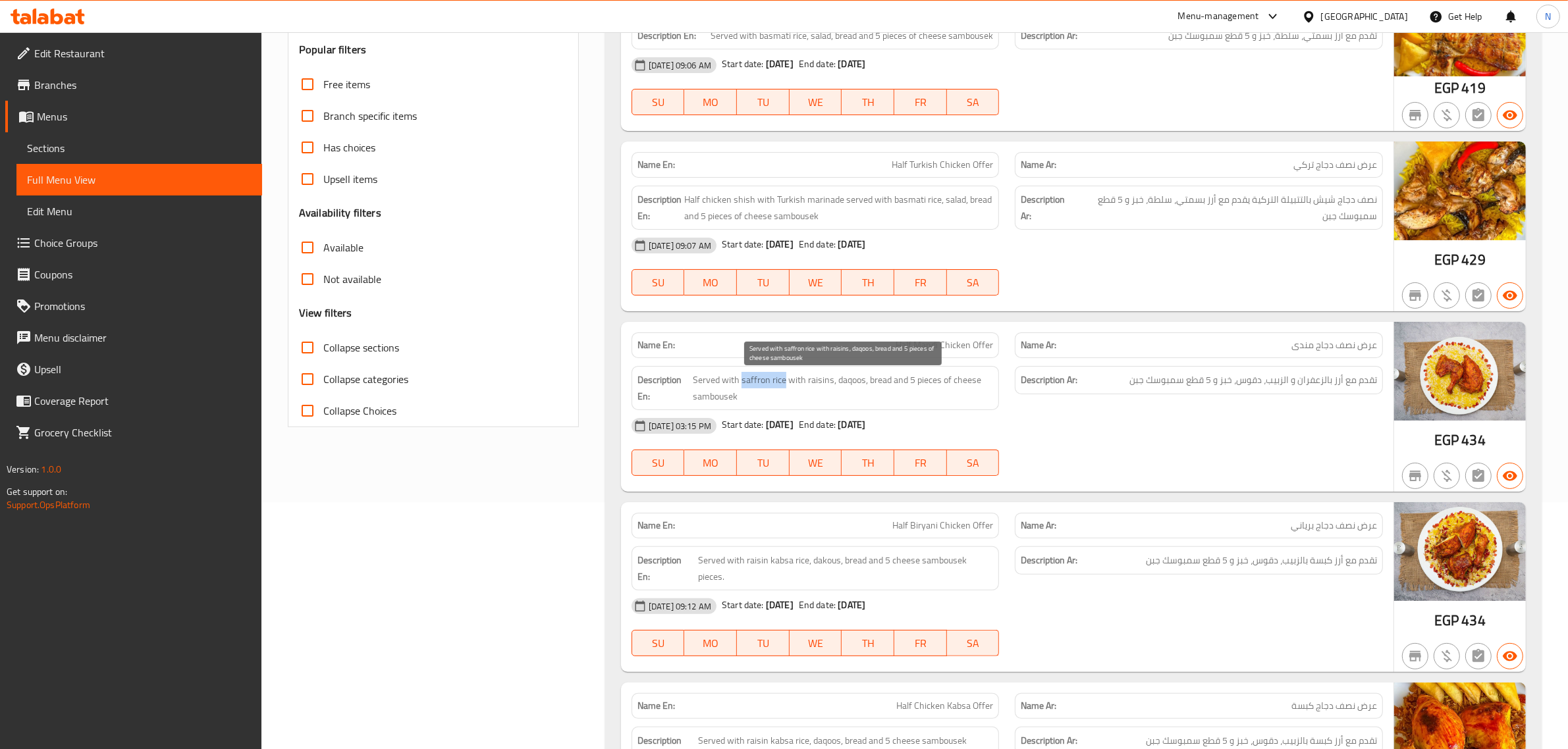
drag, startPoint x: 741, startPoint y: 382, endPoint x: 784, endPoint y: 382, distance: 43.0
click at [784, 382] on span "Served with saffron rice with raisins, daqoos, bread and 5 pieces of cheese sam…" at bounding box center [843, 388] width 301 height 32
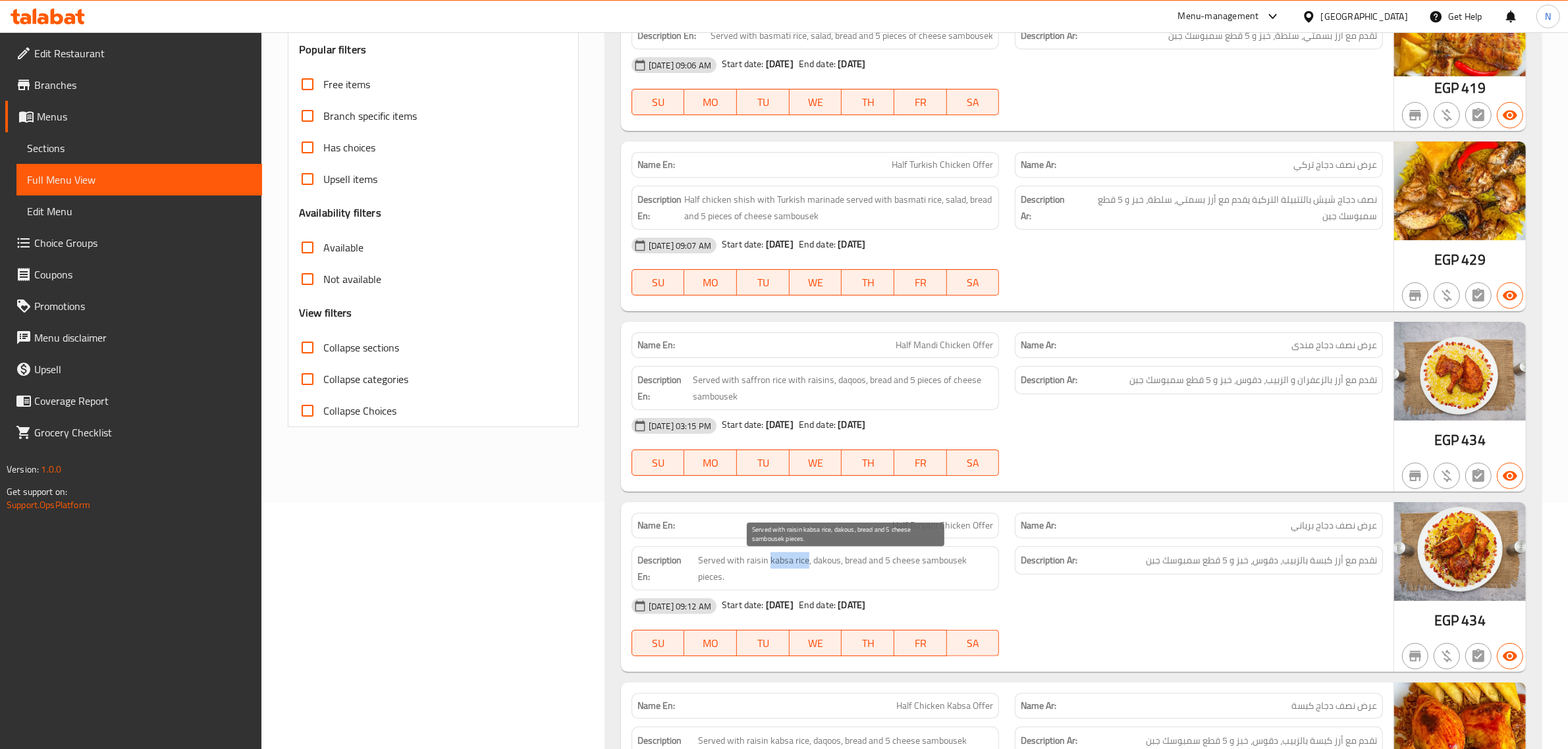
drag, startPoint x: 769, startPoint y: 564, endPoint x: 807, endPoint y: 563, distance: 38.0
click at [807, 563] on span "Served with raisin kabsa rice, dakous, bread and 5 cheese sambousek pieces." at bounding box center [845, 568] width 295 height 32
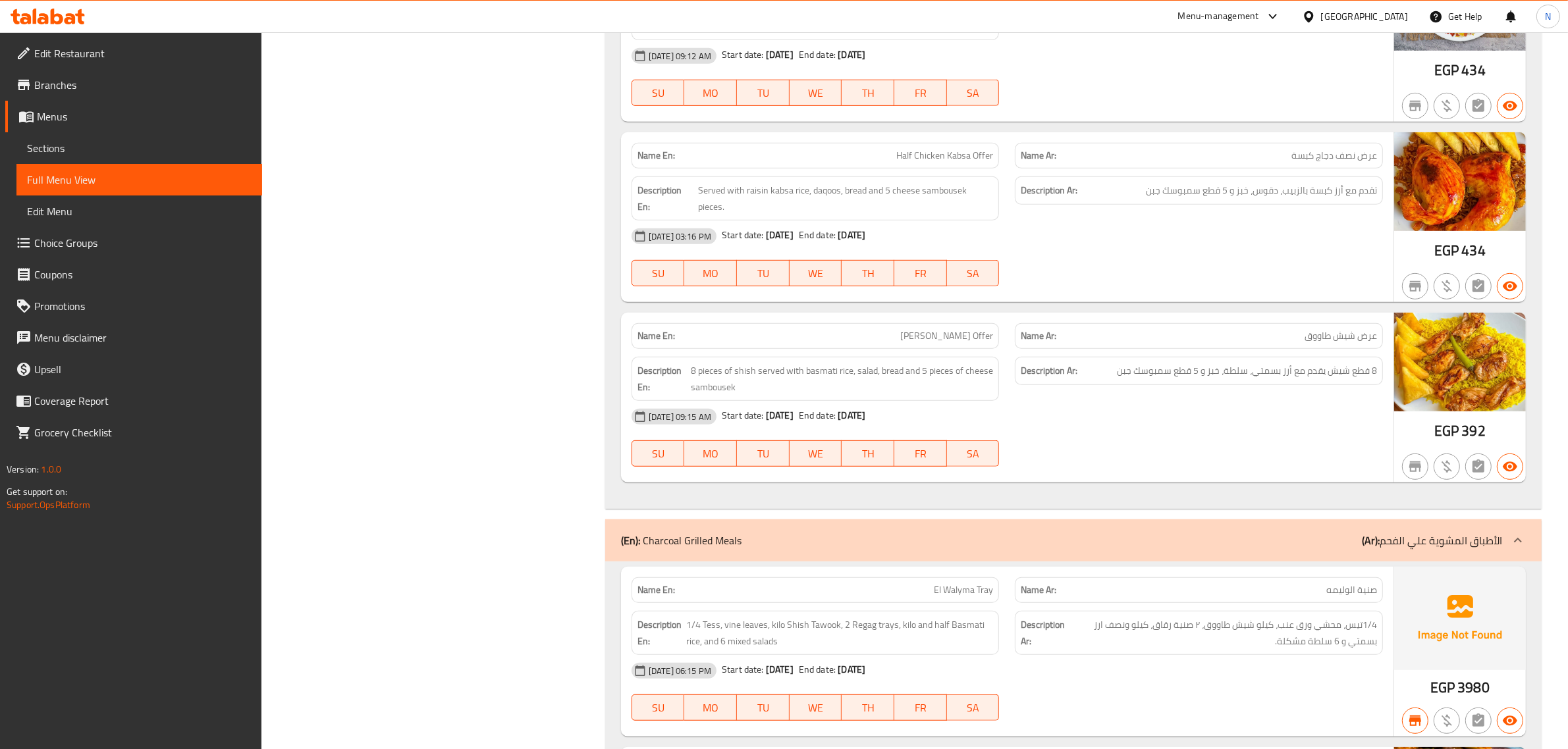
scroll to position [1249, 0]
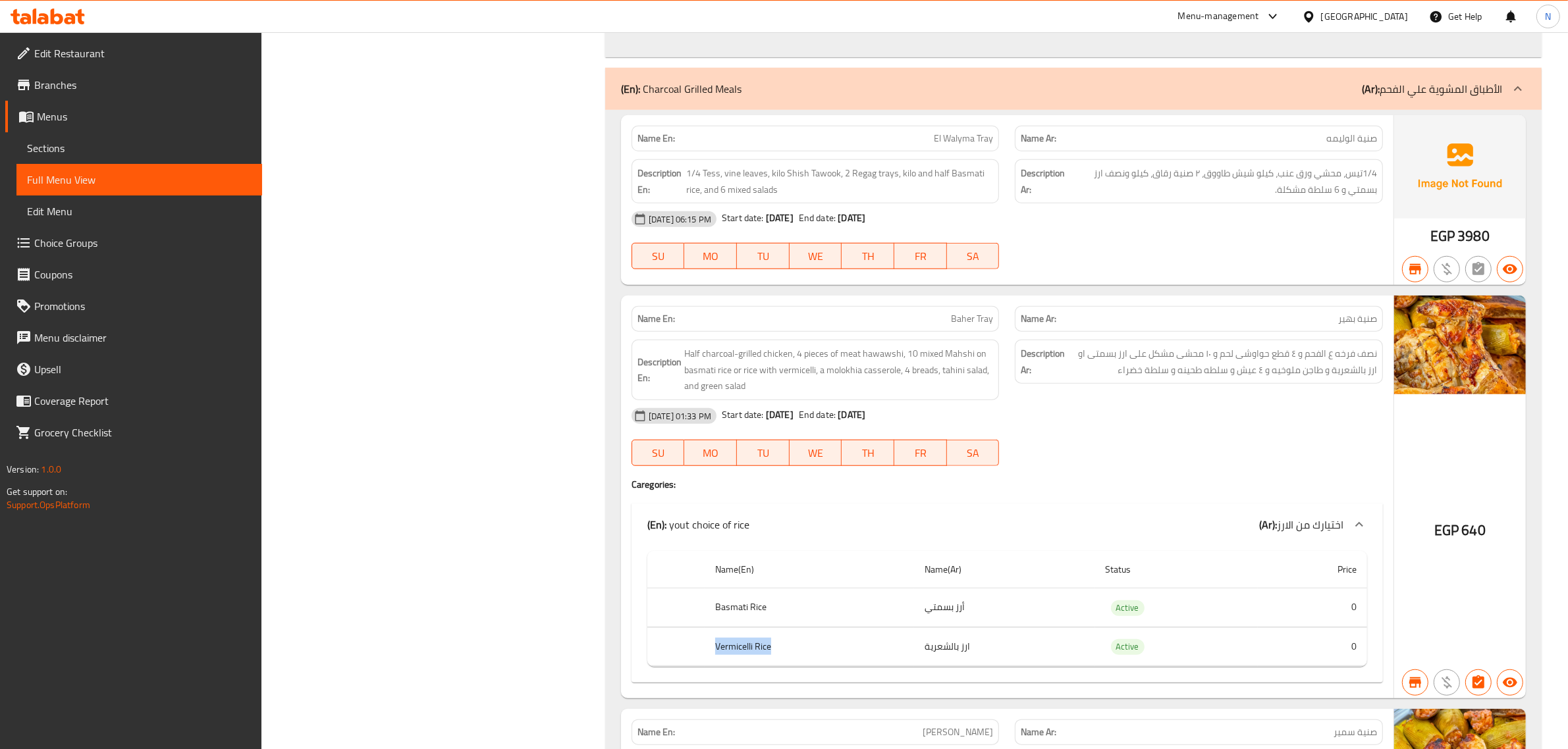
drag, startPoint x: 716, startPoint y: 654, endPoint x: 779, endPoint y: 654, distance: 63.0
click at [779, 654] on th "Vermicelli Rice" at bounding box center [809, 646] width 209 height 39
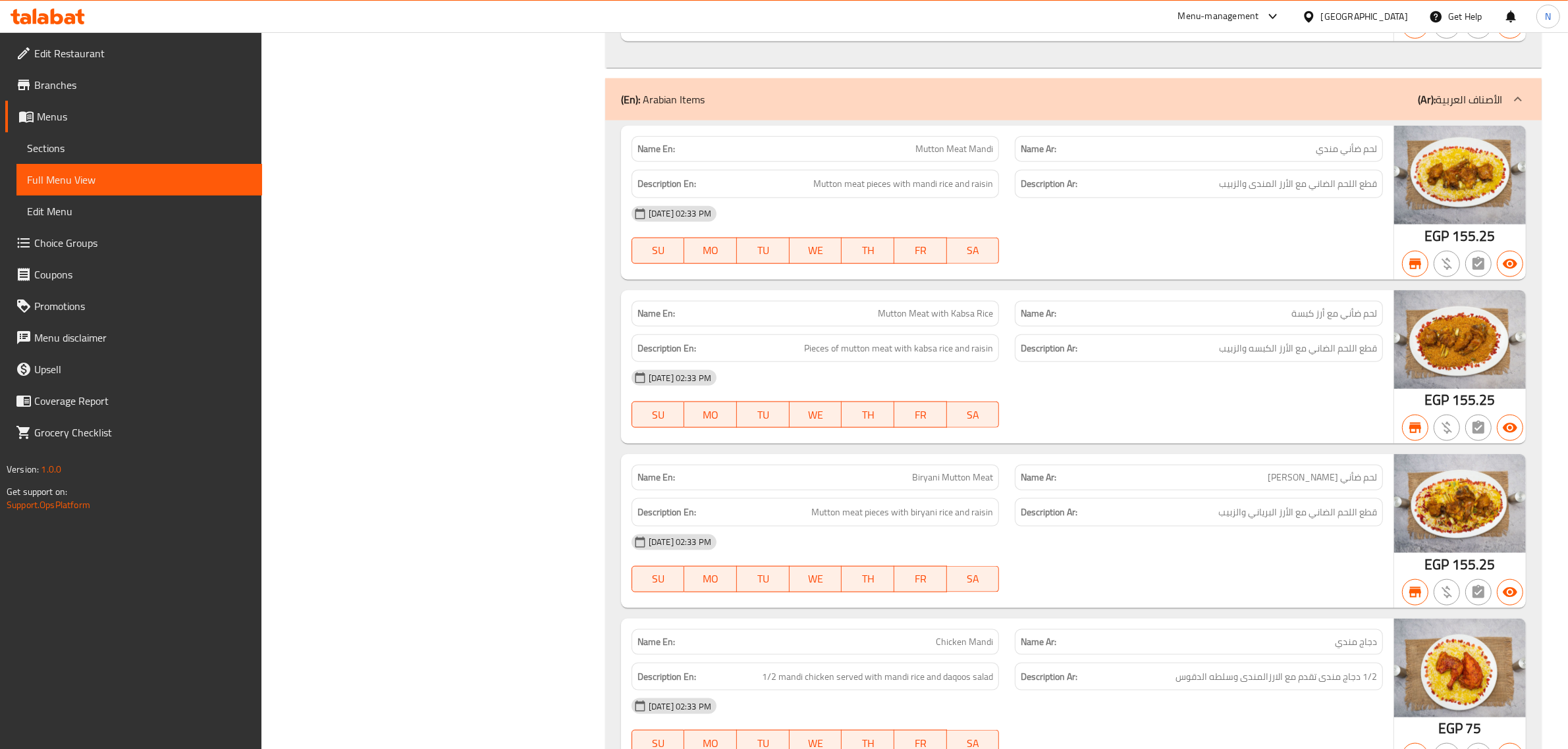
scroll to position [8138, 0]
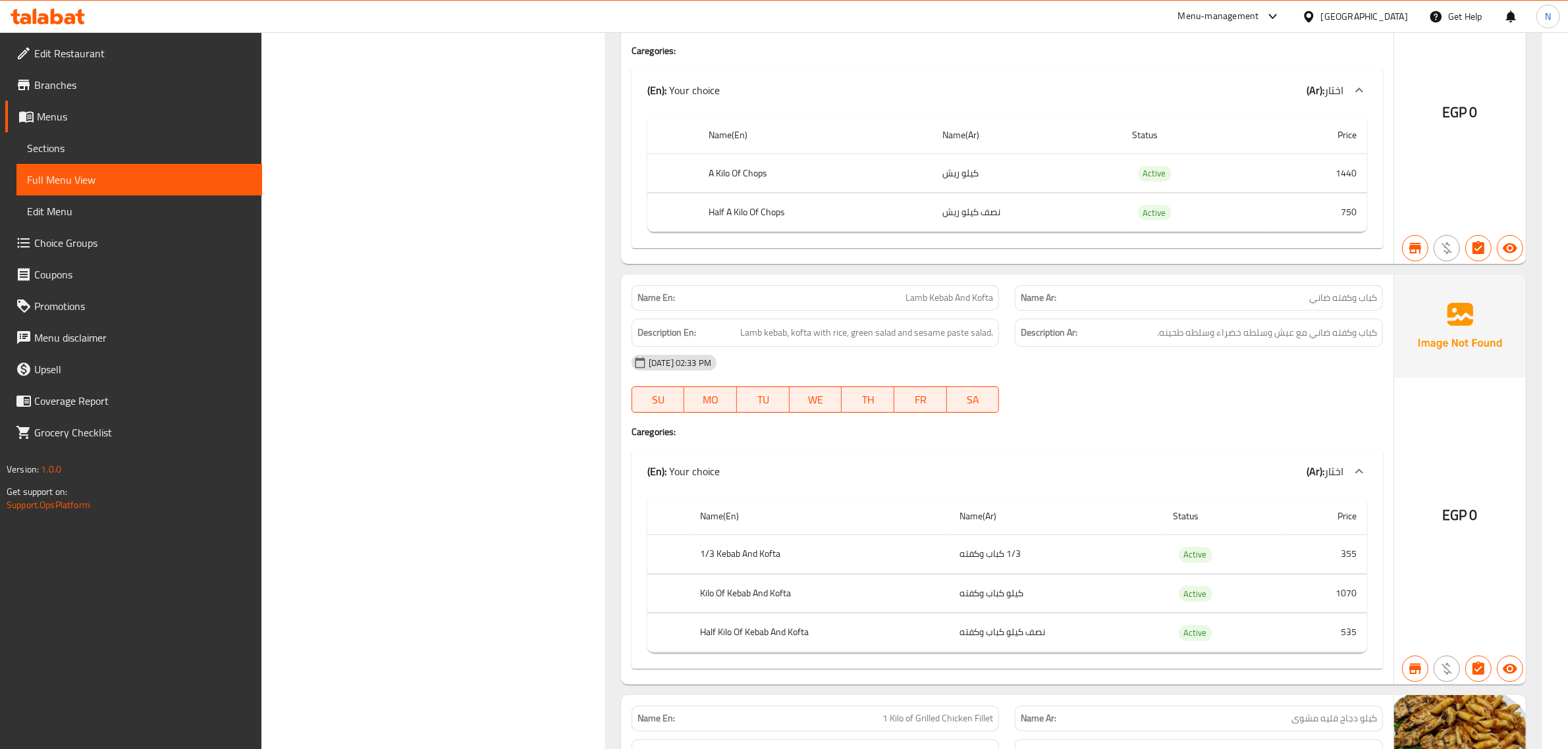
scroll to position [11715, 0]
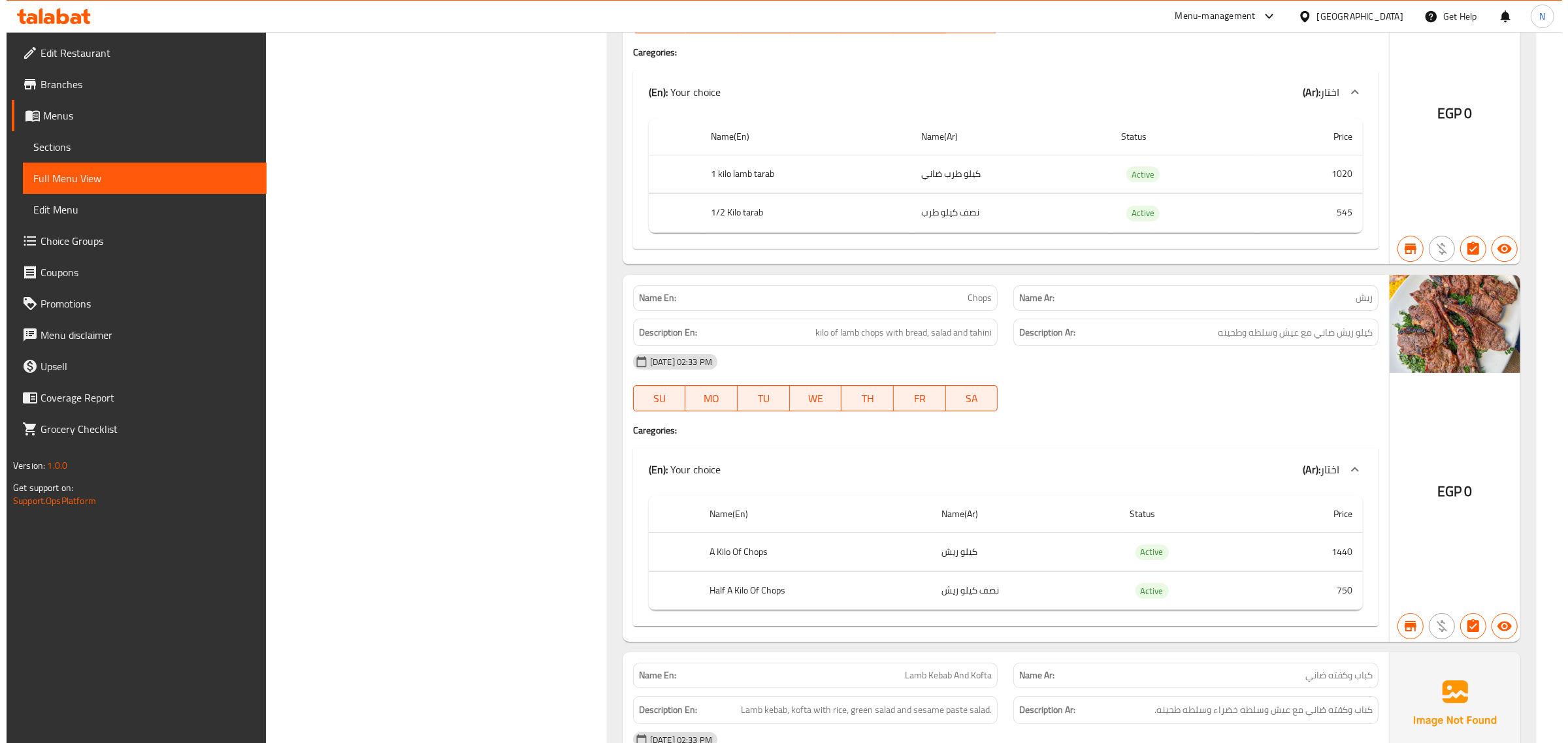
scroll to position [0, 0]
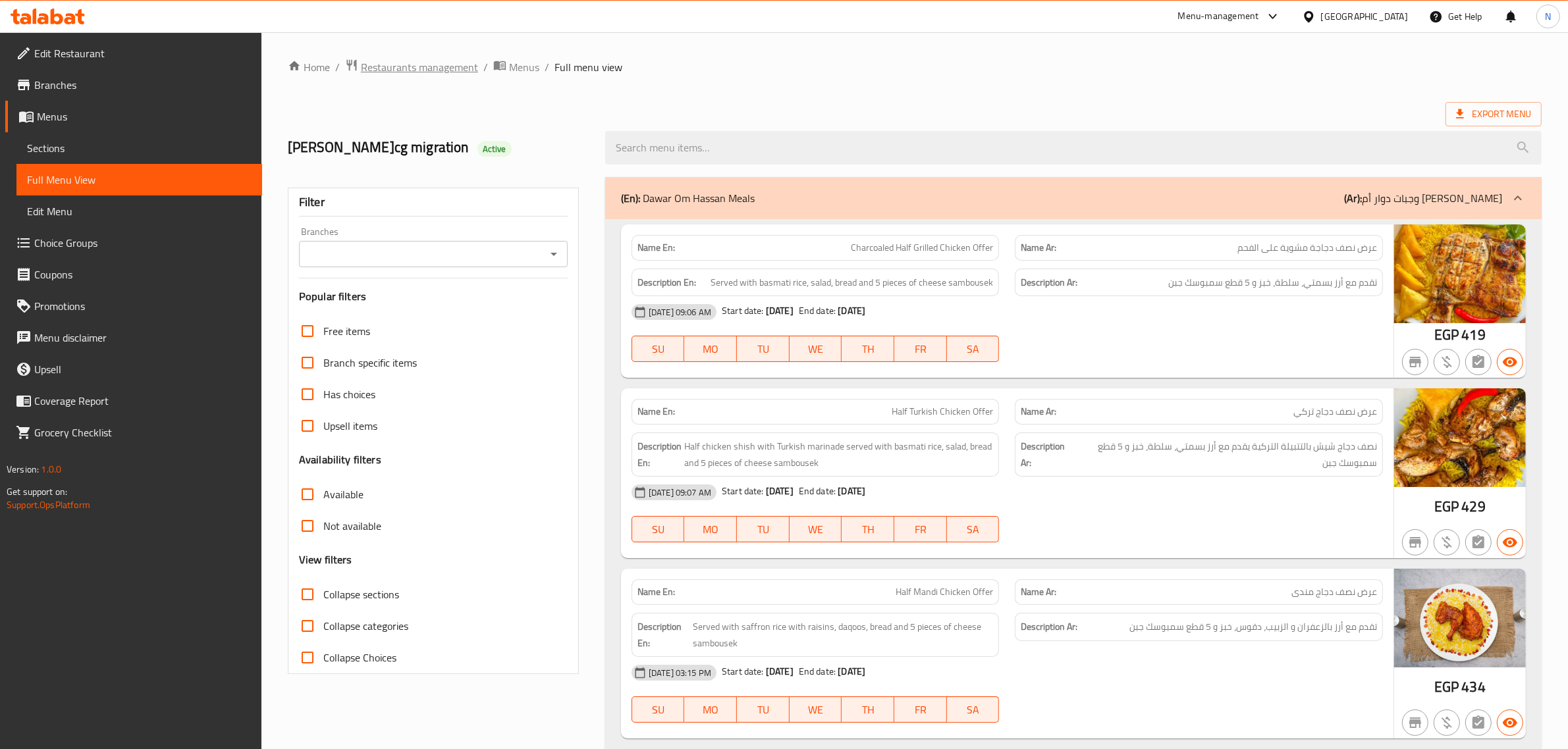
click at [438, 66] on span "Restaurants management" at bounding box center [420, 67] width 118 height 16
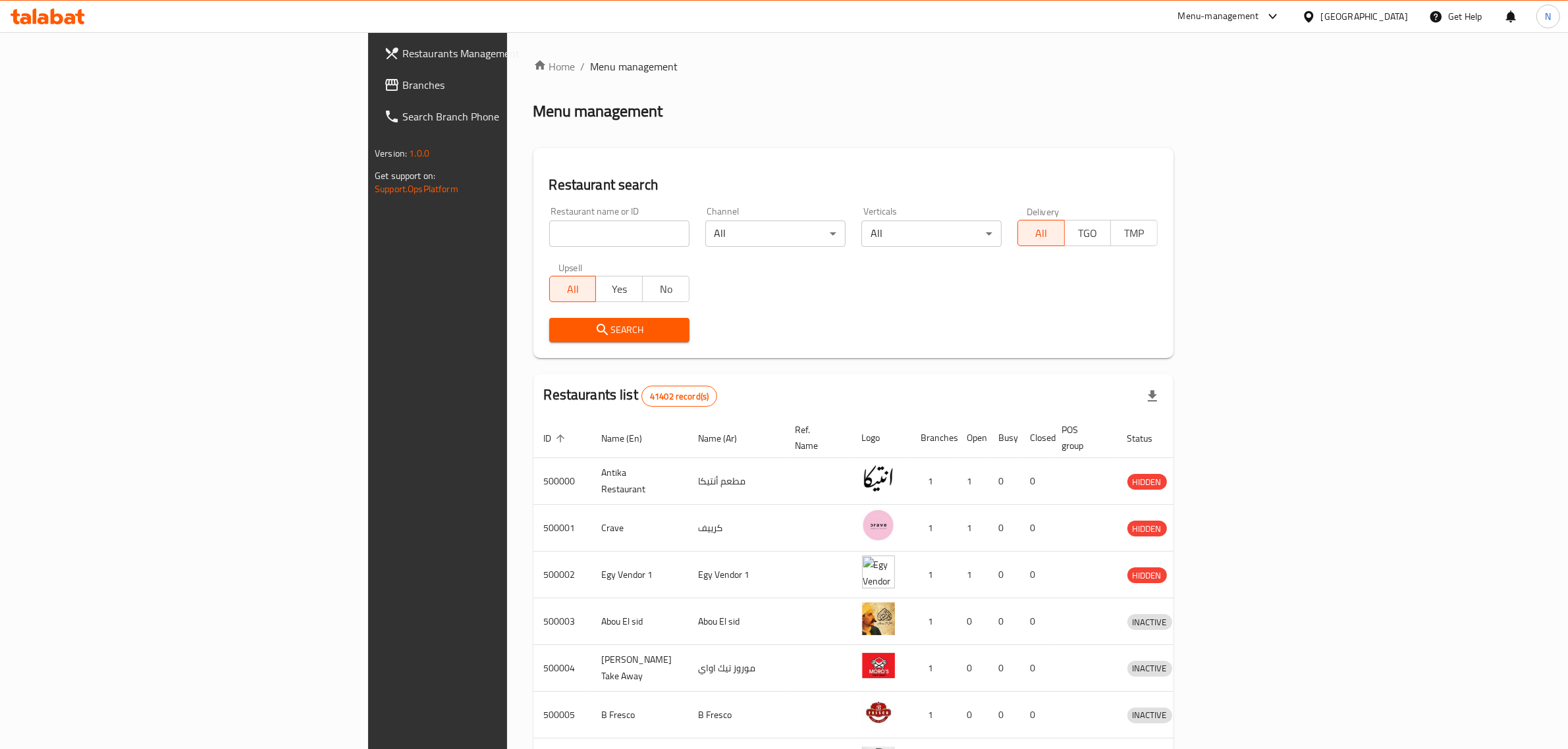
click at [549, 232] on input "search" at bounding box center [619, 233] width 140 height 26
paste input "663160"
type input "663160"
click button "Search" at bounding box center [619, 330] width 140 height 25
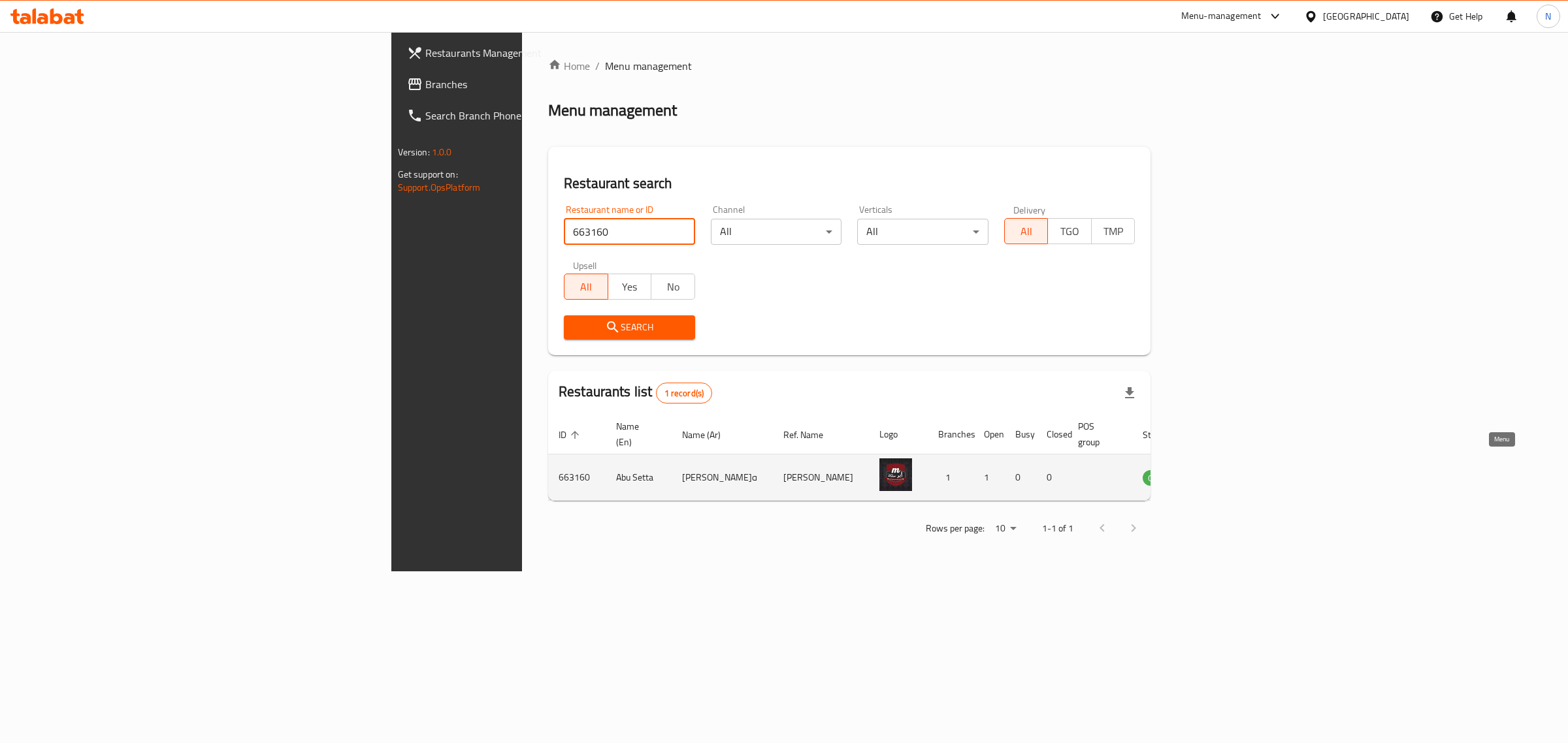
click at [1227, 469] on icon "enhanced table" at bounding box center [1218, 477] width 16 height 15
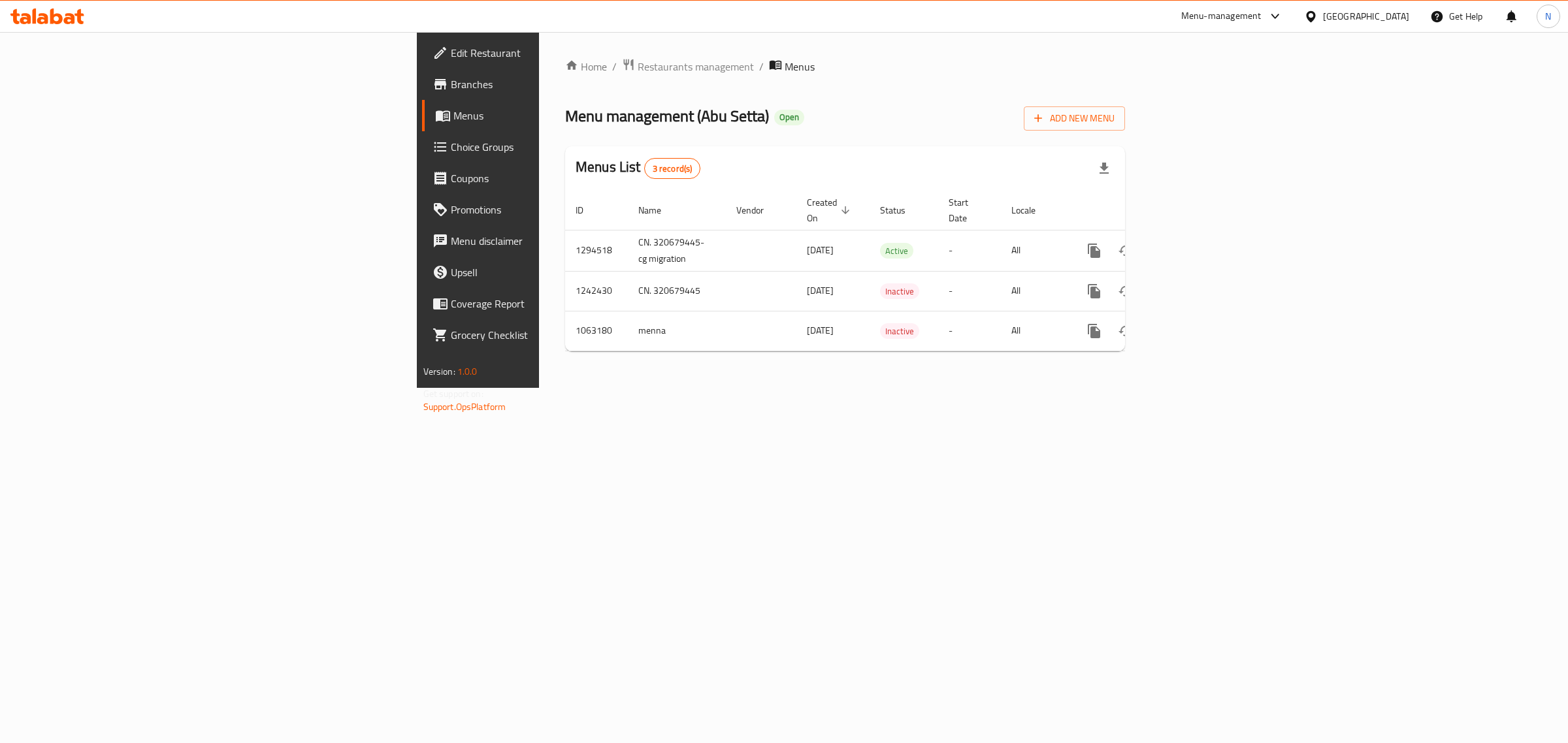
click at [451, 82] on span "Branches" at bounding box center [560, 84] width 218 height 15
click at [1194, 243] on icon "enhanced table" at bounding box center [1189, 249] width 12 height 12
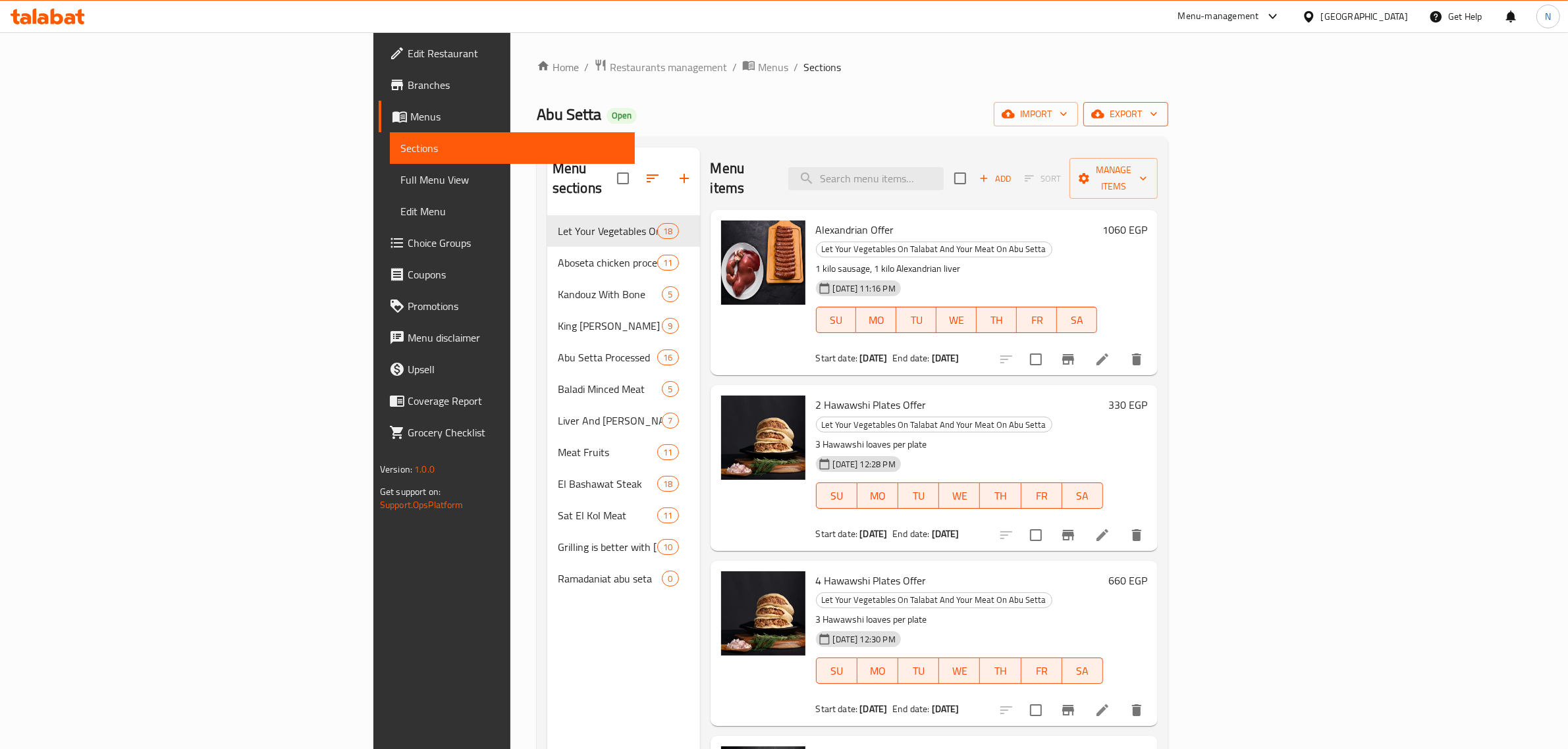
click at [1158, 116] on span "export" at bounding box center [1126, 114] width 64 height 16
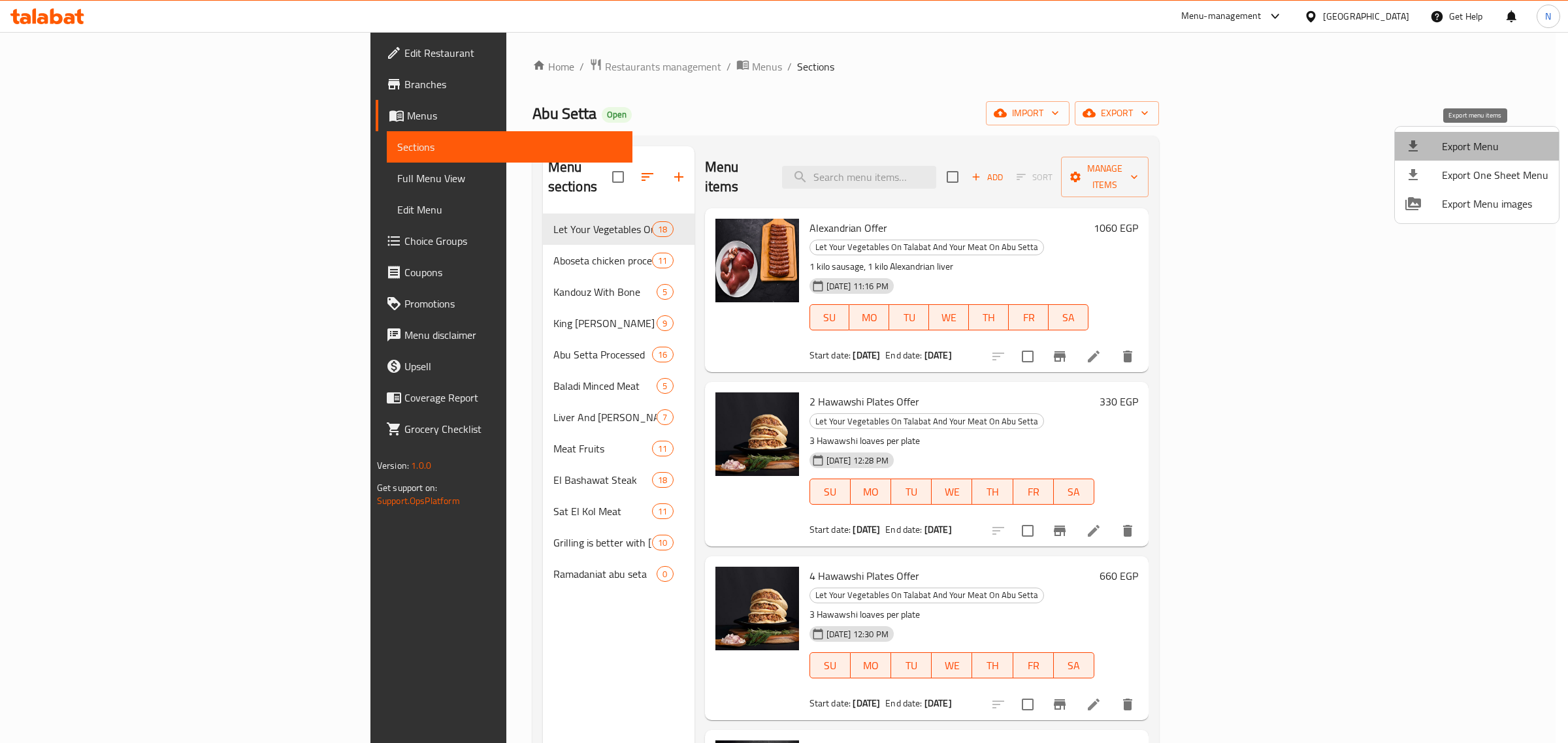
click at [1480, 145] on span "Export Menu" at bounding box center [1495, 146] width 106 height 15
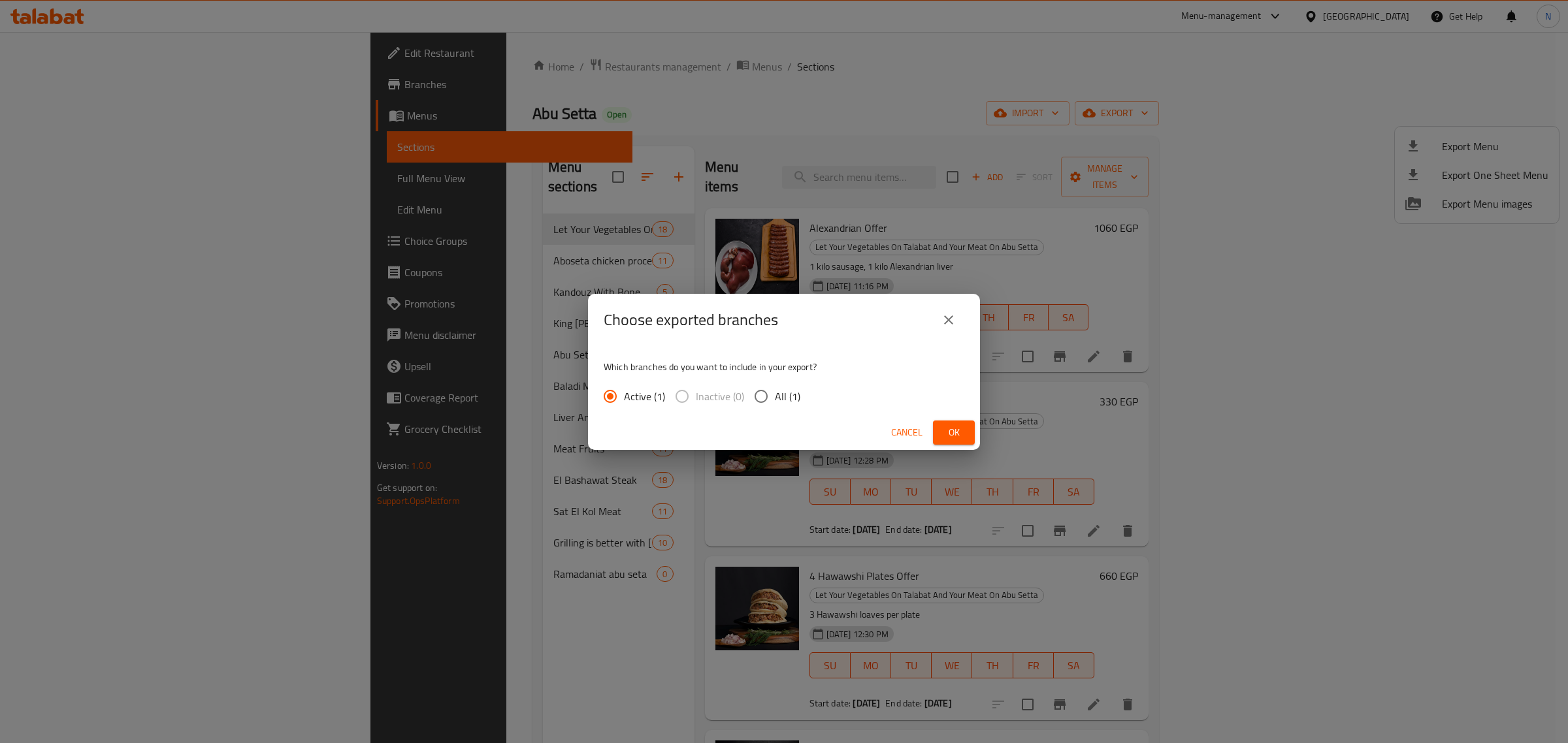
click at [747, 393] on input "All (1)" at bounding box center [760, 396] width 27 height 27
radio input "true"
click at [974, 436] on button "Ok" at bounding box center [954, 432] width 42 height 24
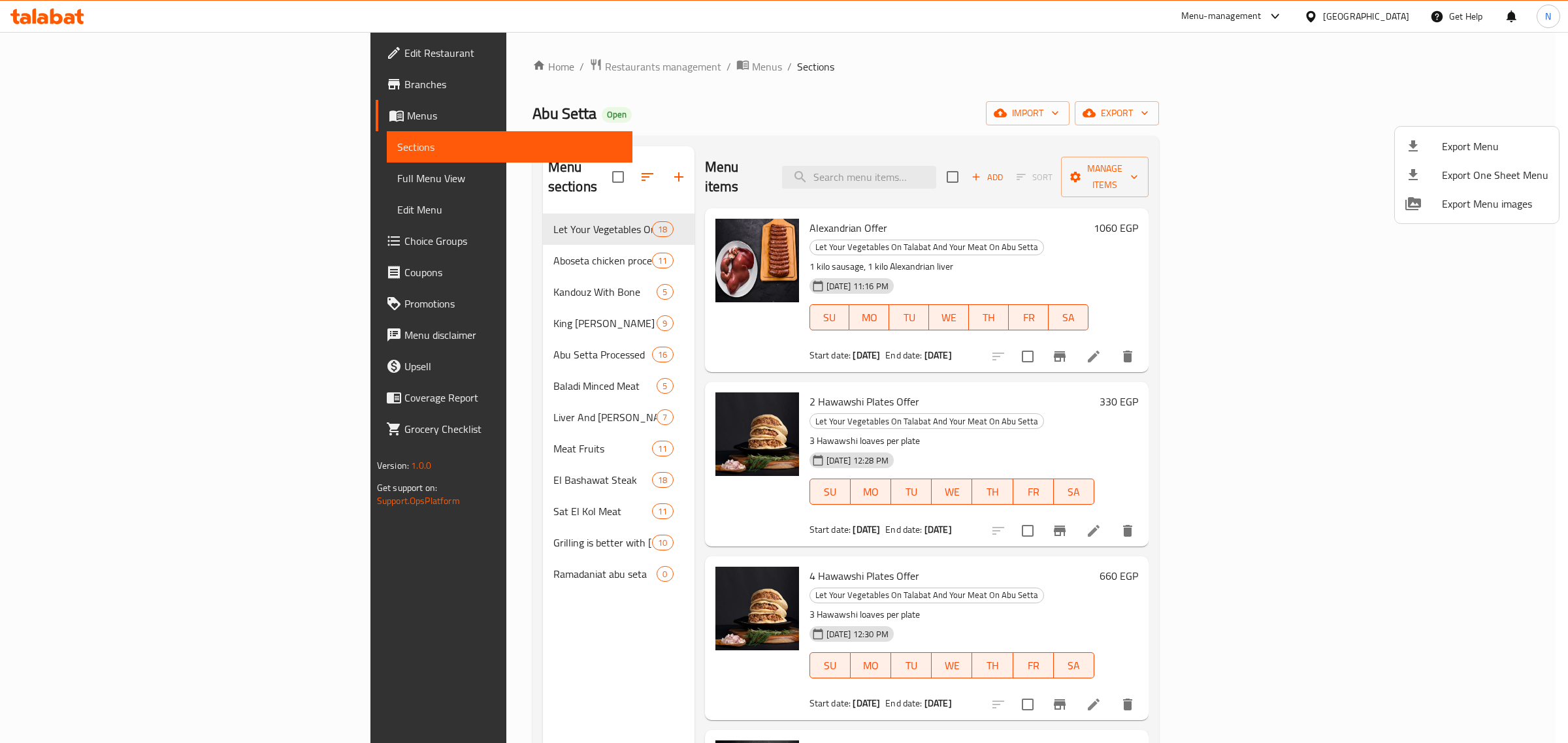
click at [1019, 86] on div at bounding box center [784, 371] width 1568 height 743
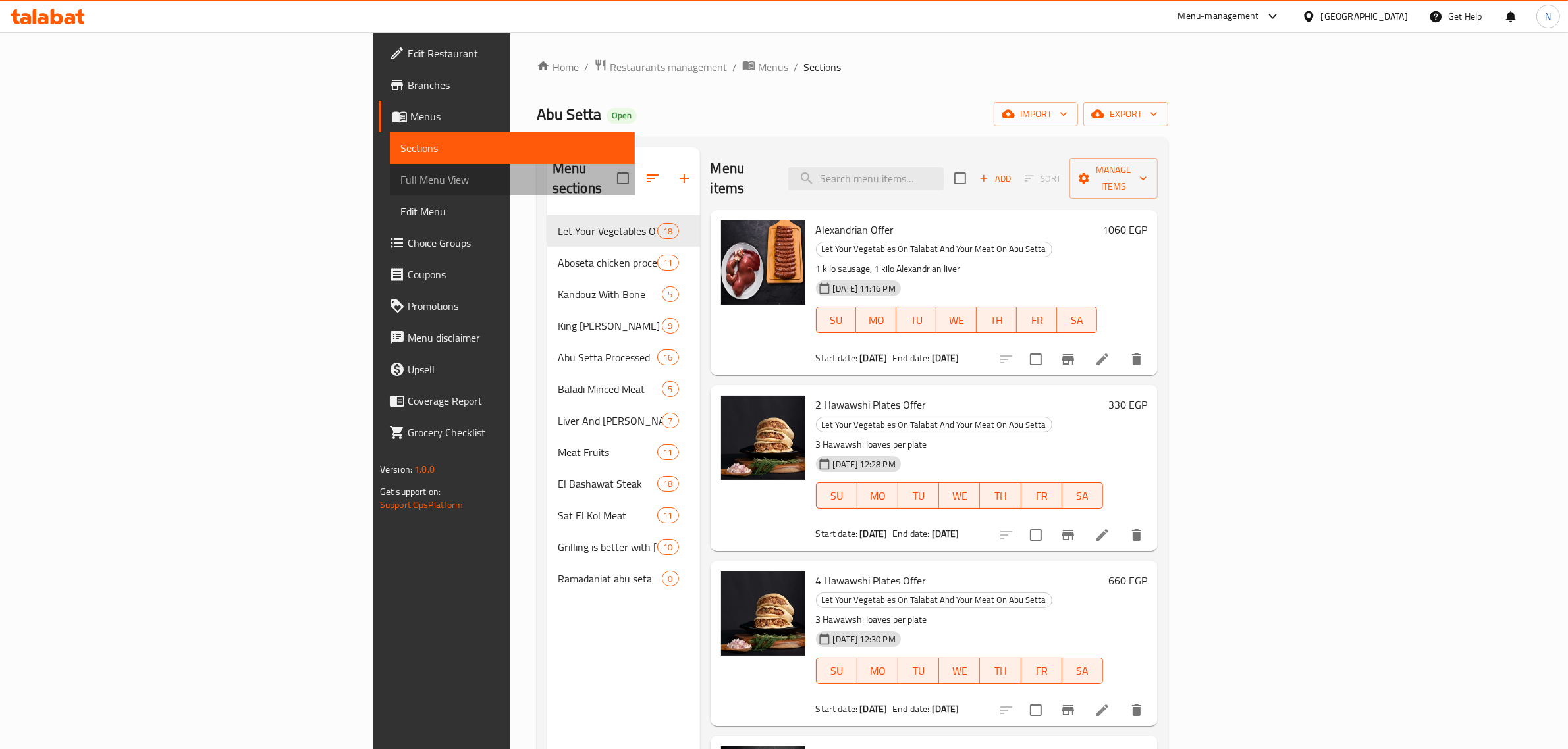
click at [400, 181] on span "Full Menu View" at bounding box center [513, 179] width 225 height 16
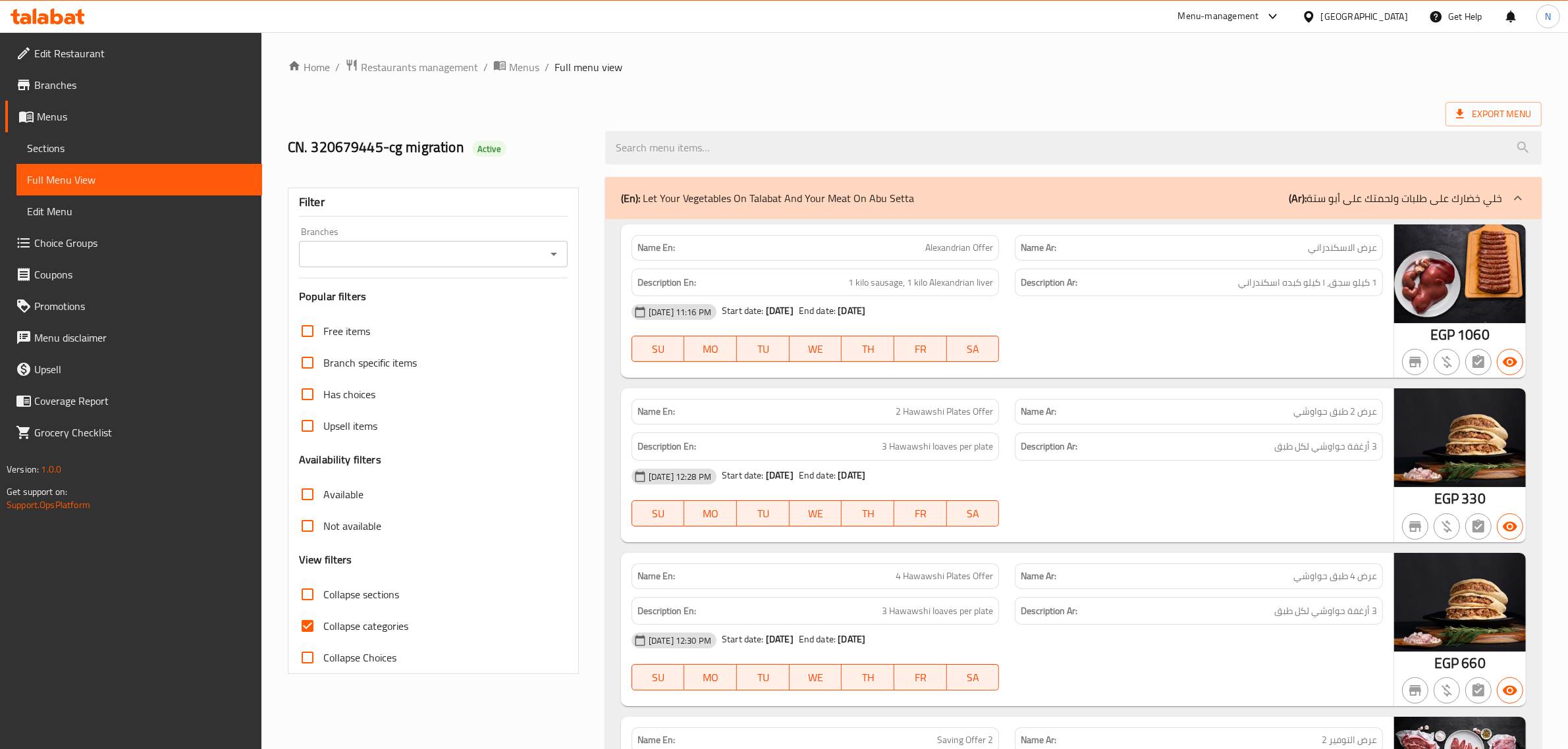
click at [357, 622] on span "Collapse categories" at bounding box center [365, 626] width 85 height 16
click at [323, 622] on input "Collapse categories" at bounding box center [307, 626] width 31 height 31
checkbox input "false"
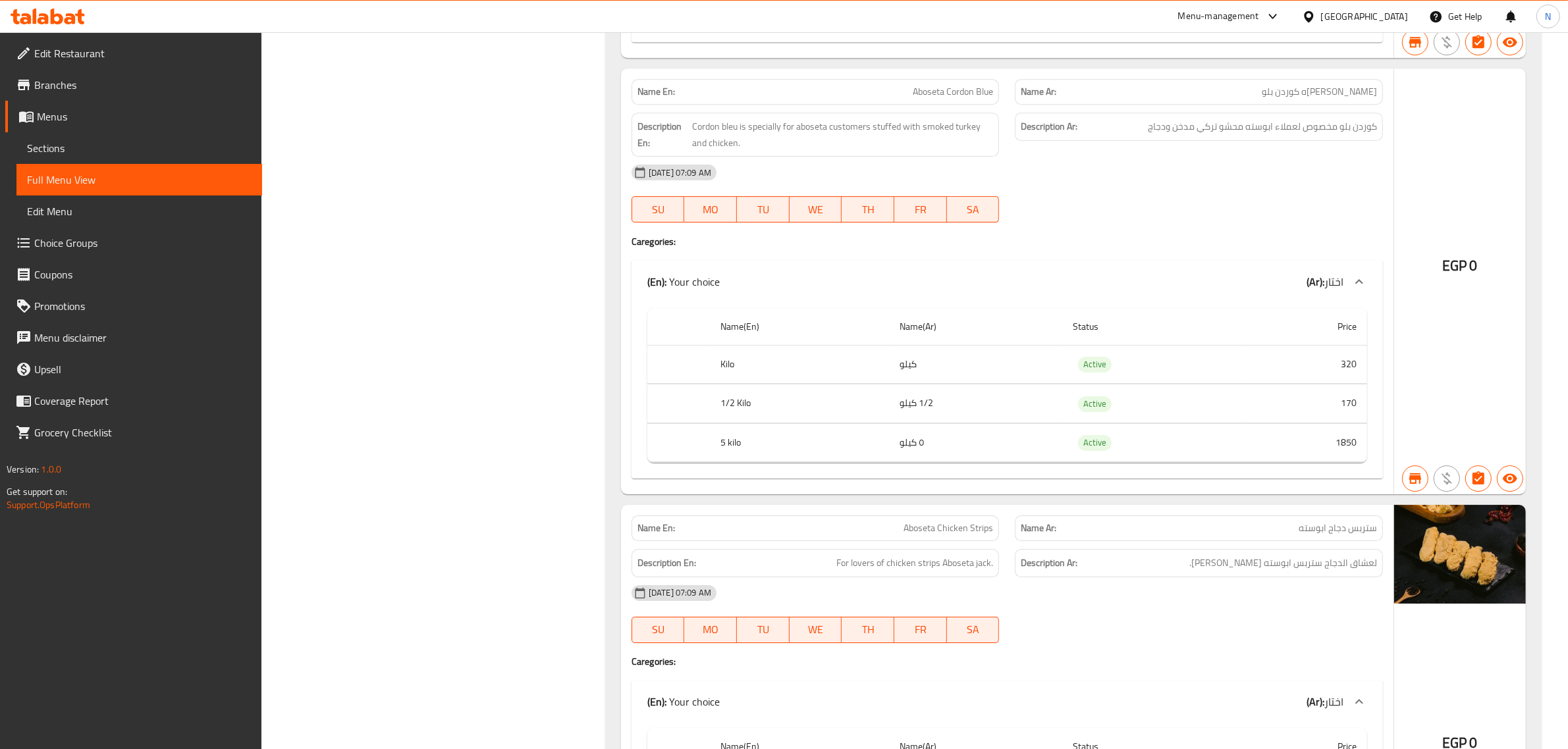
scroll to position [5430, 0]
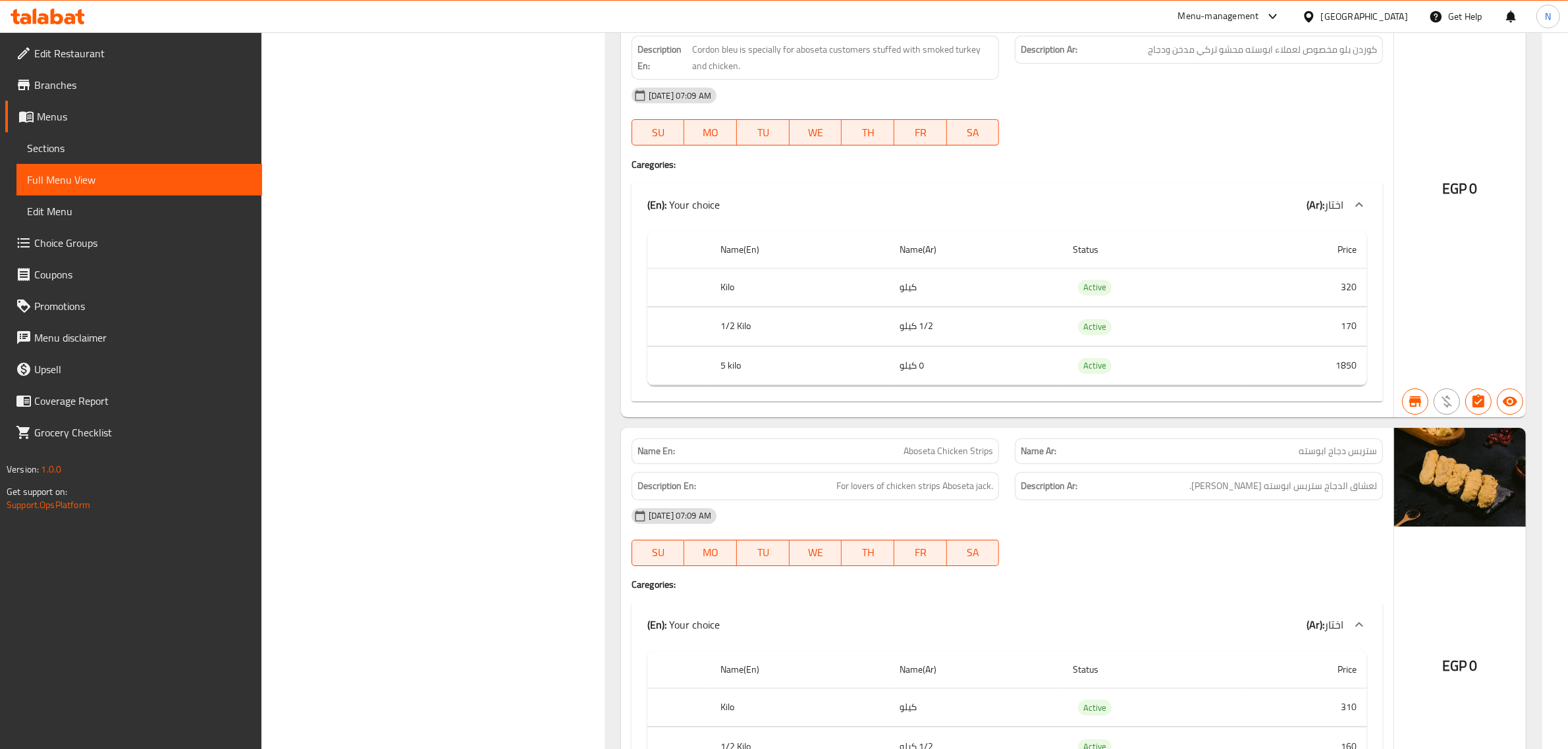
click at [1354, 213] on icon at bounding box center [1359, 205] width 16 height 16
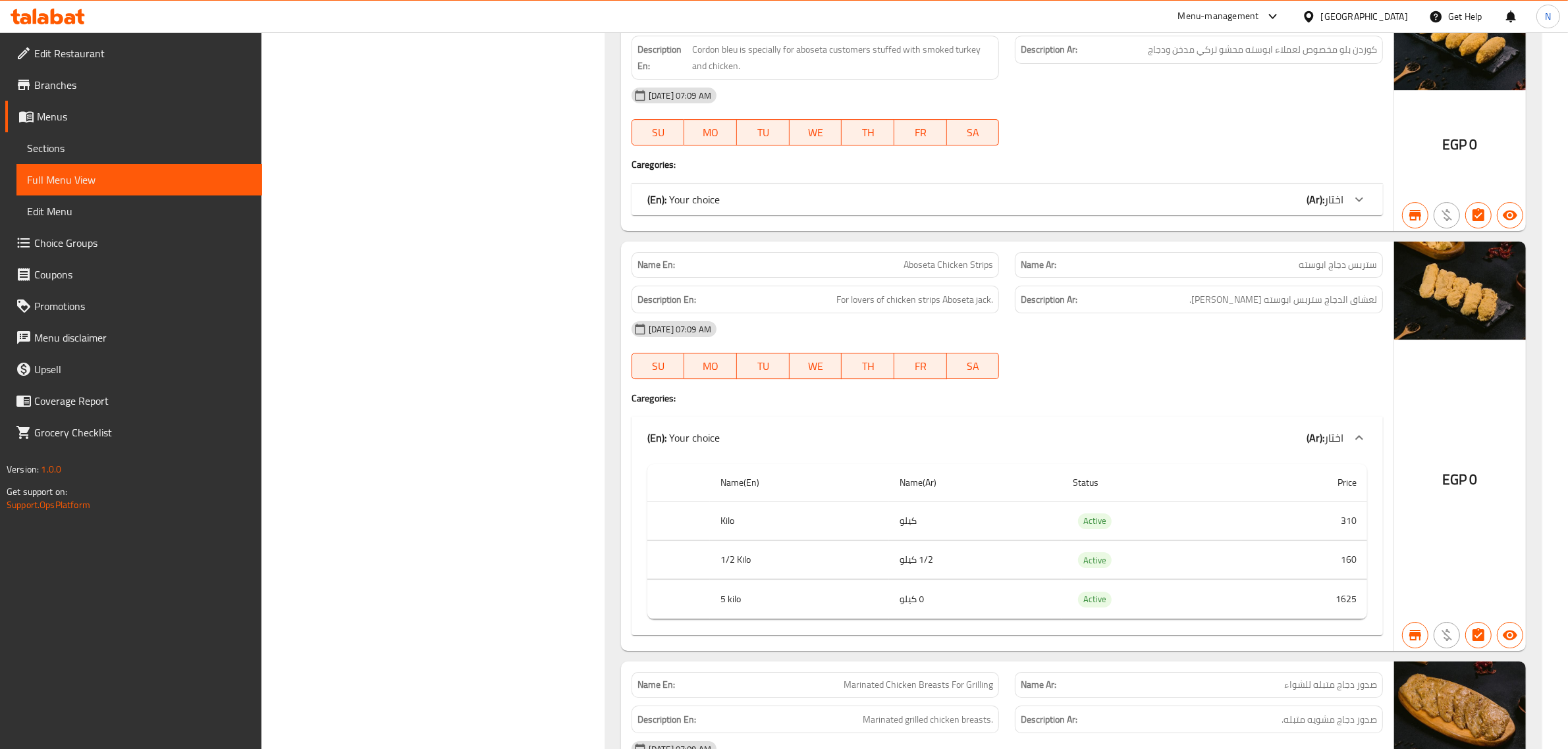
click at [1354, 208] on icon at bounding box center [1359, 199] width 16 height 16
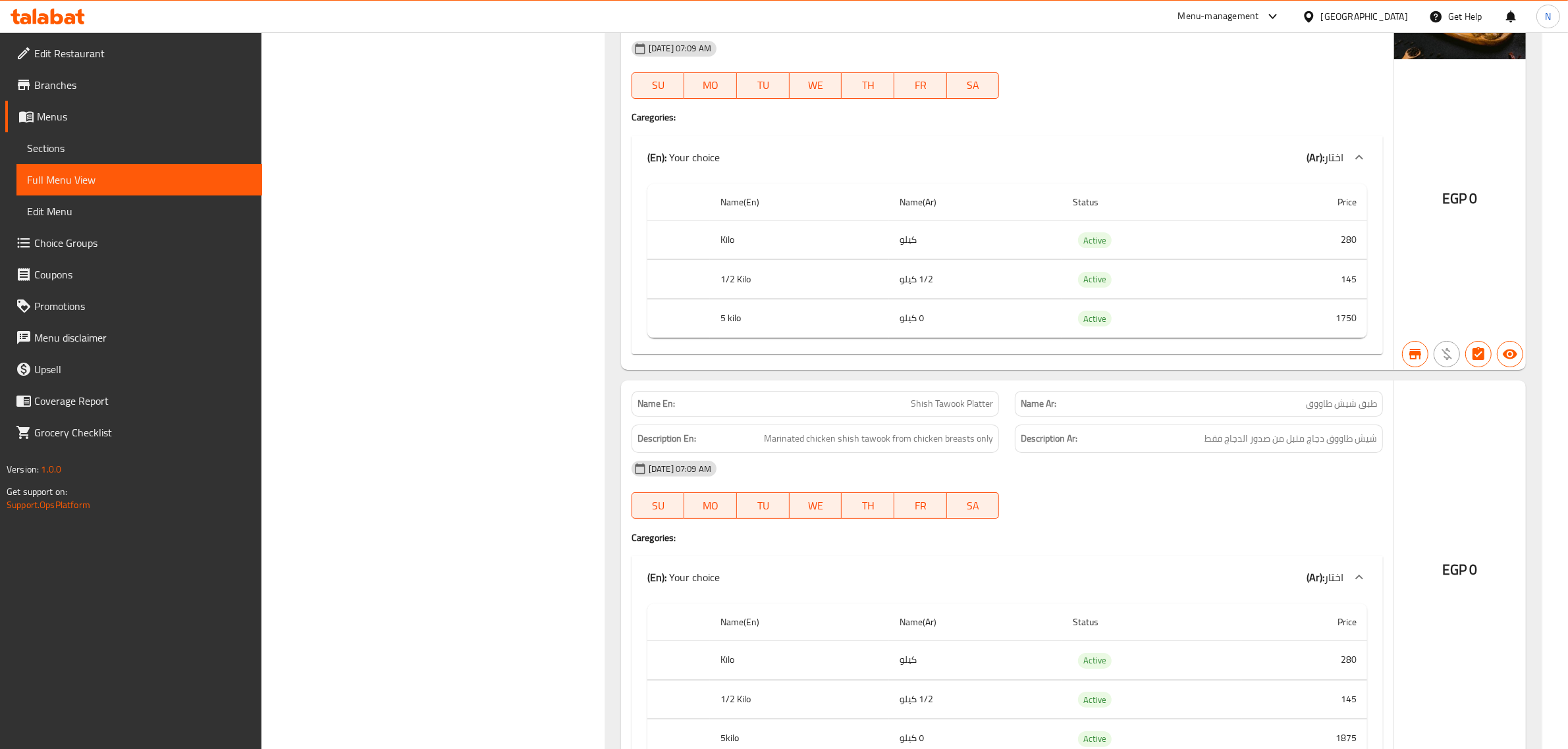
scroll to position [6581, 0]
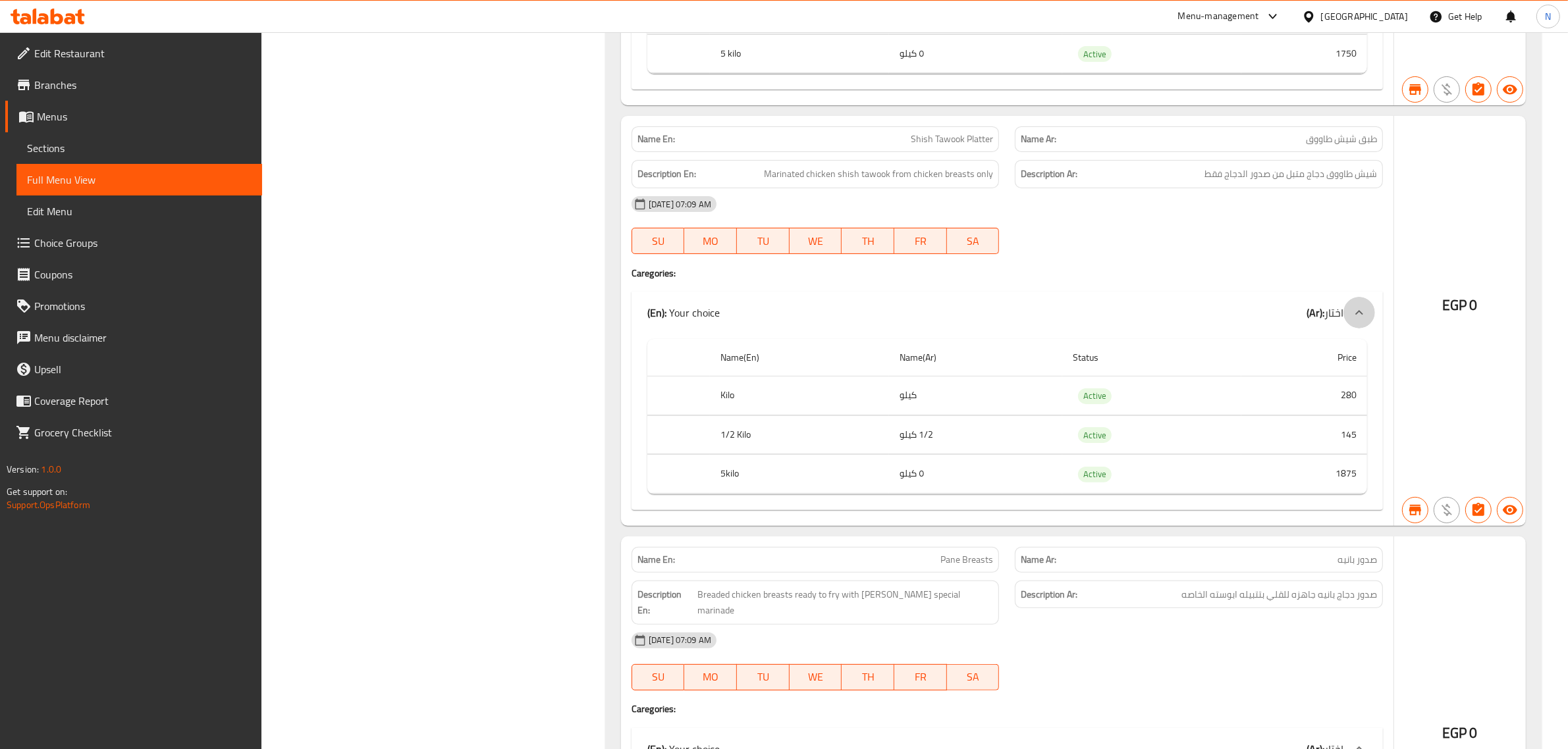
click at [1363, 321] on icon at bounding box center [1359, 312] width 16 height 16
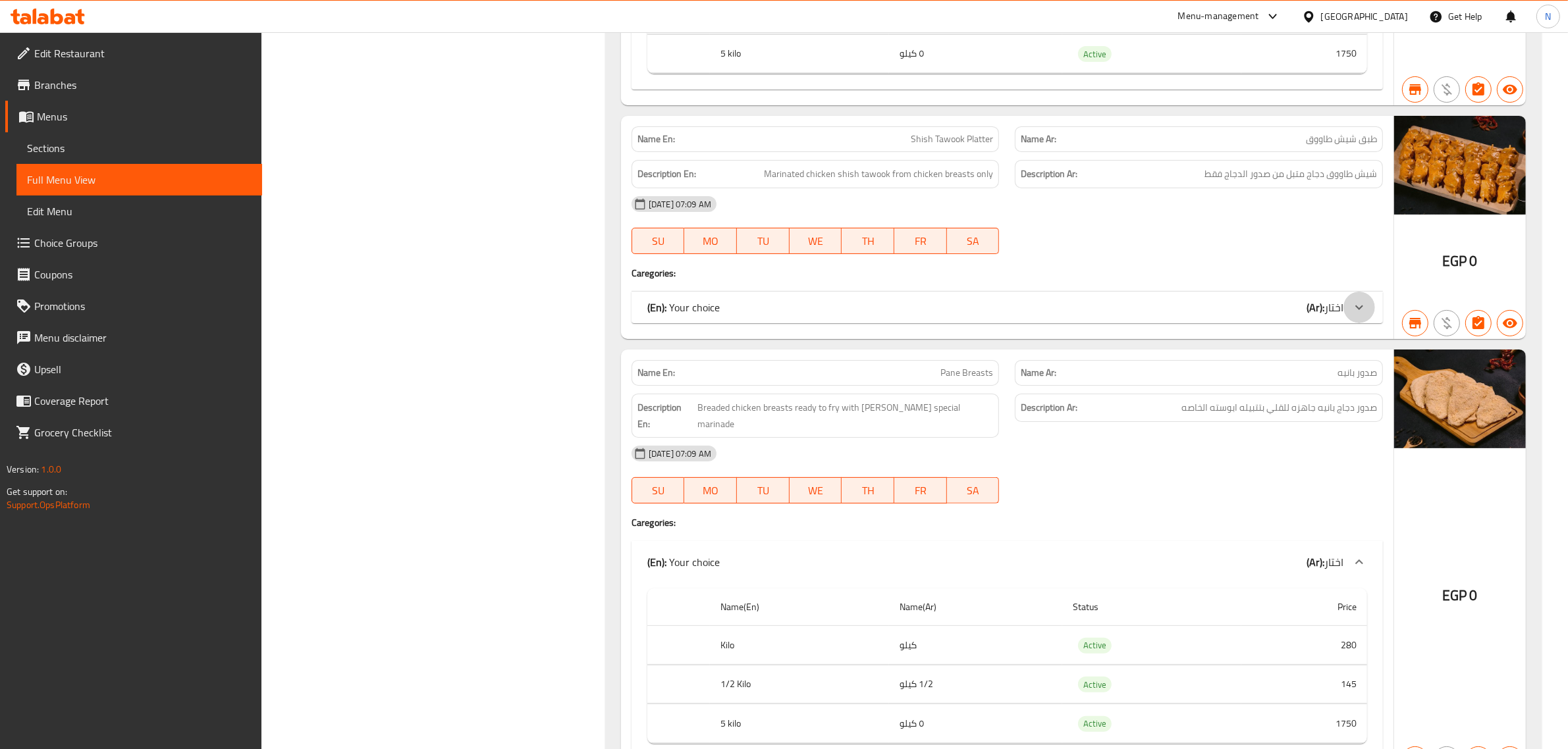
click at [1363, 315] on icon at bounding box center [1359, 307] width 16 height 16
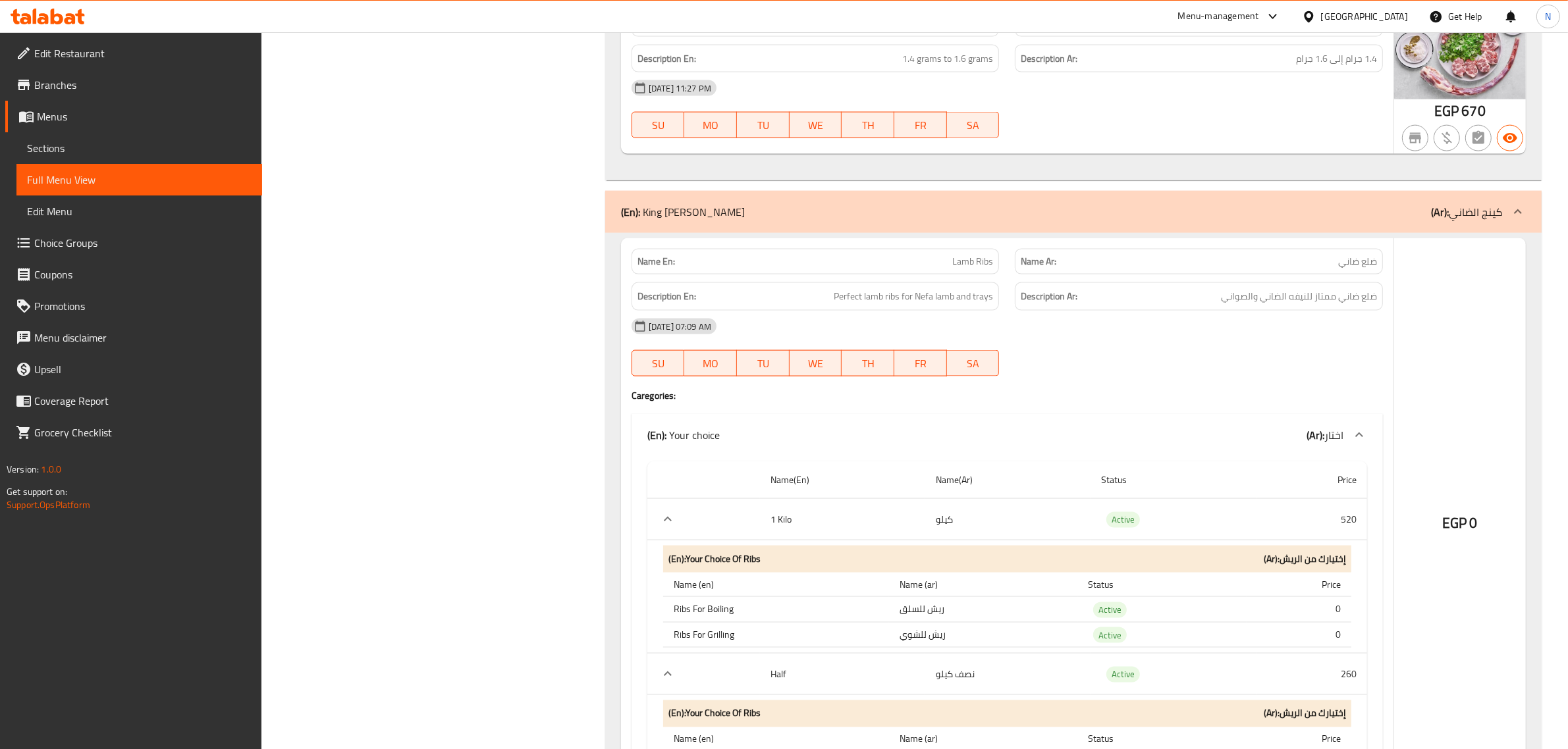
scroll to position [8720, 0]
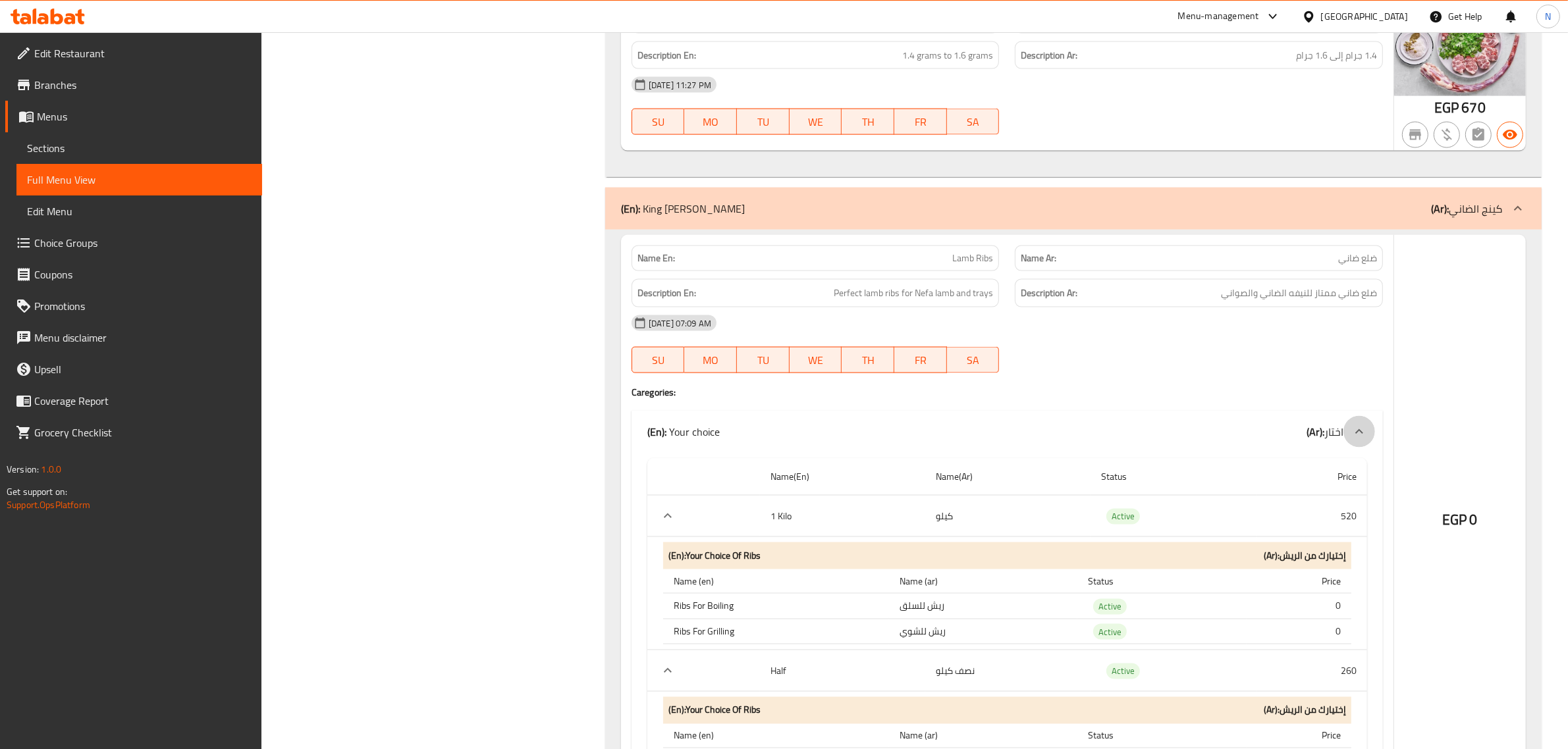
click at [1361, 440] on icon at bounding box center [1359, 431] width 16 height 16
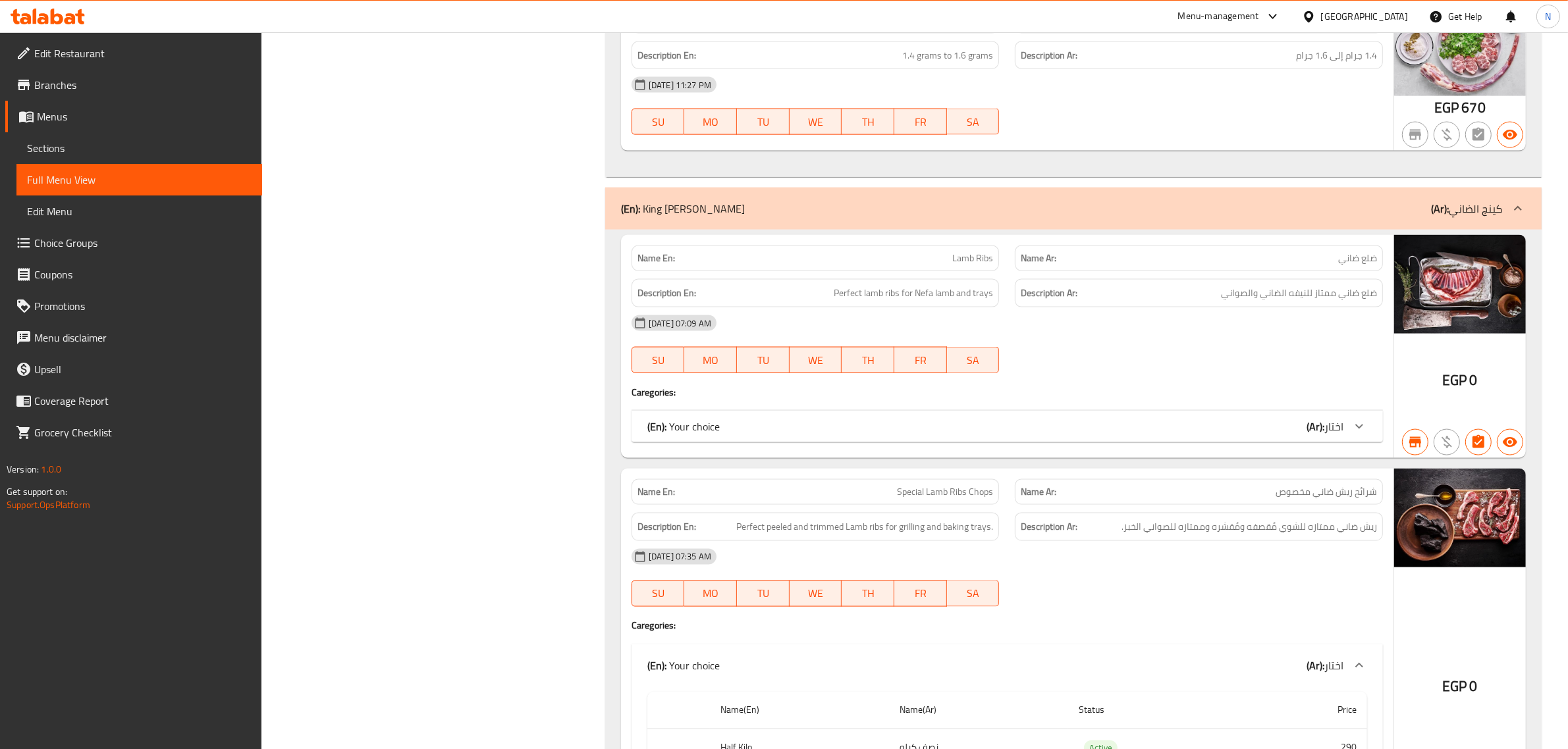
click at [1360, 434] on icon at bounding box center [1359, 426] width 16 height 16
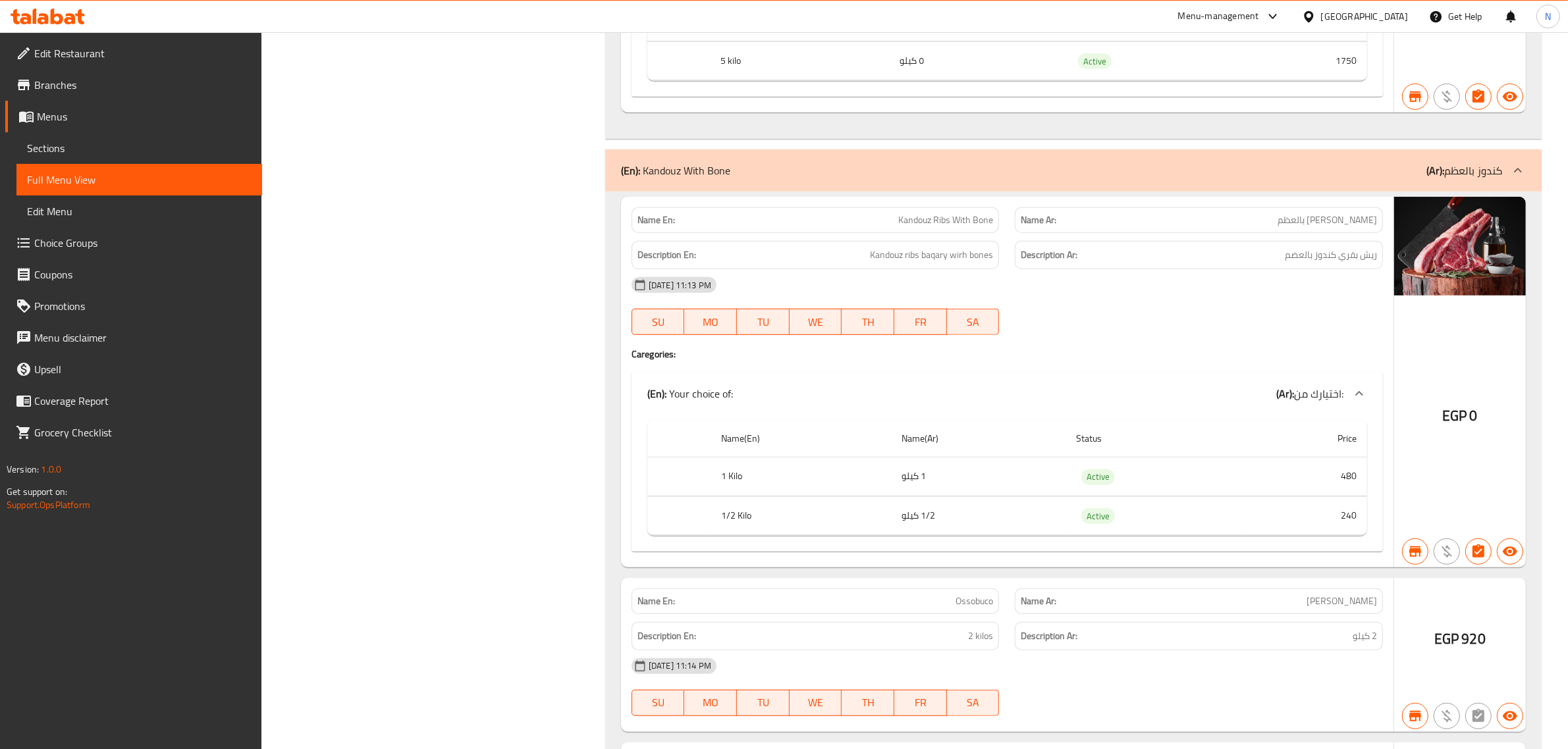
scroll to position [7404, 0]
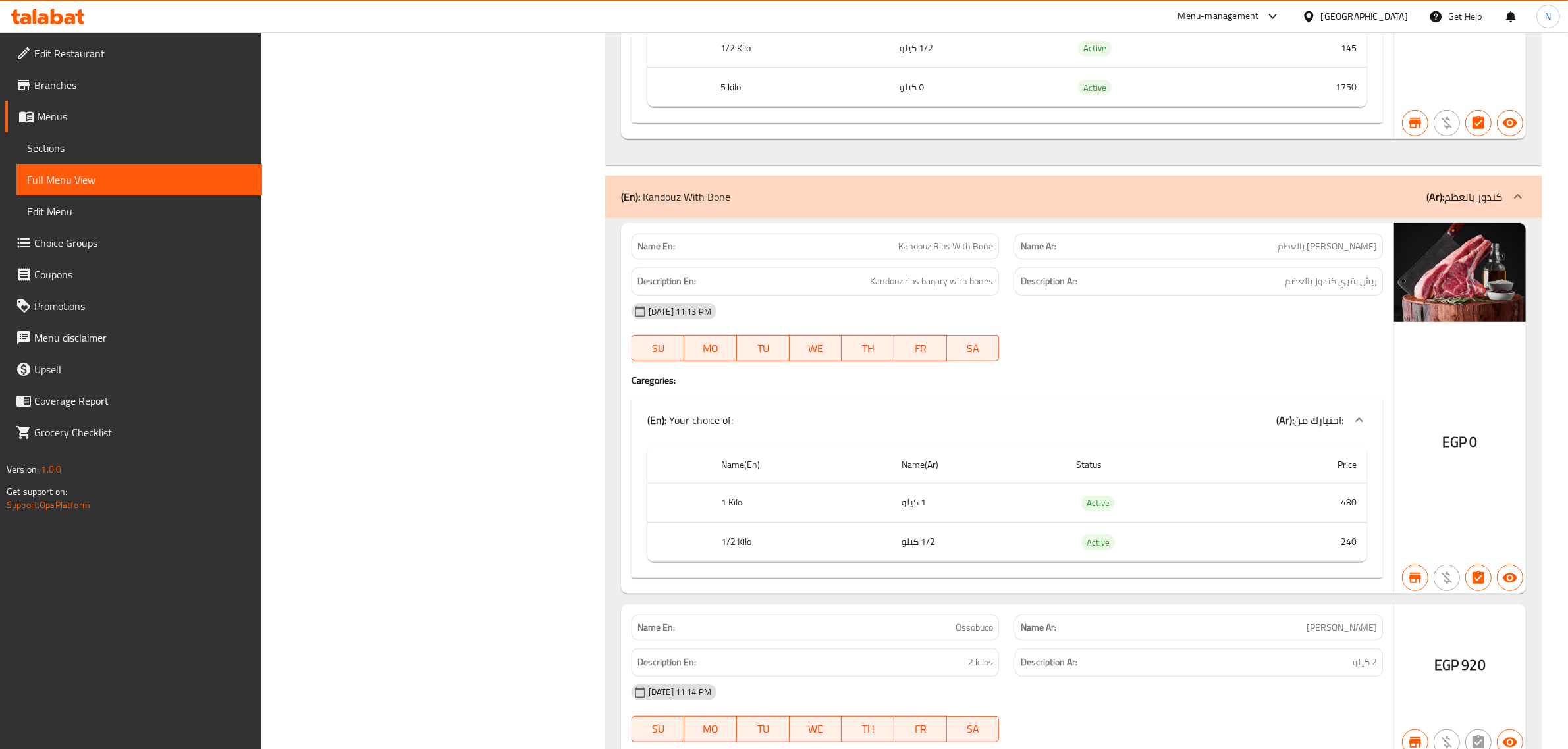
click at [1360, 428] on icon at bounding box center [1359, 419] width 16 height 16
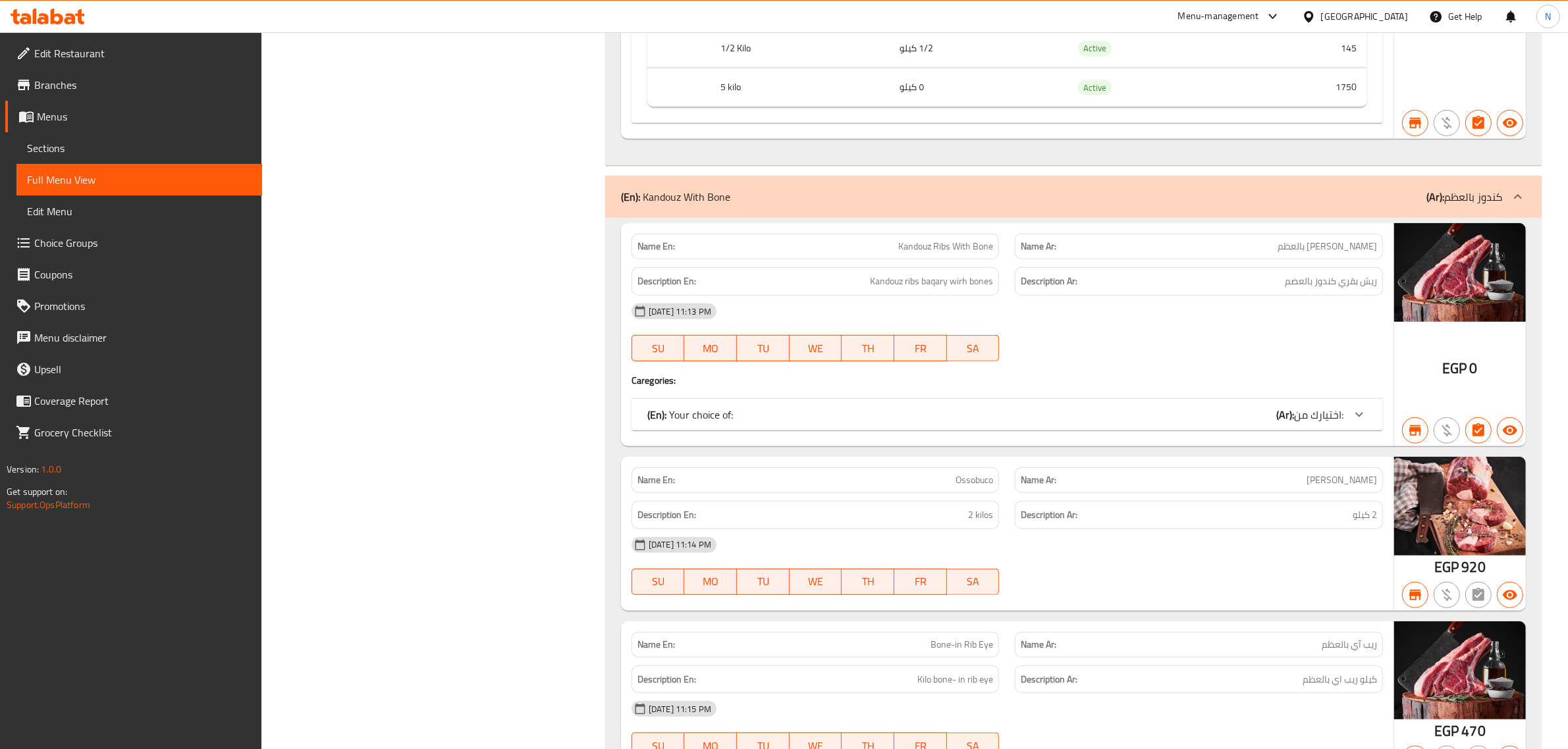
click at [1360, 422] on icon at bounding box center [1359, 414] width 16 height 16
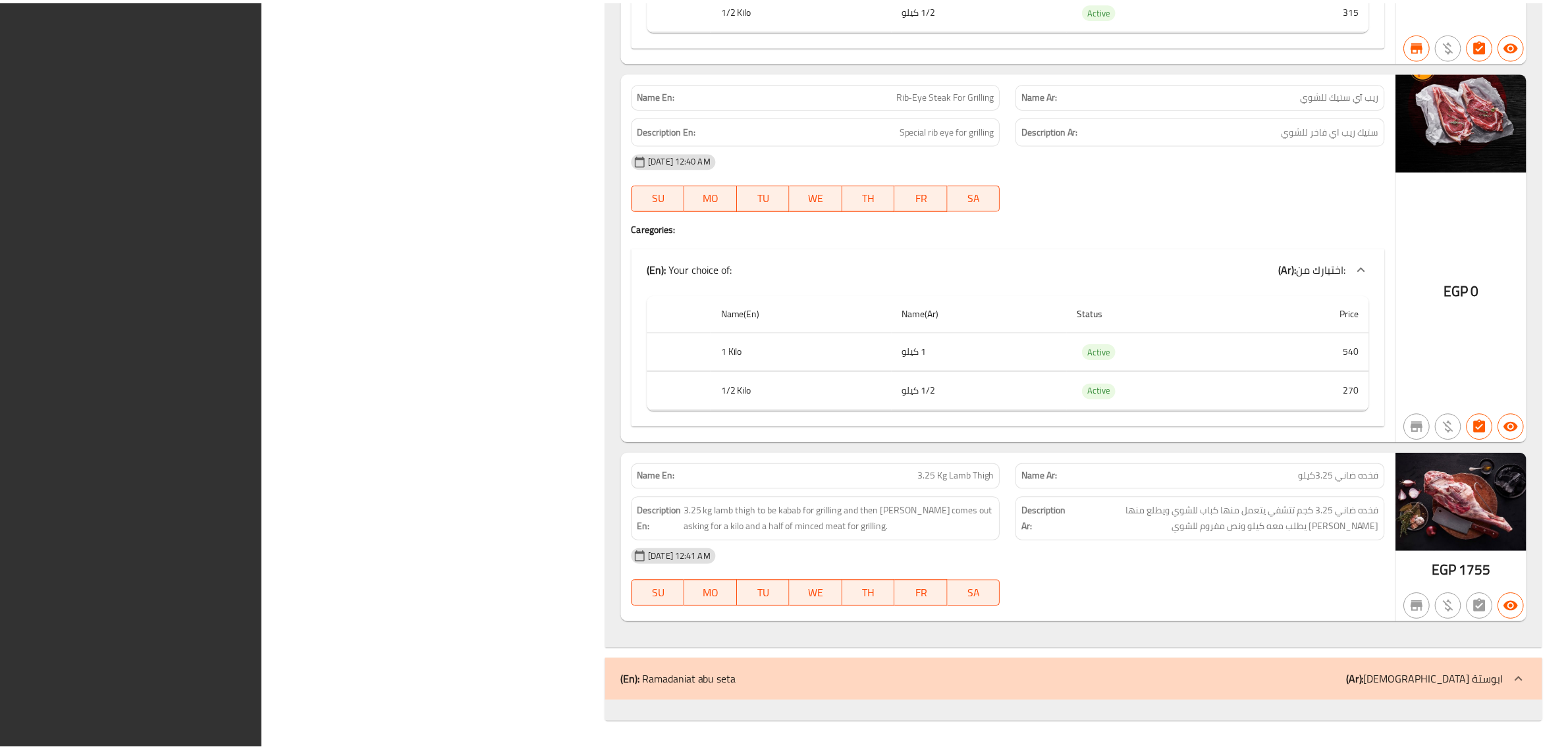
scroll to position [38995, 0]
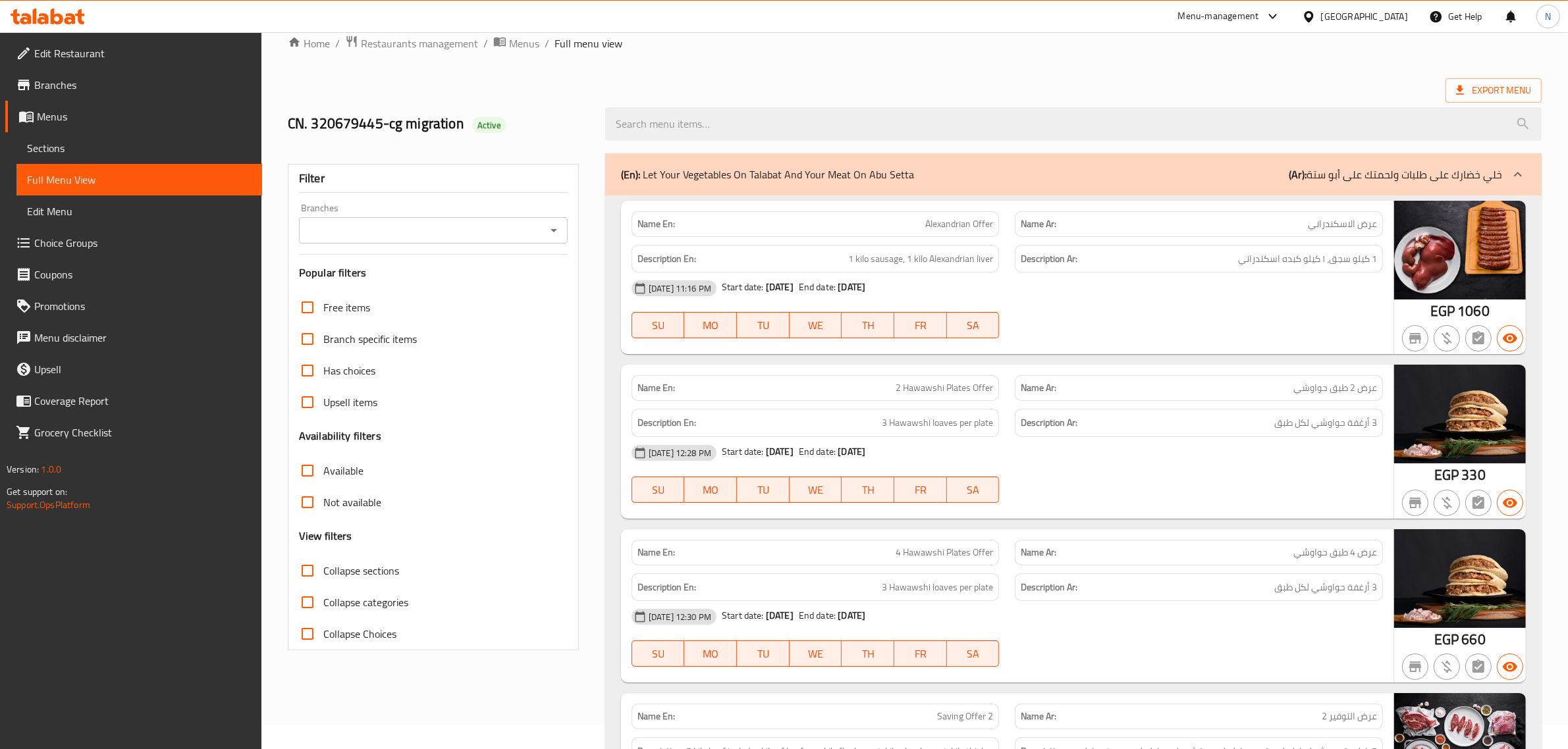
scroll to position [0, 0]
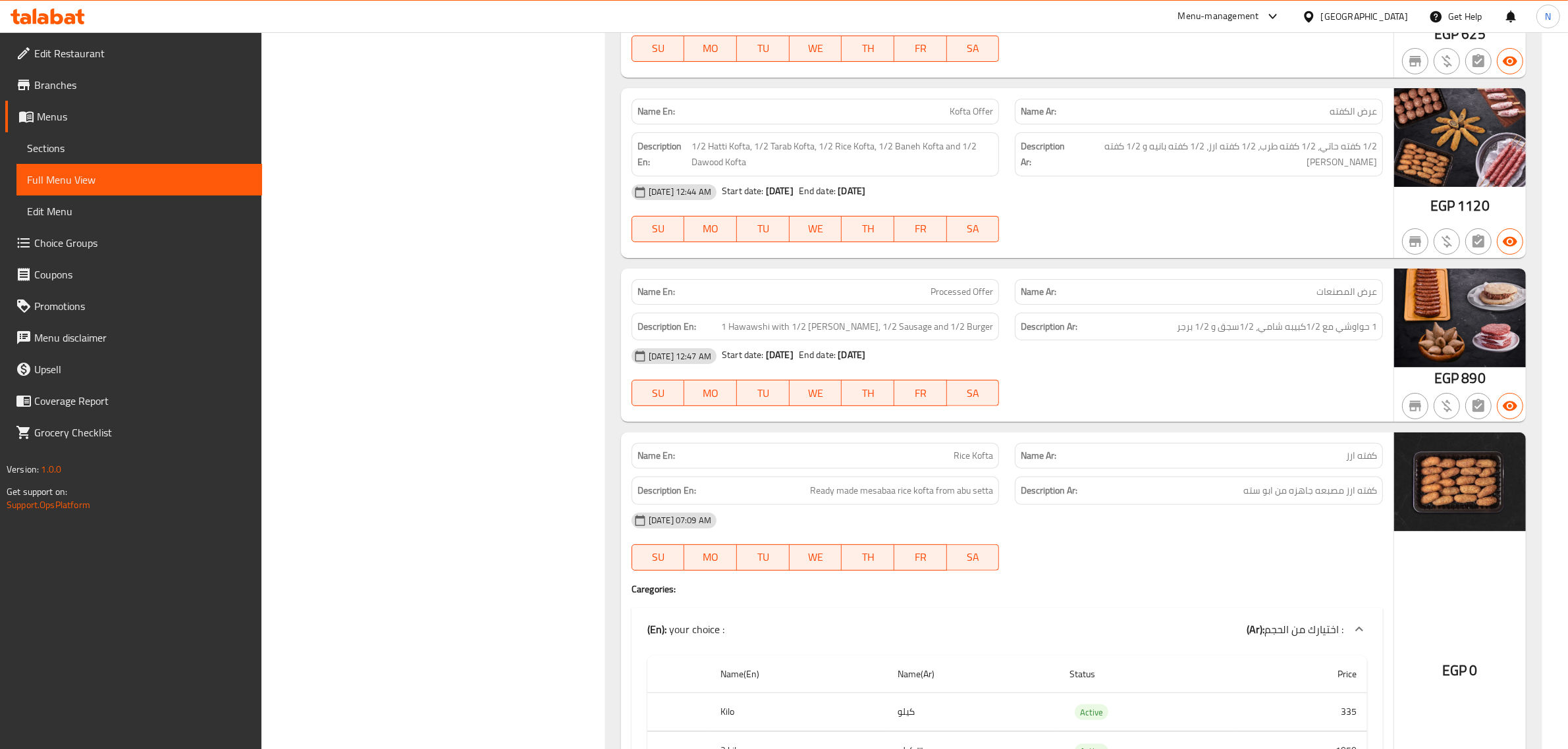
scroll to position [13482, 0]
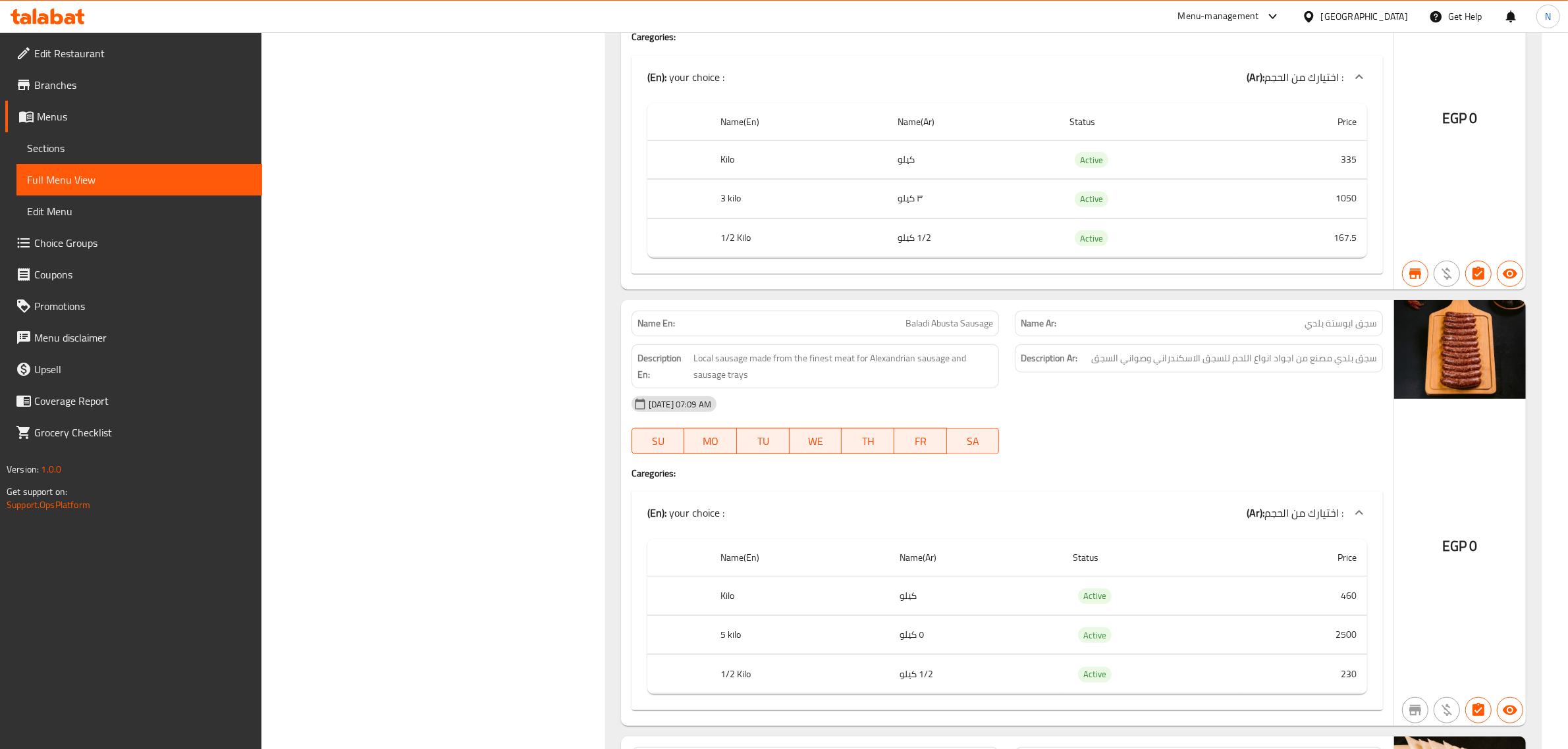
click at [968, 330] on span "Baladi Abusta Sausage" at bounding box center [950, 324] width 88 height 14
copy span "Baladi Abusta Sausage"
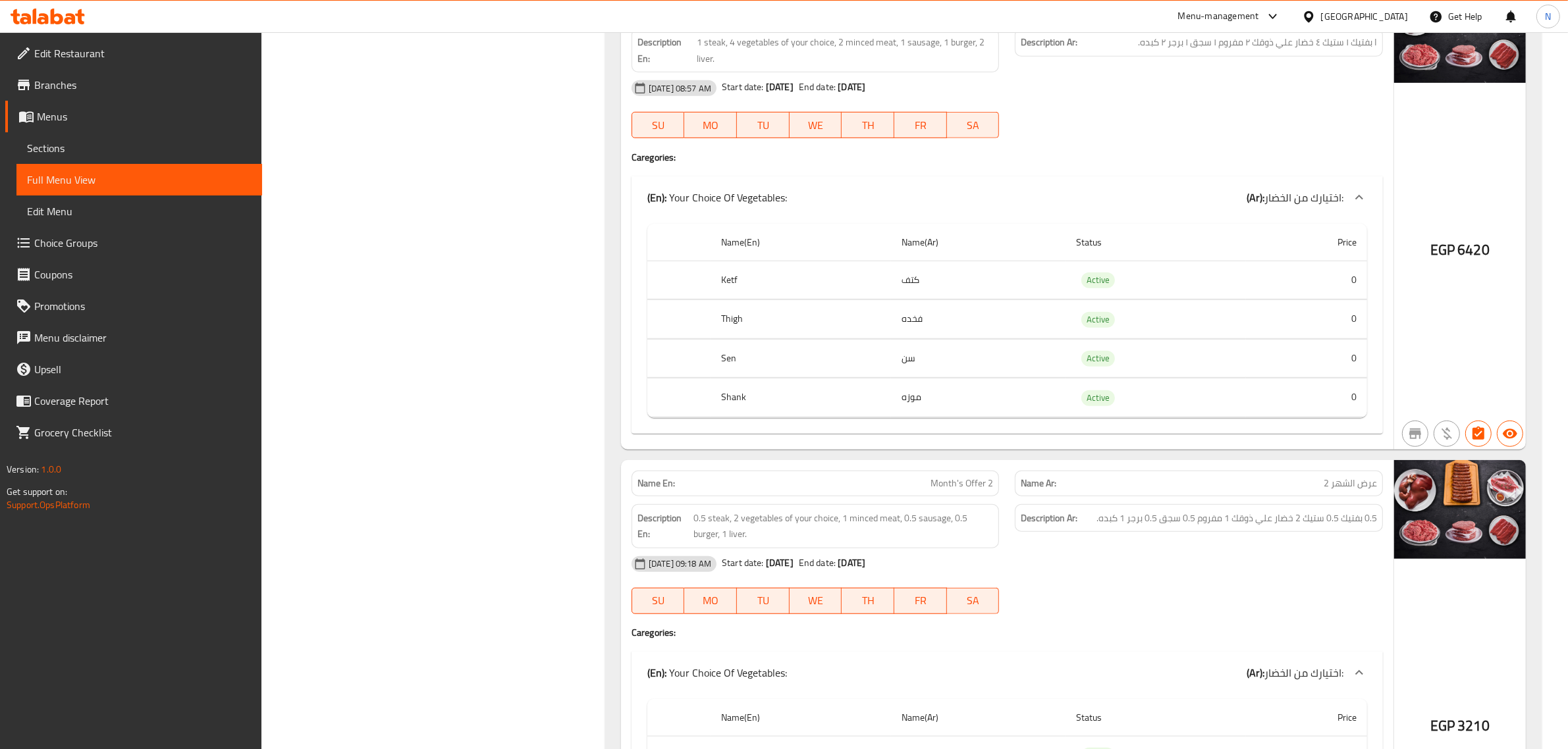
scroll to position [1011, 0]
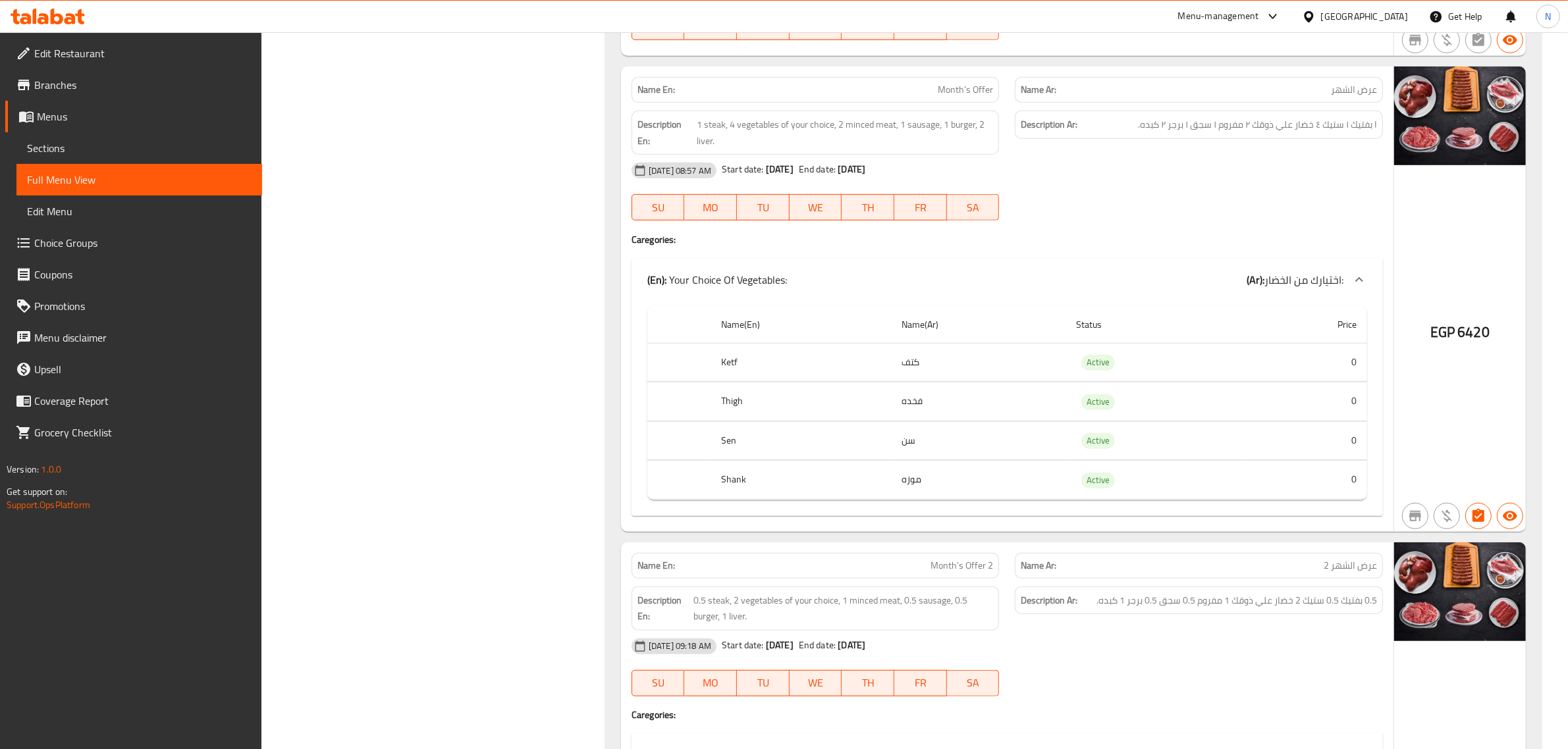
click at [966, 96] on span "Month's Offer" at bounding box center [965, 89] width 55 height 14
copy span "Month's Offer"
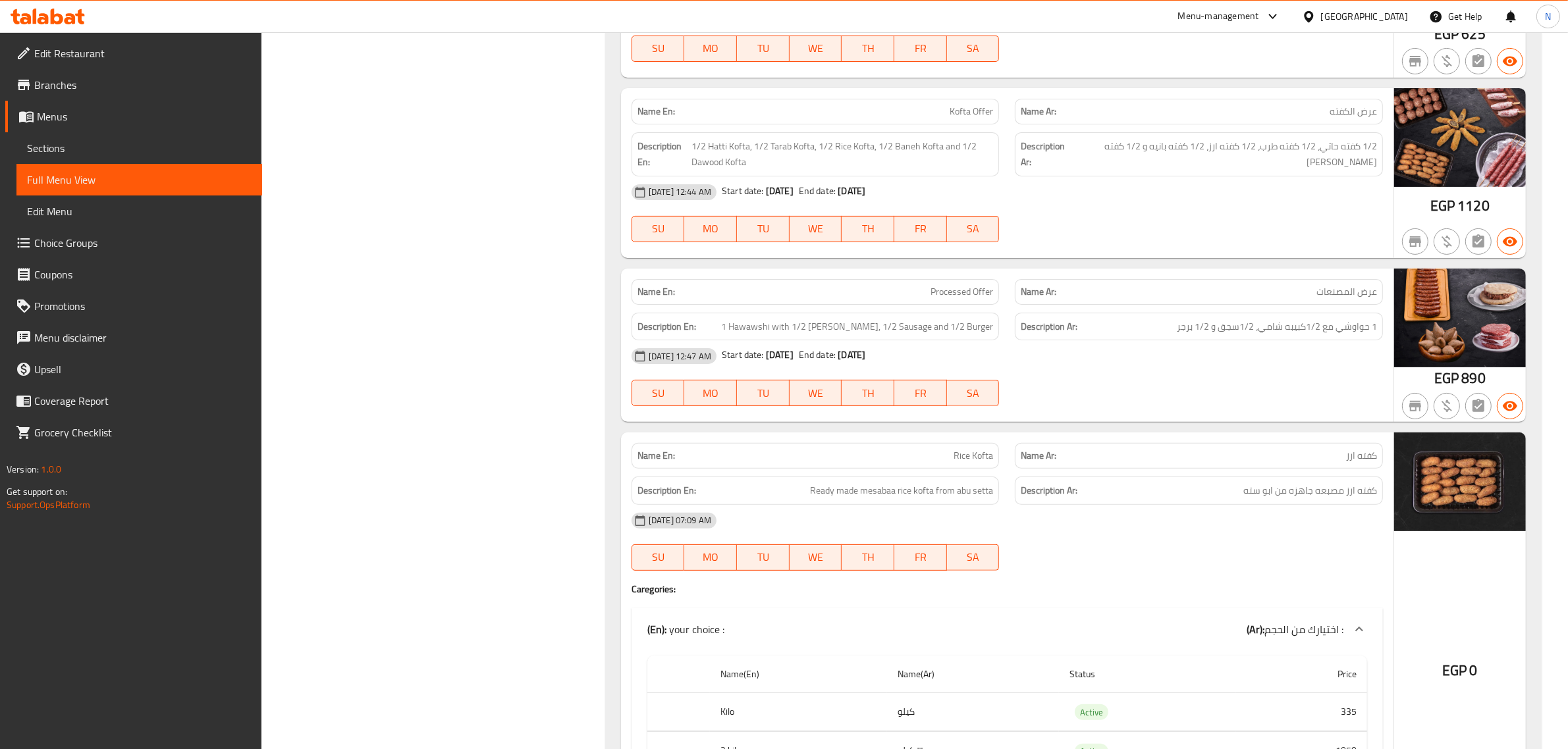
scroll to position [14343, 0]
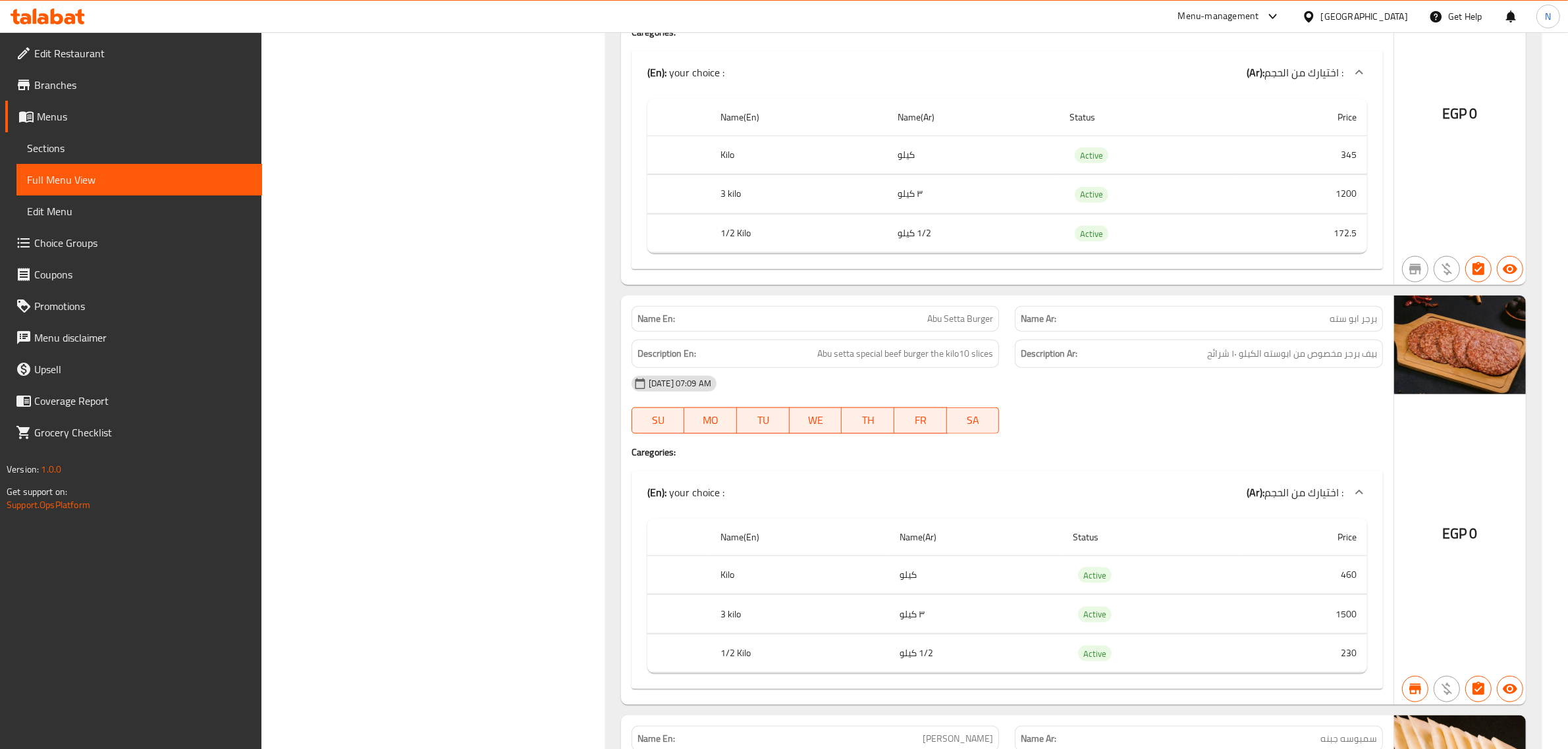
click at [1375, 326] on span "برجر ابو سته" at bounding box center [1353, 318] width 48 height 14
copy span "برجر"
click at [986, 326] on span "Abu Setta Burger" at bounding box center [960, 318] width 65 height 14
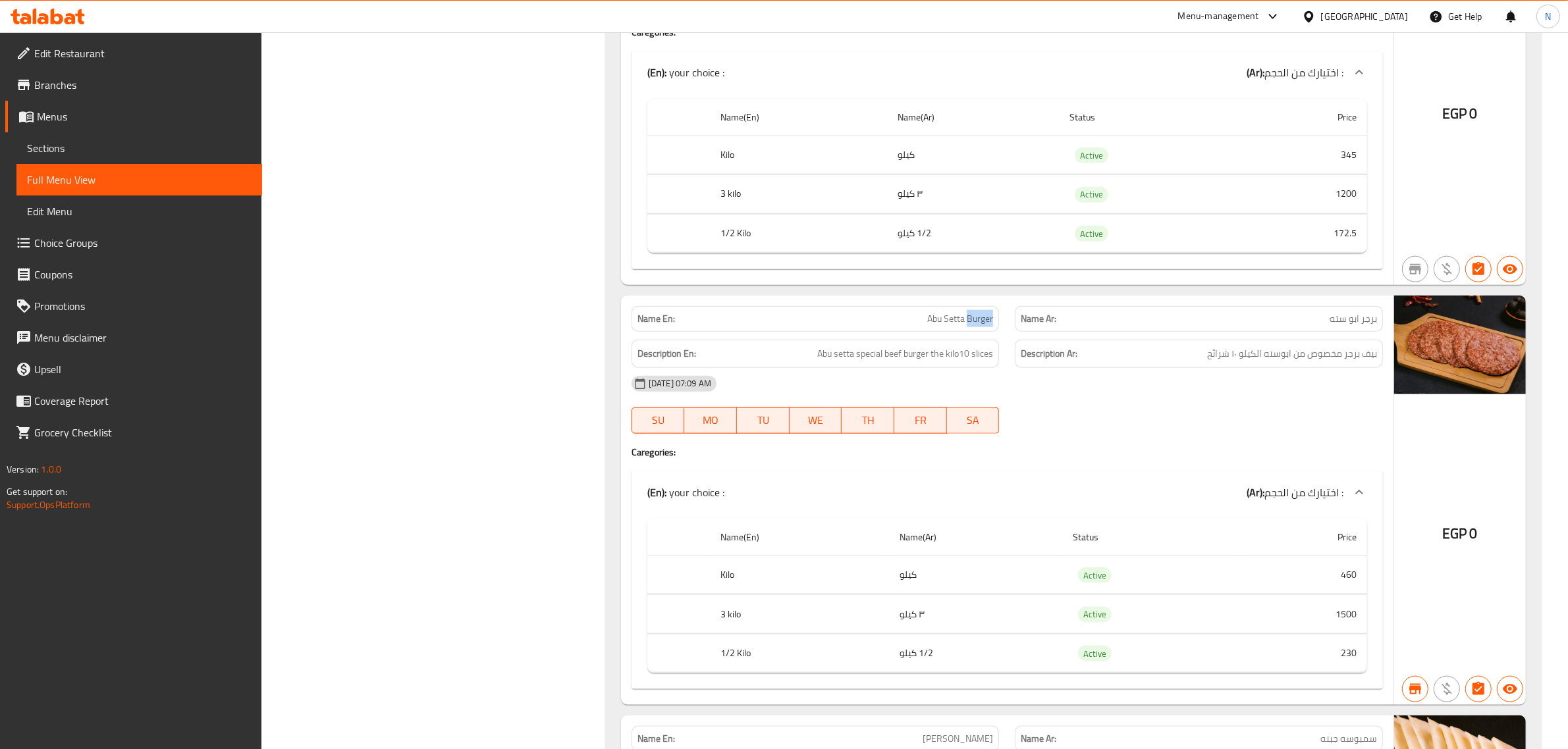
copy span "Burger"
click at [967, 326] on span "Abu Setta Burger" at bounding box center [960, 318] width 65 height 14
drag, startPoint x: 965, startPoint y: 374, endPoint x: 900, endPoint y: 370, distance: 65.1
click at [900, 326] on p "Name En: Abu Setta Burger" at bounding box center [816, 318] width 356 height 14
copy span "Abu Setta"
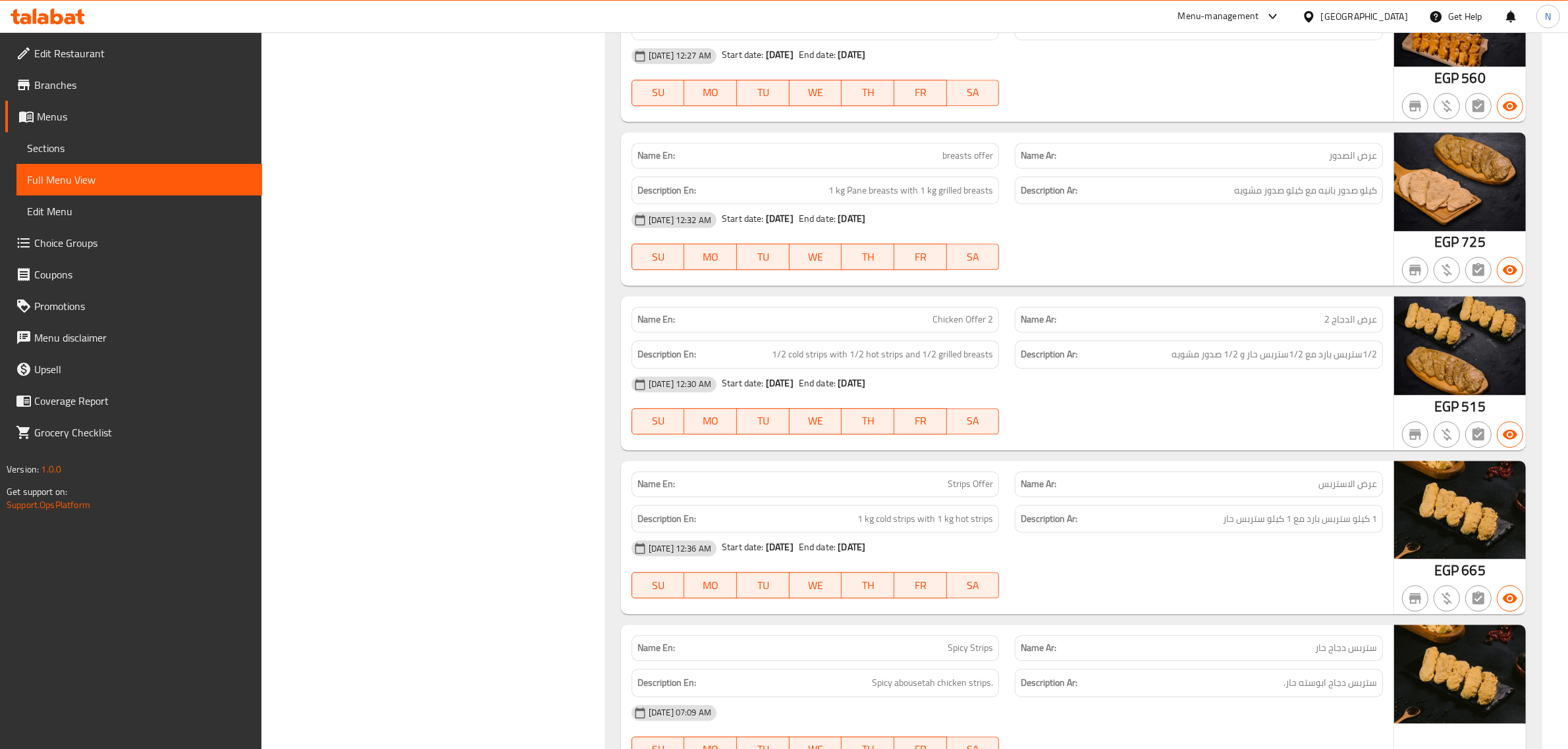
scroll to position [27262, 0]
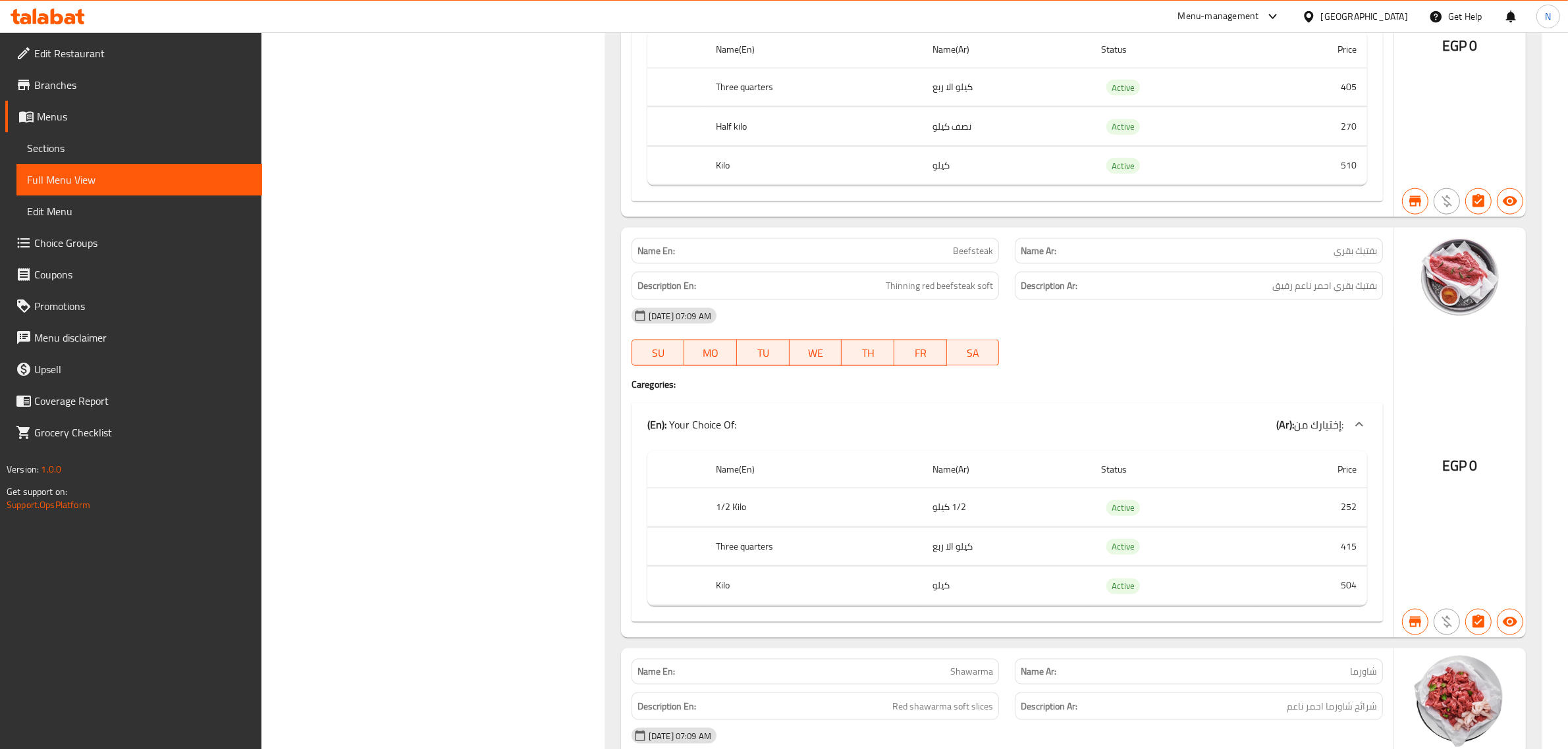
click at [964, 258] on span "Beefsteak" at bounding box center [973, 251] width 40 height 14
copy span "Beefsteak"
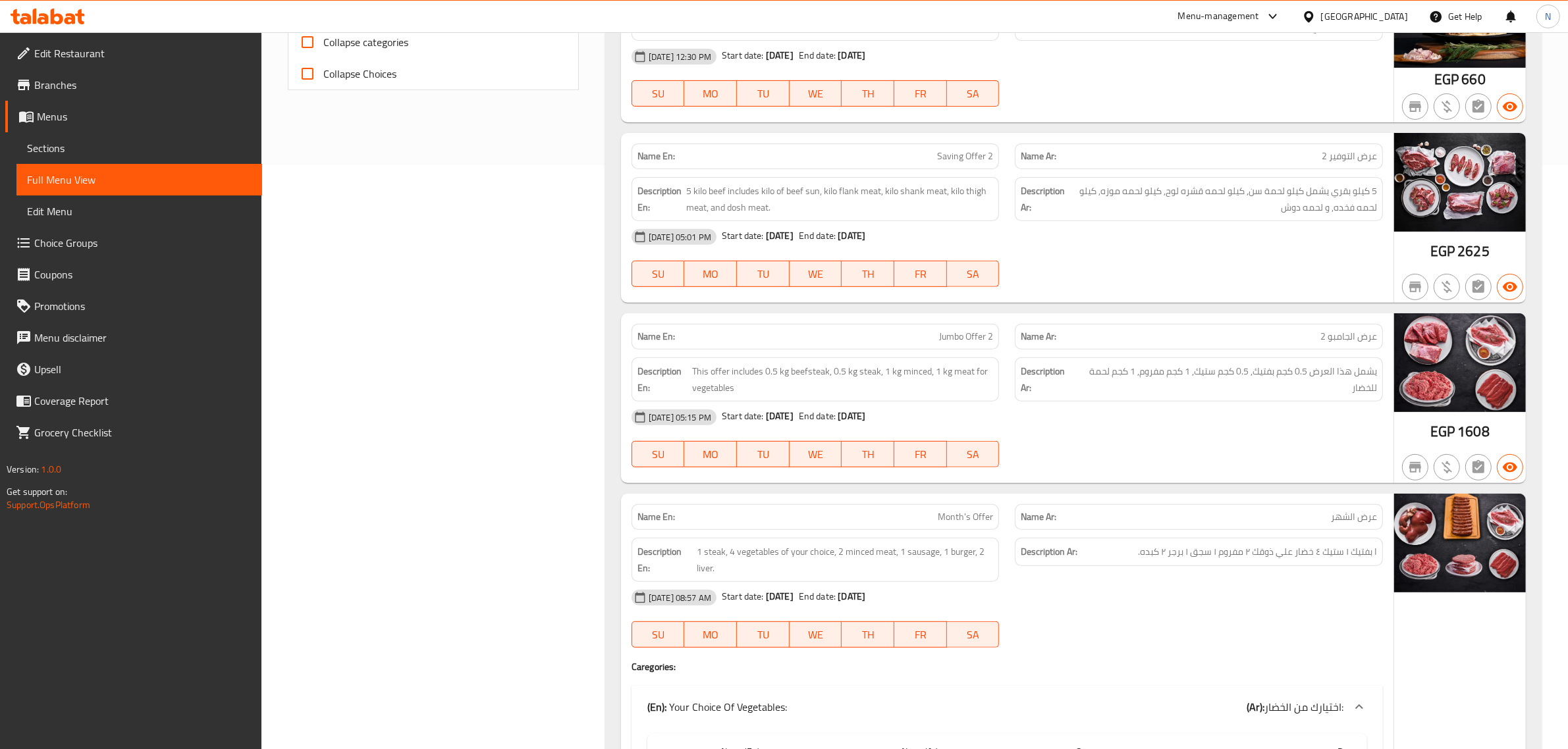
click at [1387, 16] on div "[GEOGRAPHIC_DATA]" at bounding box center [1364, 16] width 87 height 14
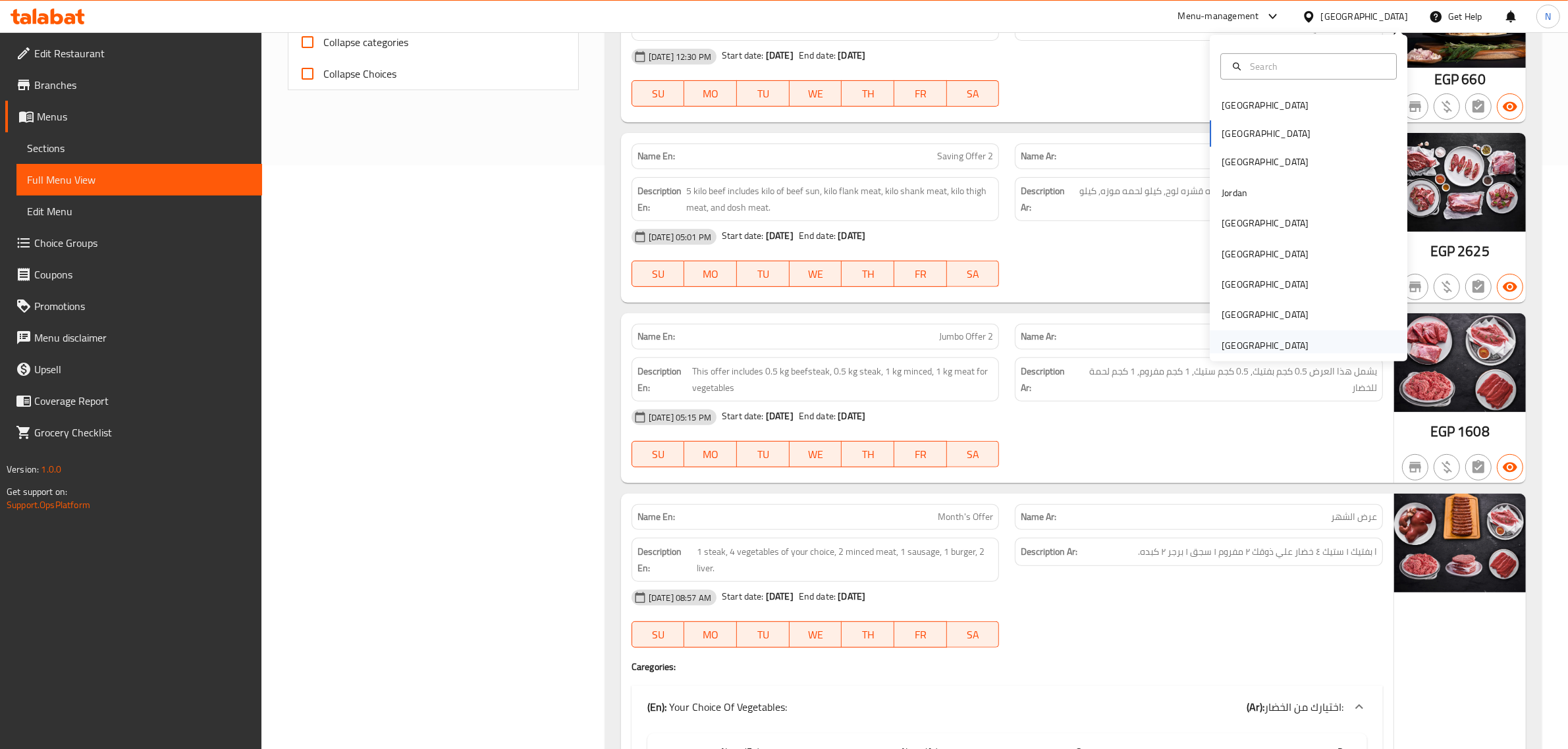
click at [1258, 346] on div "[GEOGRAPHIC_DATA]" at bounding box center [1264, 345] width 87 height 14
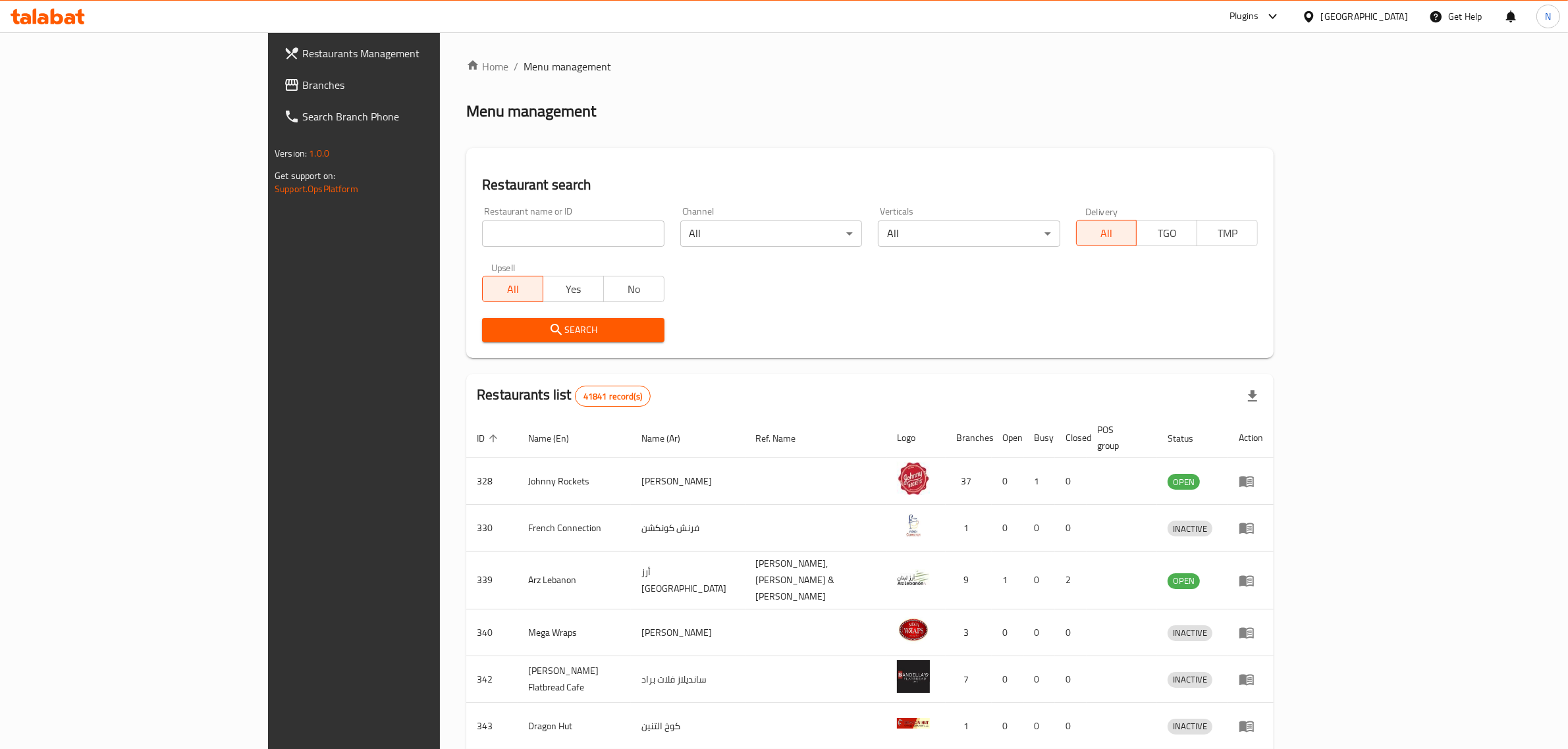
click at [302, 90] on span "Branches" at bounding box center [411, 85] width 217 height 16
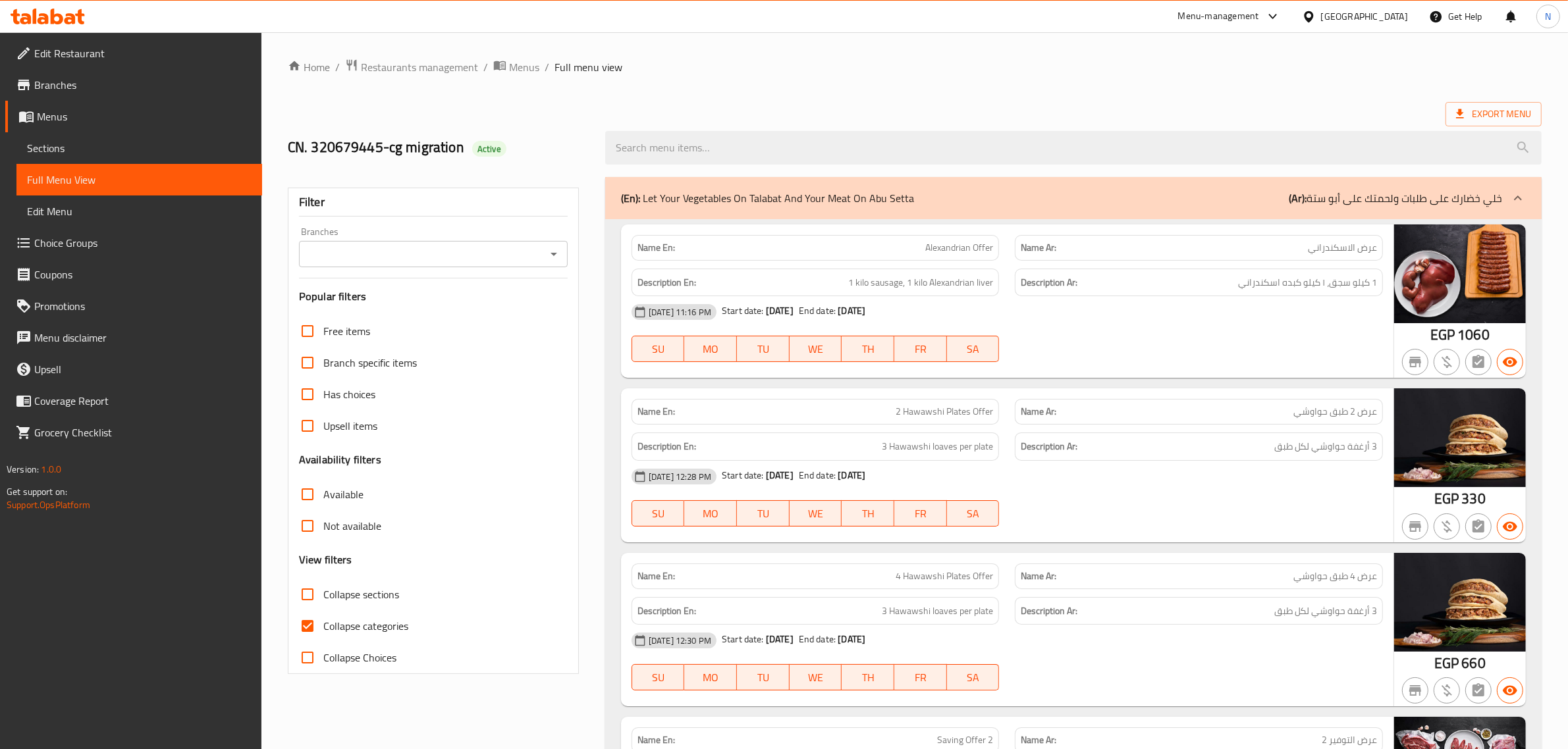
click at [100, 89] on span "Branches" at bounding box center [143, 85] width 217 height 16
